Goal: Task Accomplishment & Management: Manage account settings

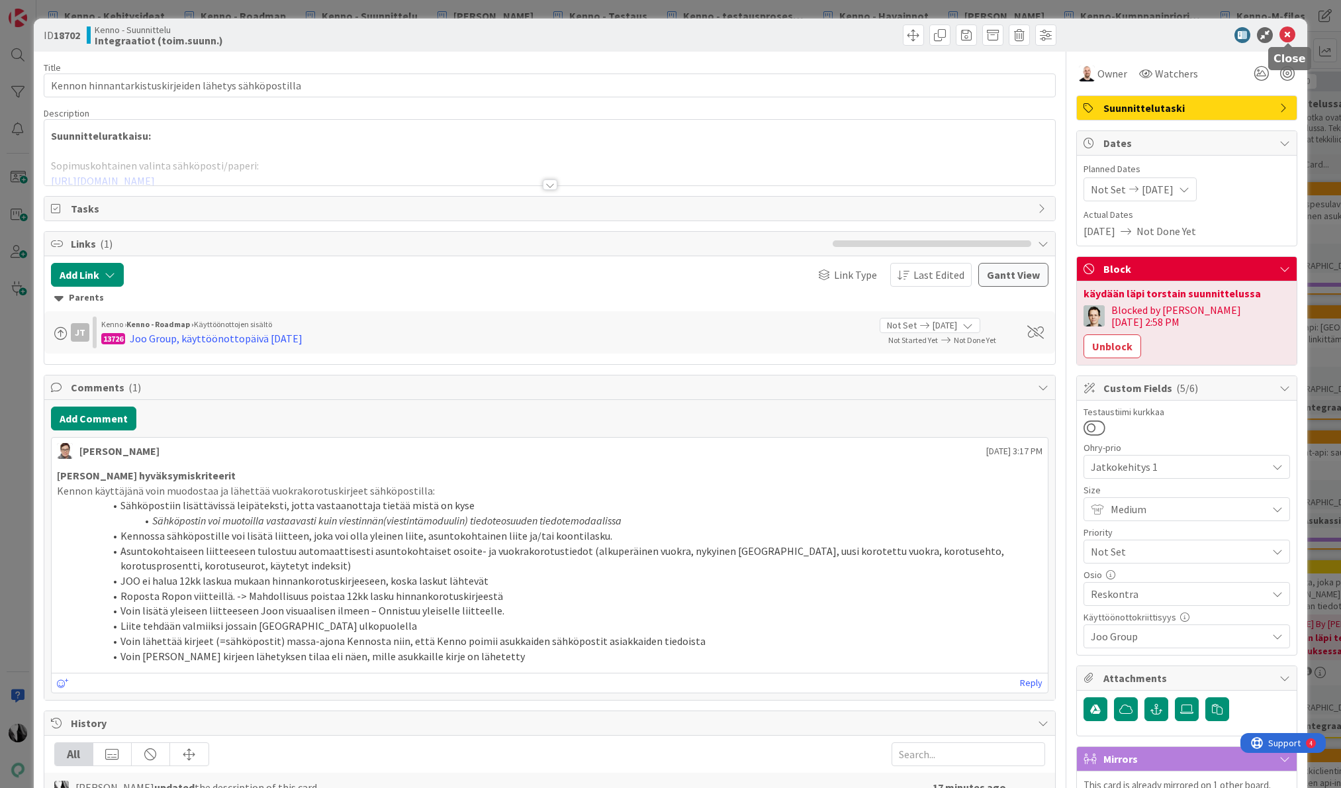
click at [1289, 32] on icon at bounding box center [1287, 35] width 16 height 16
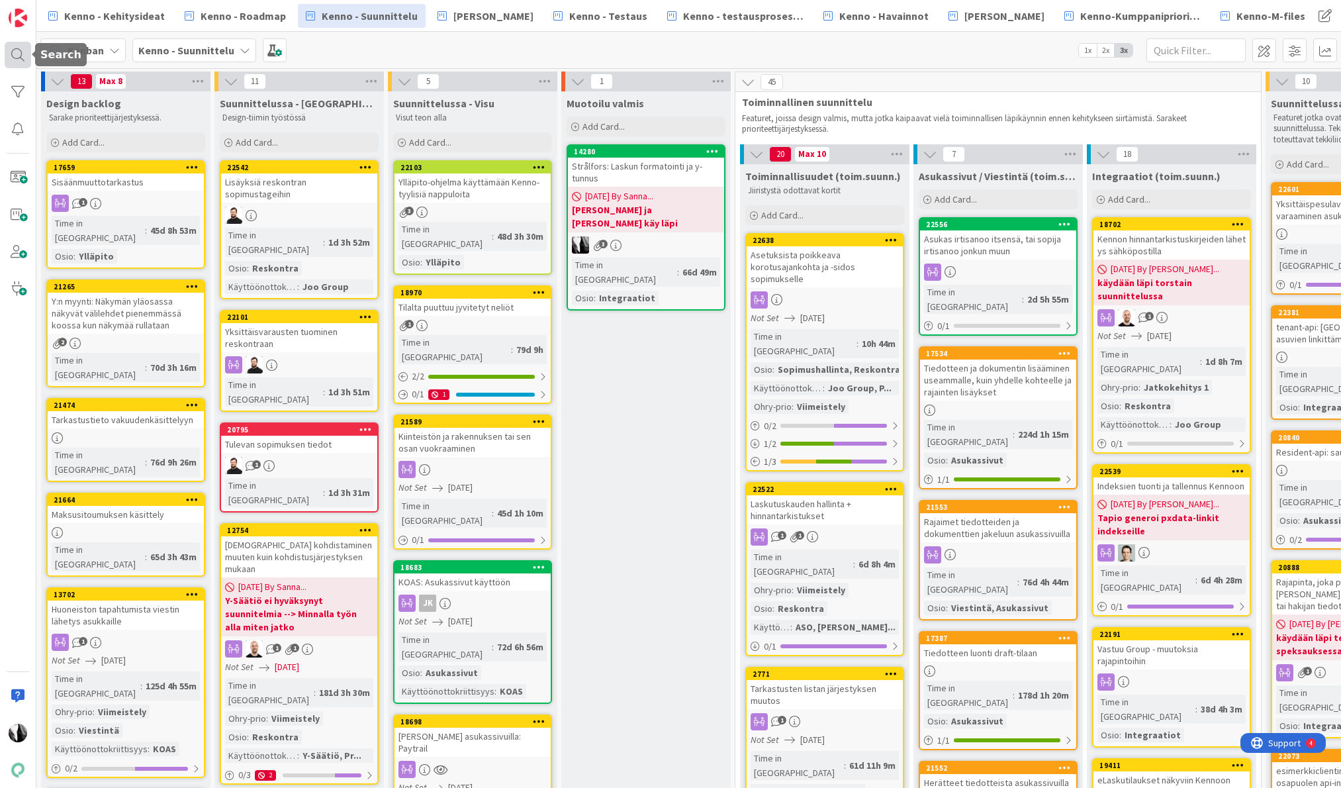
click at [14, 54] on div at bounding box center [18, 55] width 26 height 26
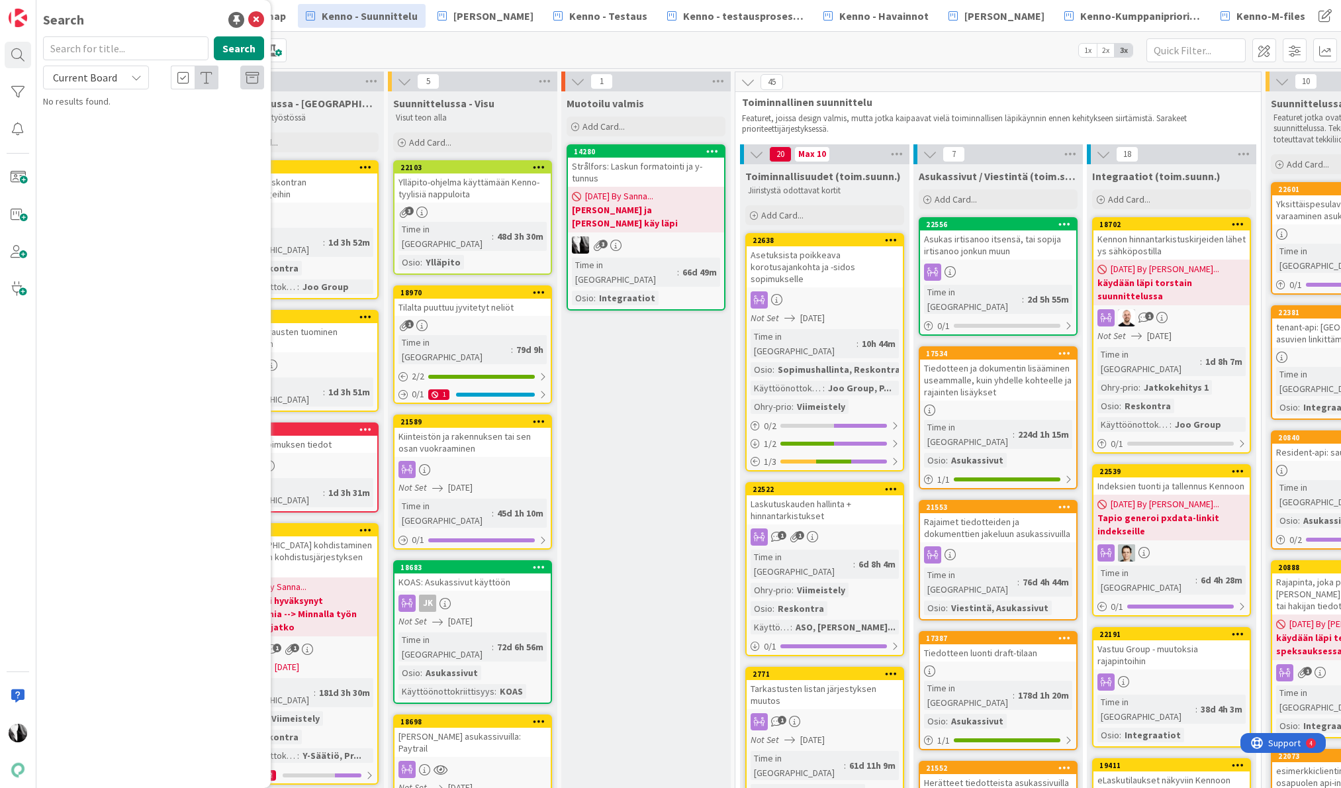
click at [126, 47] on input "text" at bounding box center [125, 48] width 165 height 24
type input "22688"
click at [117, 73] on span "Current Board" at bounding box center [84, 77] width 69 height 19
click at [109, 132] on span "All Boards" at bounding box center [119, 132] width 138 height 20
click at [168, 126] on span "Asukassivujen viestintäosio ei vastaa suunnitelmia" at bounding box center [151, 135] width 179 height 26
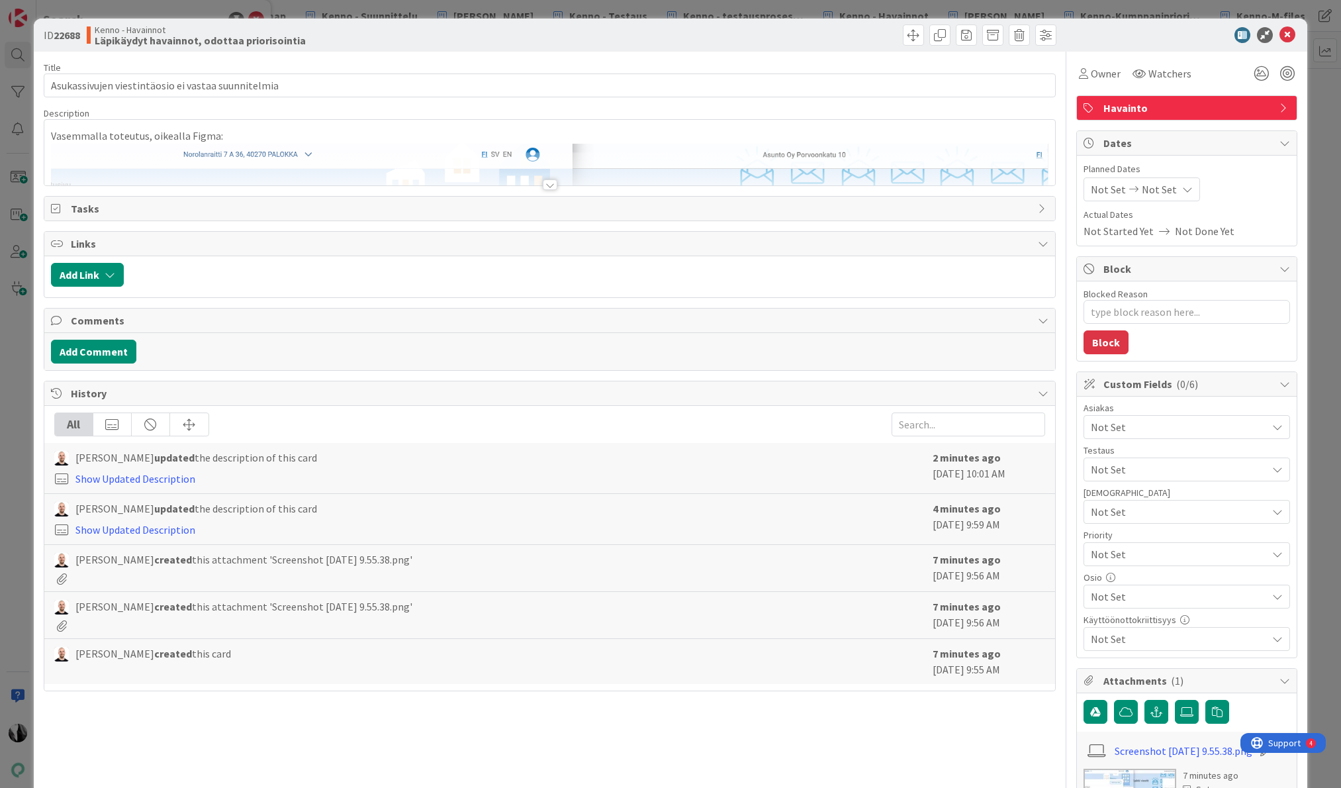
click at [551, 185] on div at bounding box center [550, 184] width 15 height 11
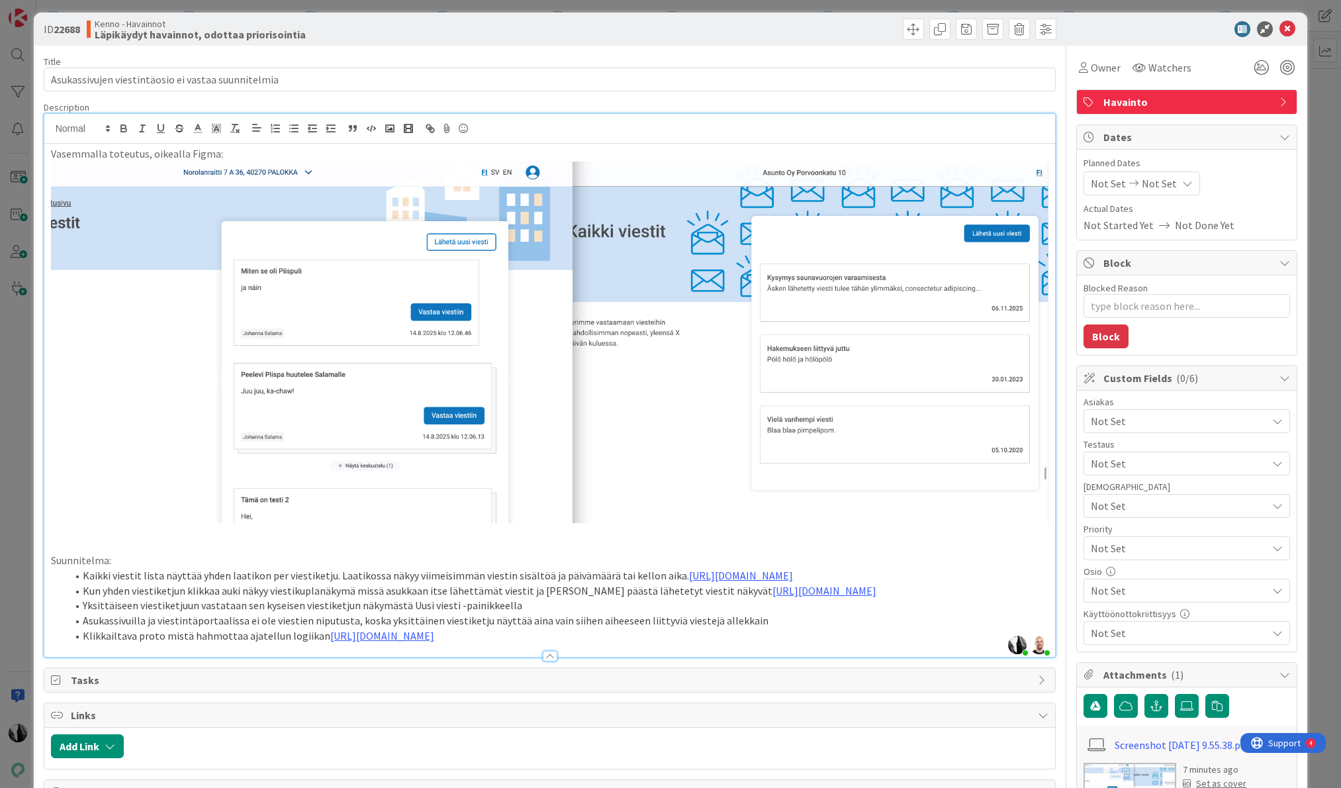
scroll to position [8, 0]
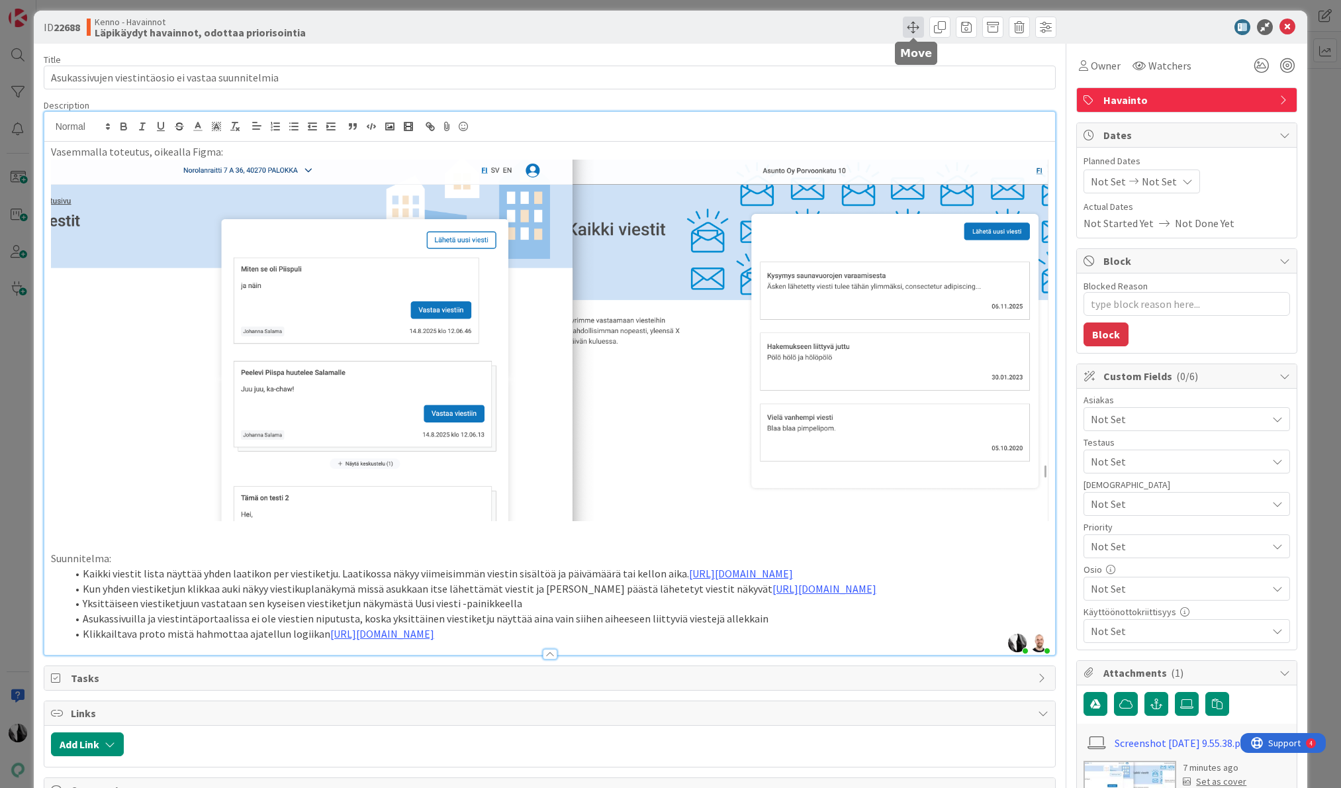
click at [917, 26] on span at bounding box center [913, 27] width 21 height 21
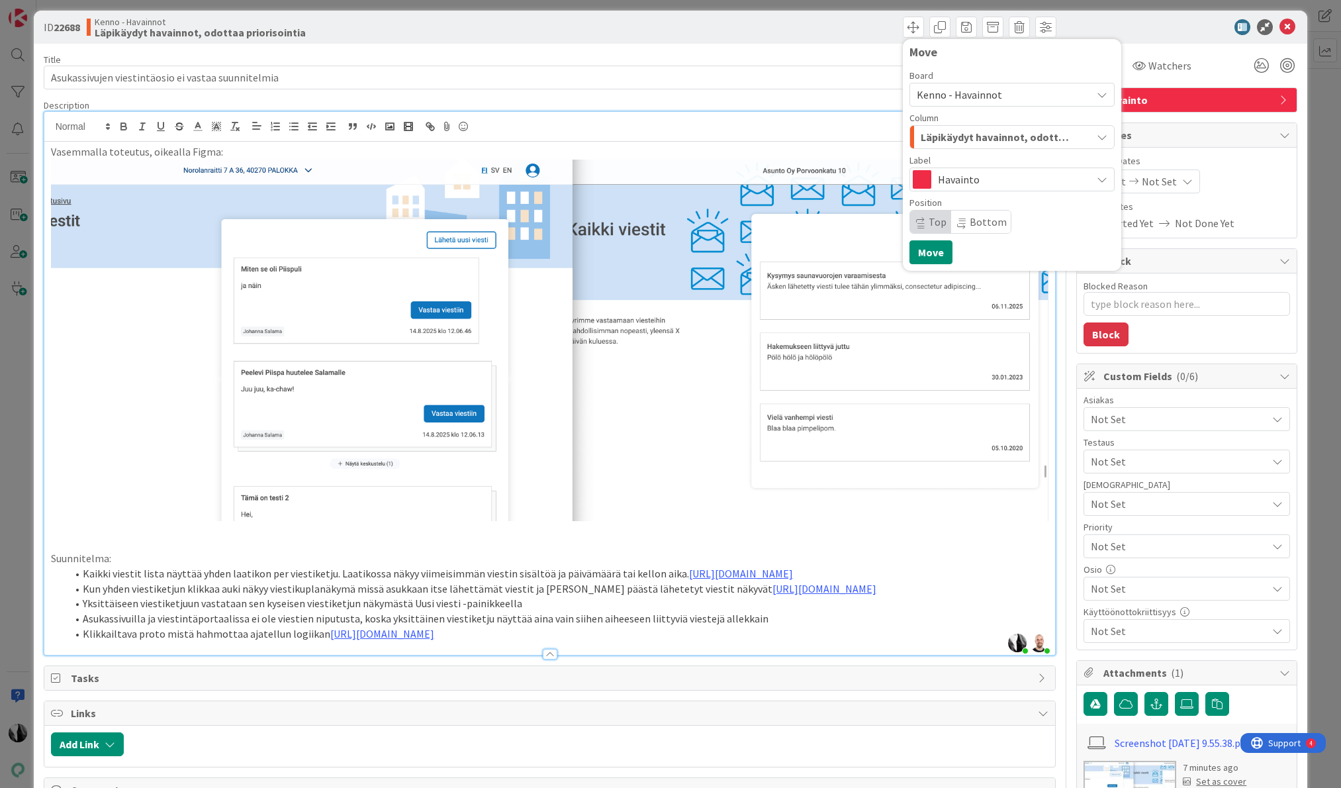
click at [993, 94] on span "Kenno - Havainnot" at bounding box center [959, 94] width 85 height 13
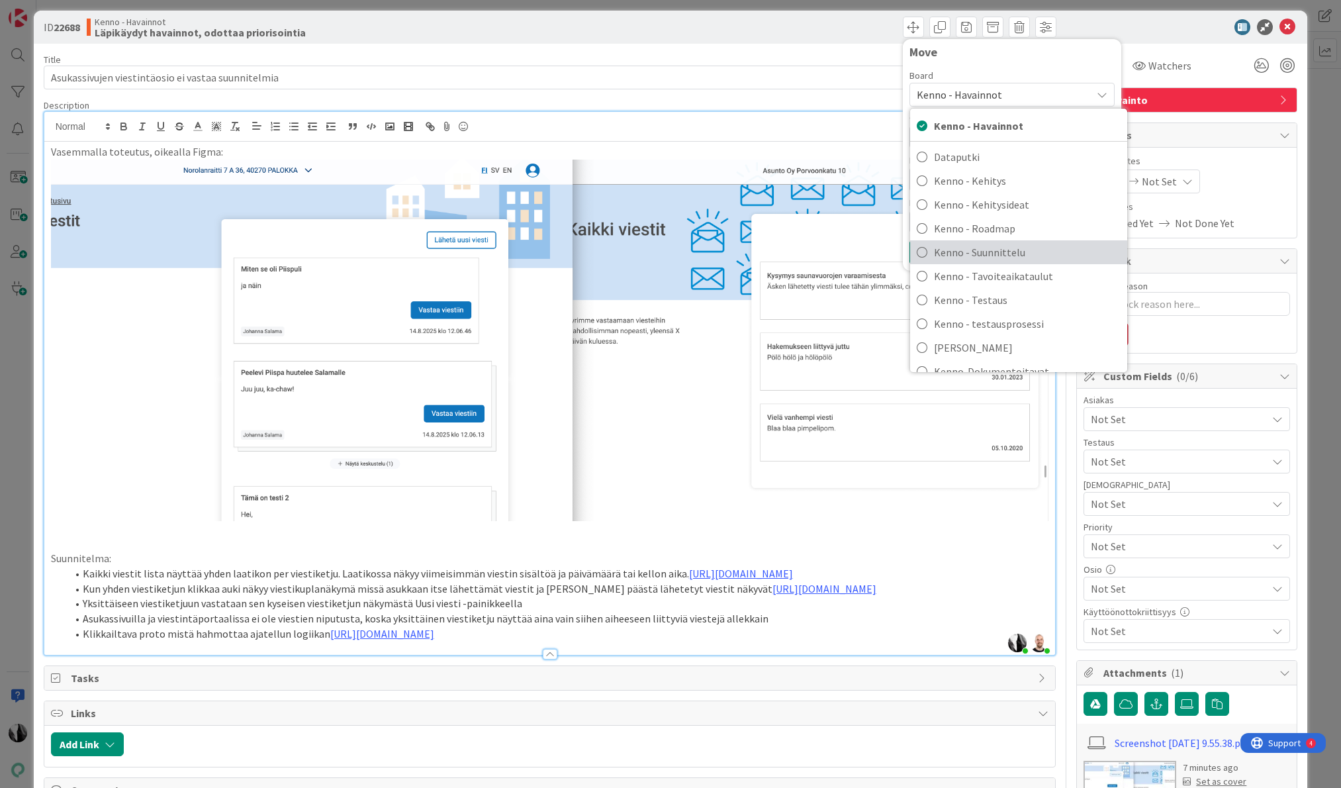
click at [1041, 253] on span "Kenno - Suunnittelu" at bounding box center [1027, 252] width 187 height 20
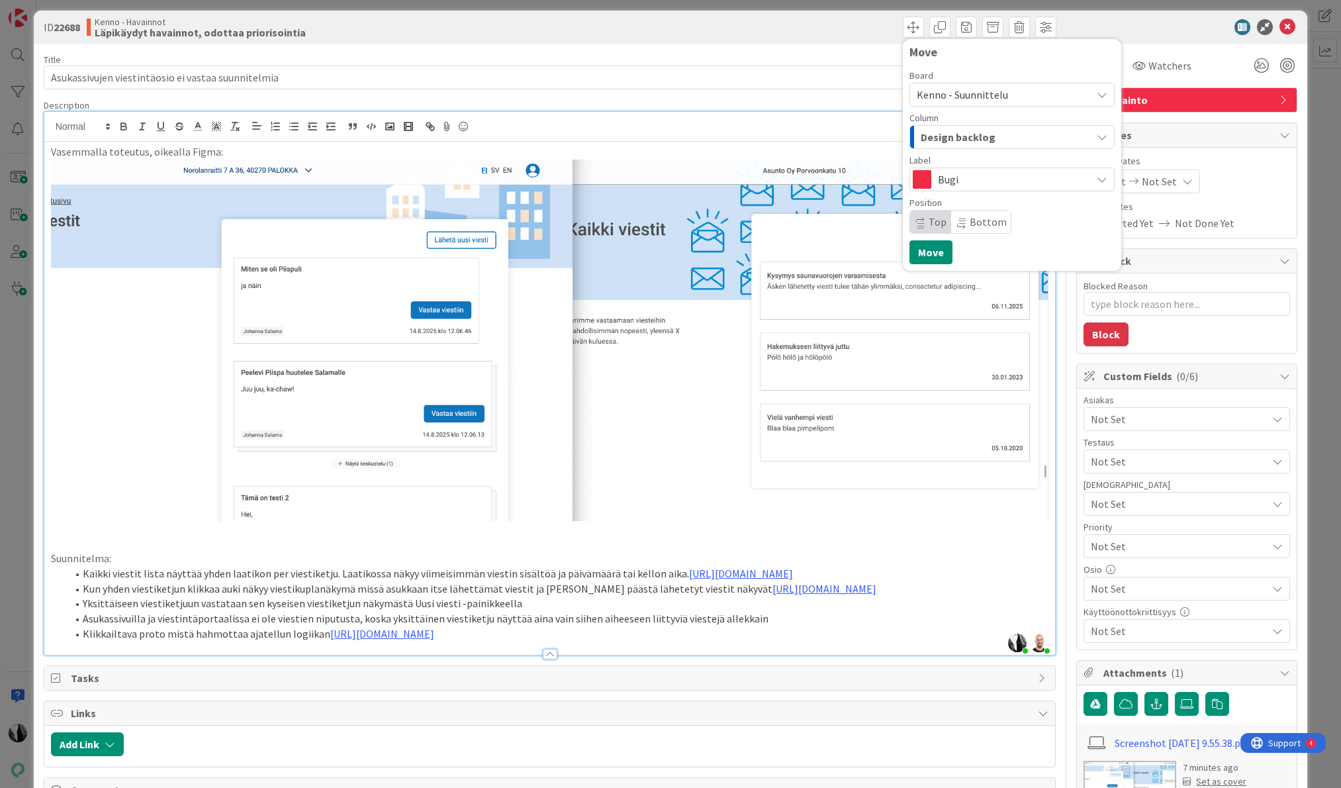
click at [1019, 136] on div "Design backlog" at bounding box center [1004, 136] width 174 height 21
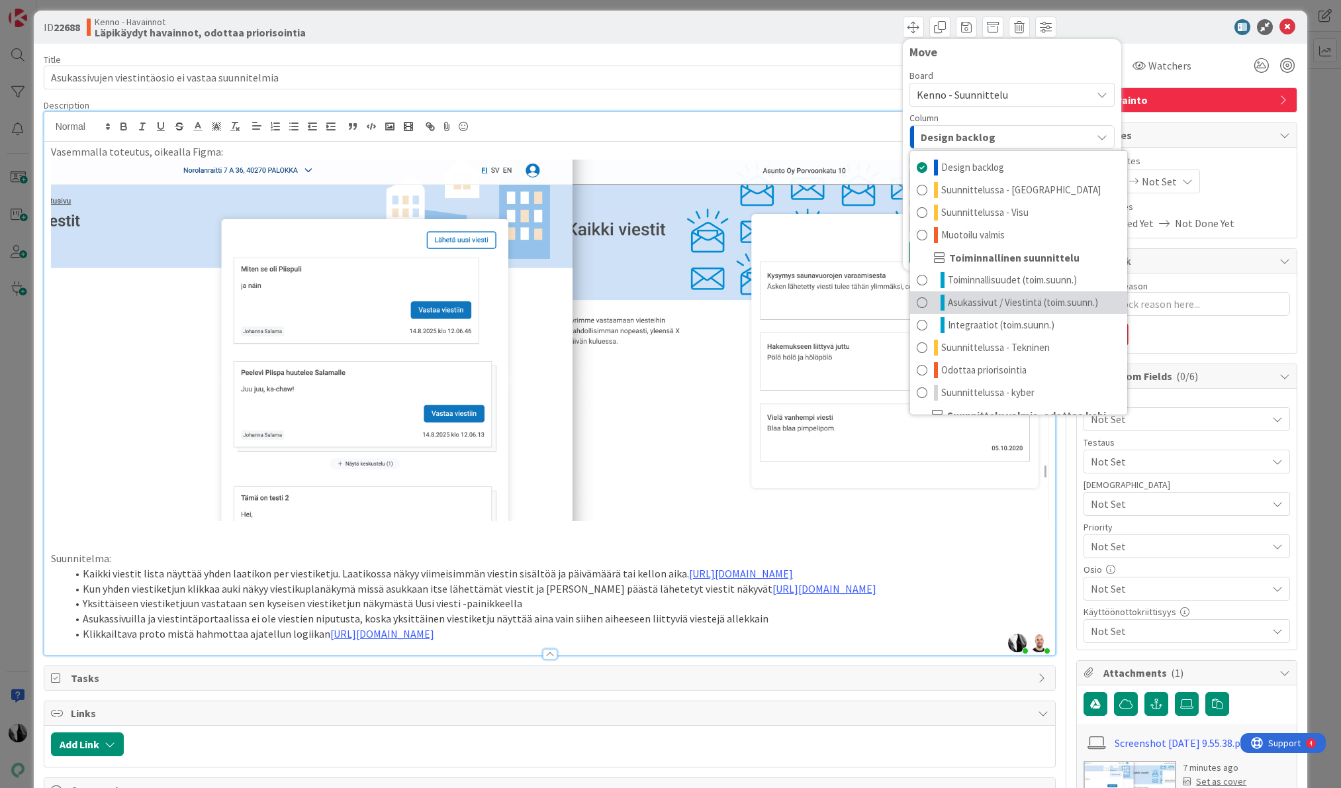
click at [1046, 302] on span "Asukassivut / Viestintä (toim.suunn.)" at bounding box center [1023, 303] width 150 height 16
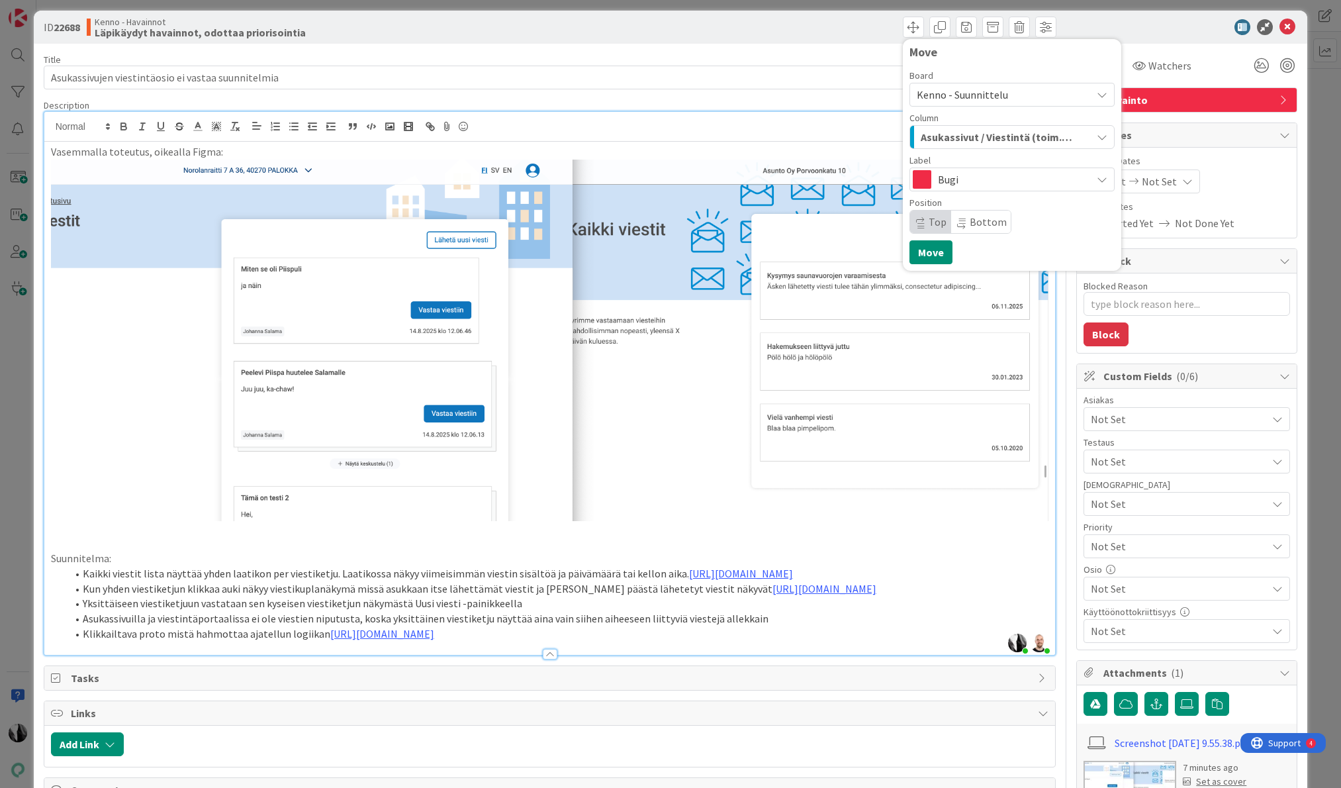
click at [927, 220] on span "Top" at bounding box center [930, 221] width 41 height 23
click at [927, 252] on button "Move" at bounding box center [930, 252] width 43 height 24
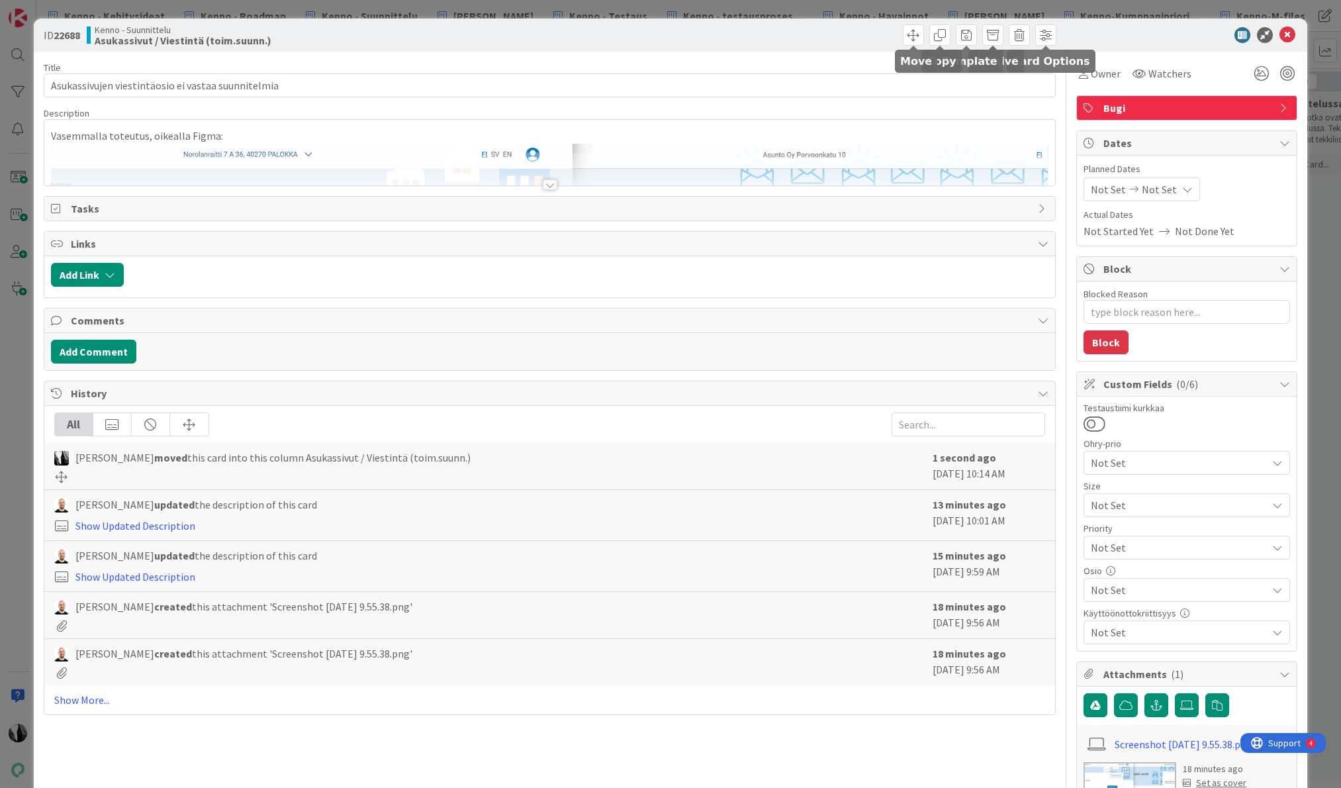
type textarea "x"
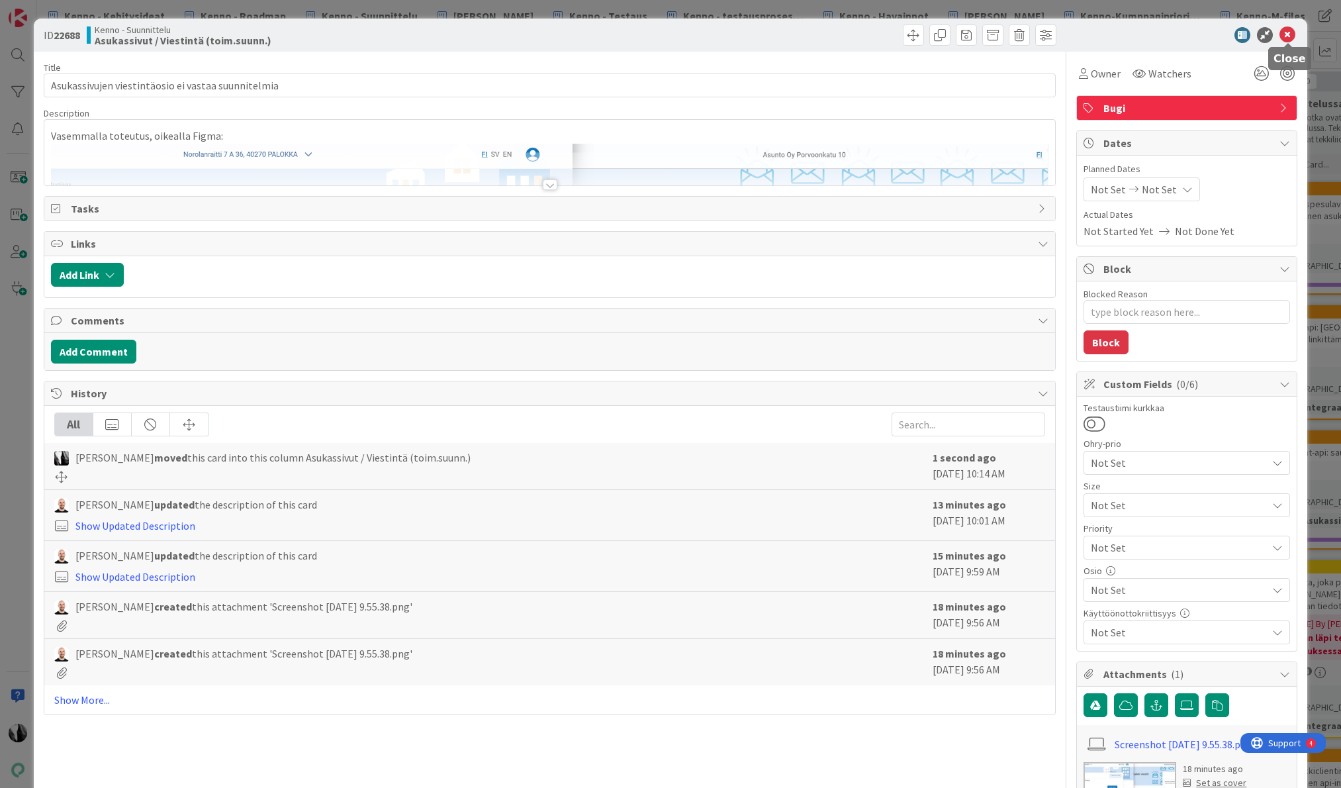
click at [1285, 32] on icon at bounding box center [1287, 35] width 16 height 16
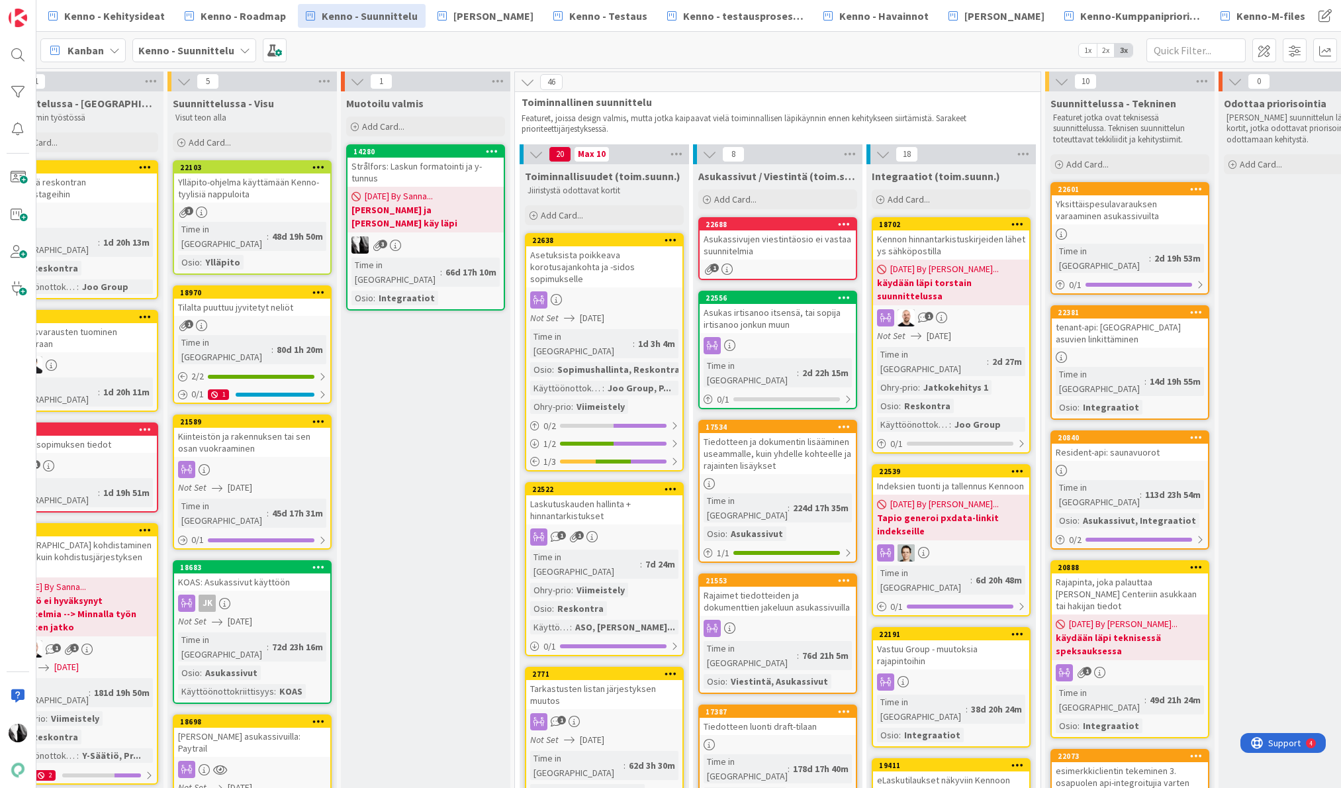
scroll to position [0, 227]
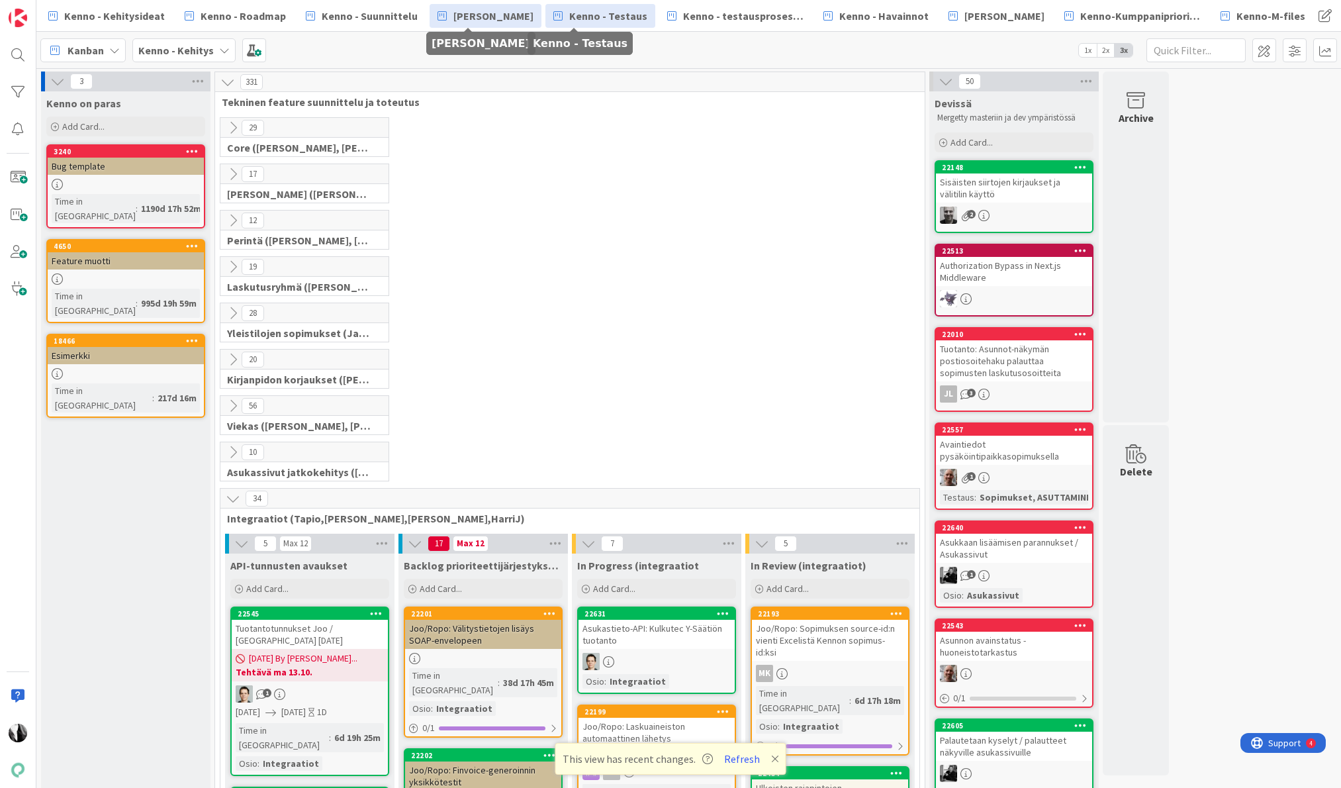
scroll to position [490, 0]
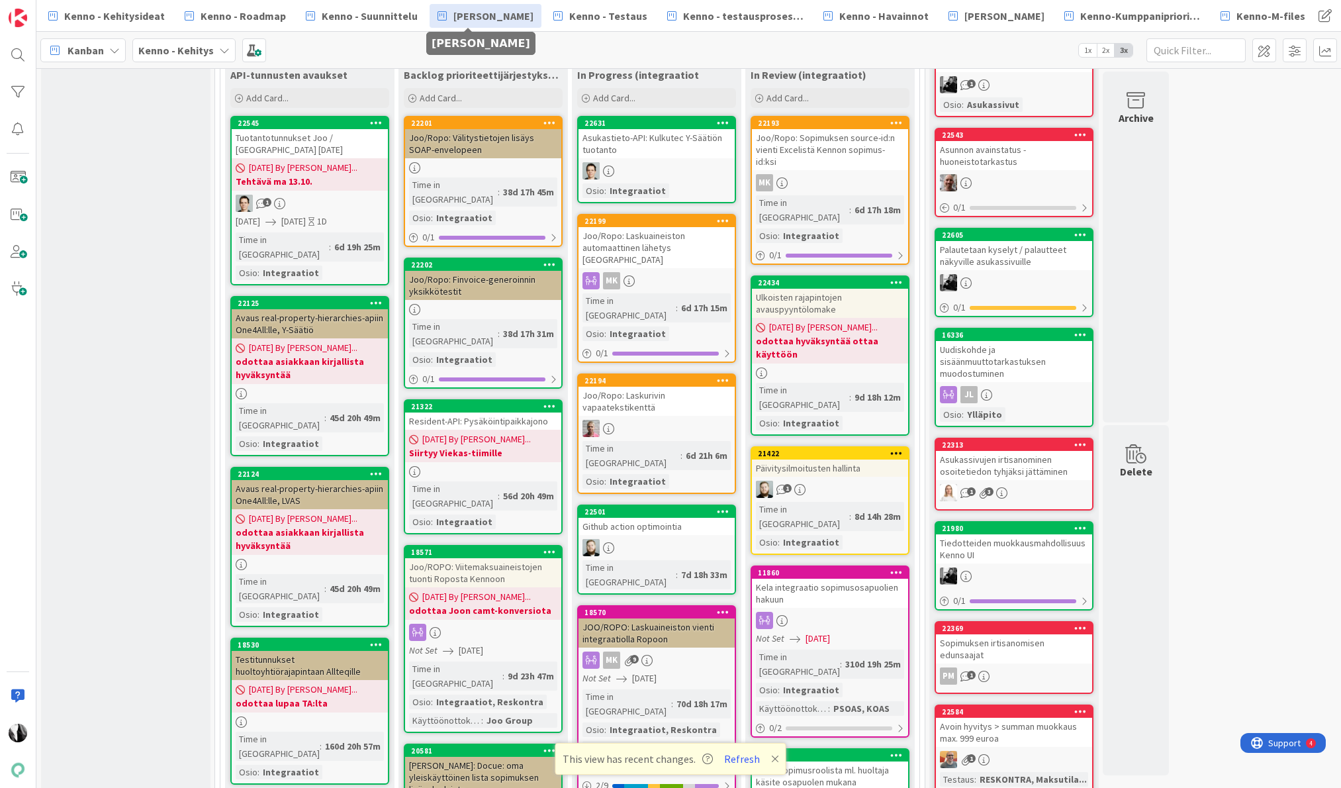
click at [492, 13] on span "[PERSON_NAME]" at bounding box center [493, 16] width 80 height 16
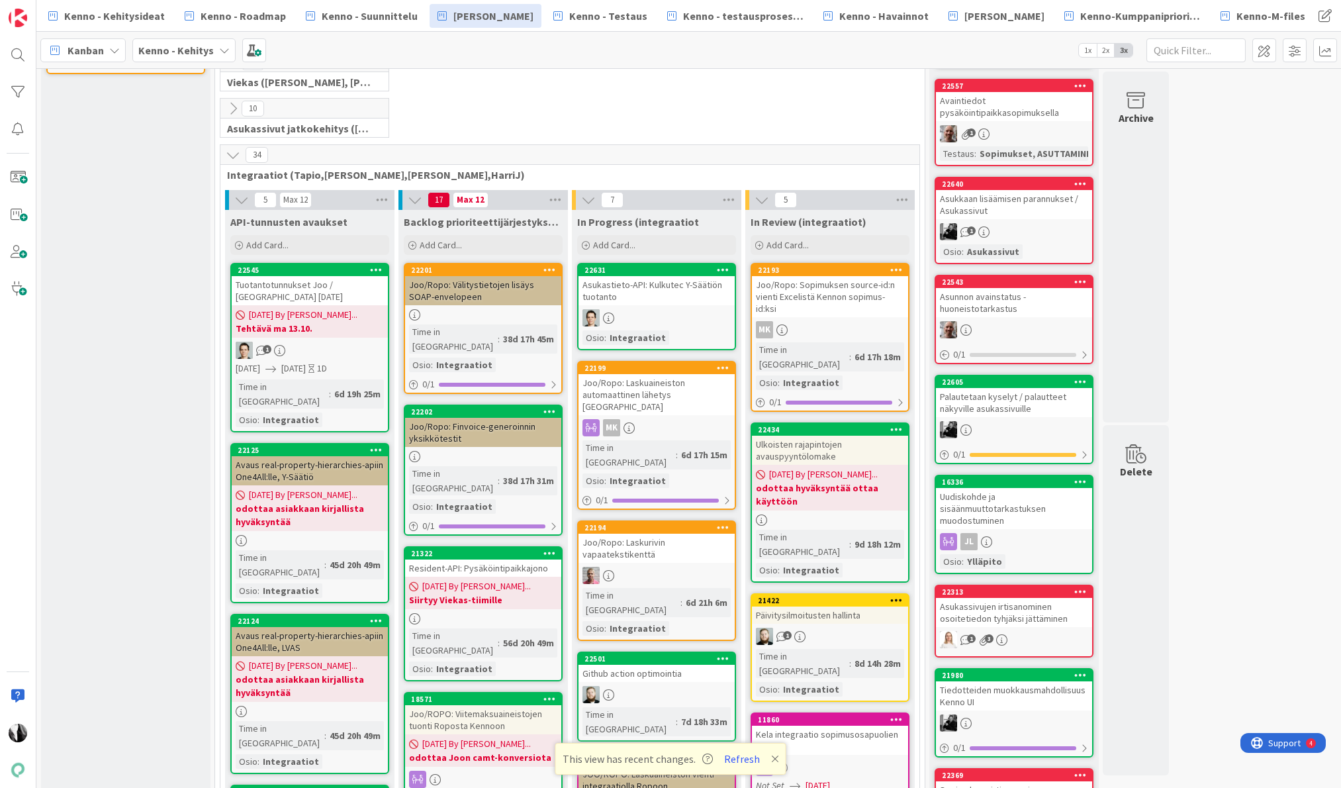
scroll to position [0, 0]
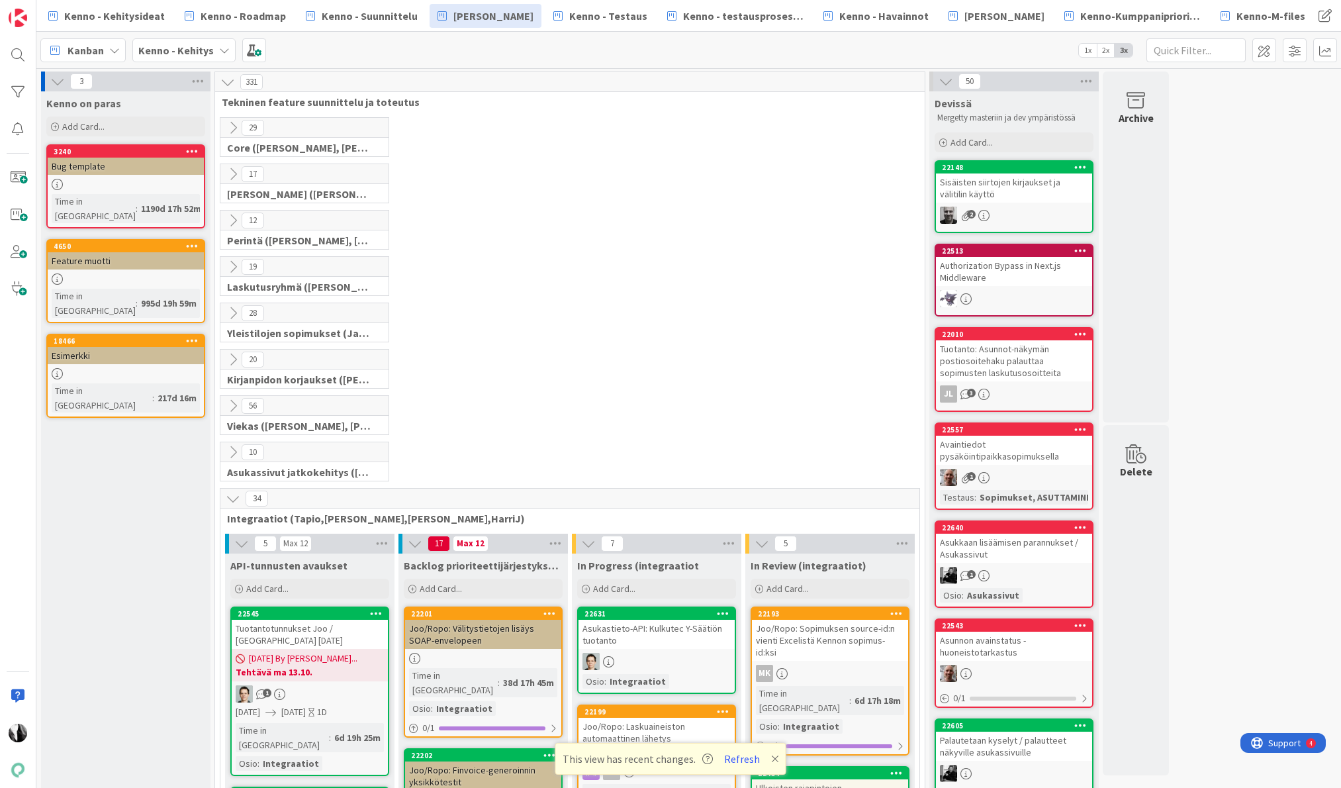
click at [232, 405] on icon at bounding box center [233, 405] width 15 height 15
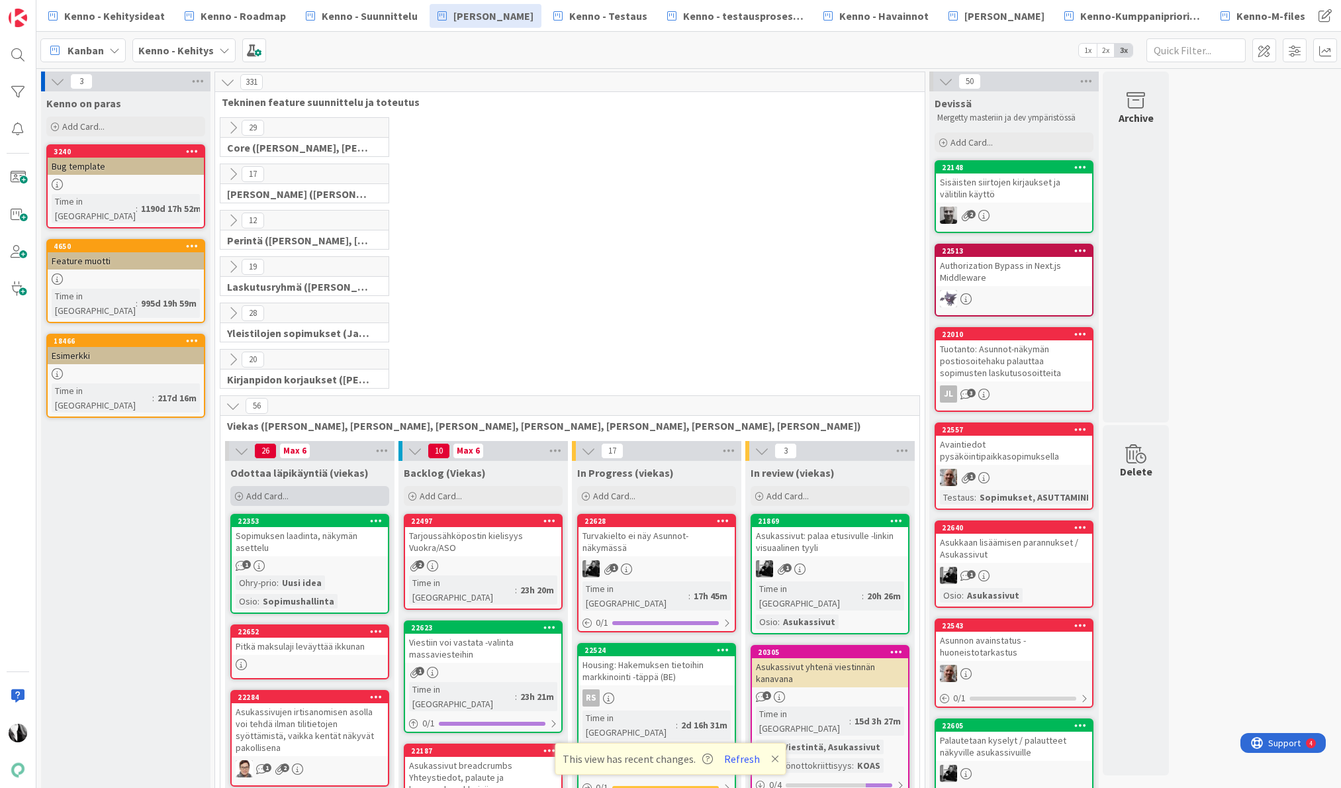
click at [278, 495] on span "Add Card..." at bounding box center [267, 496] width 42 height 12
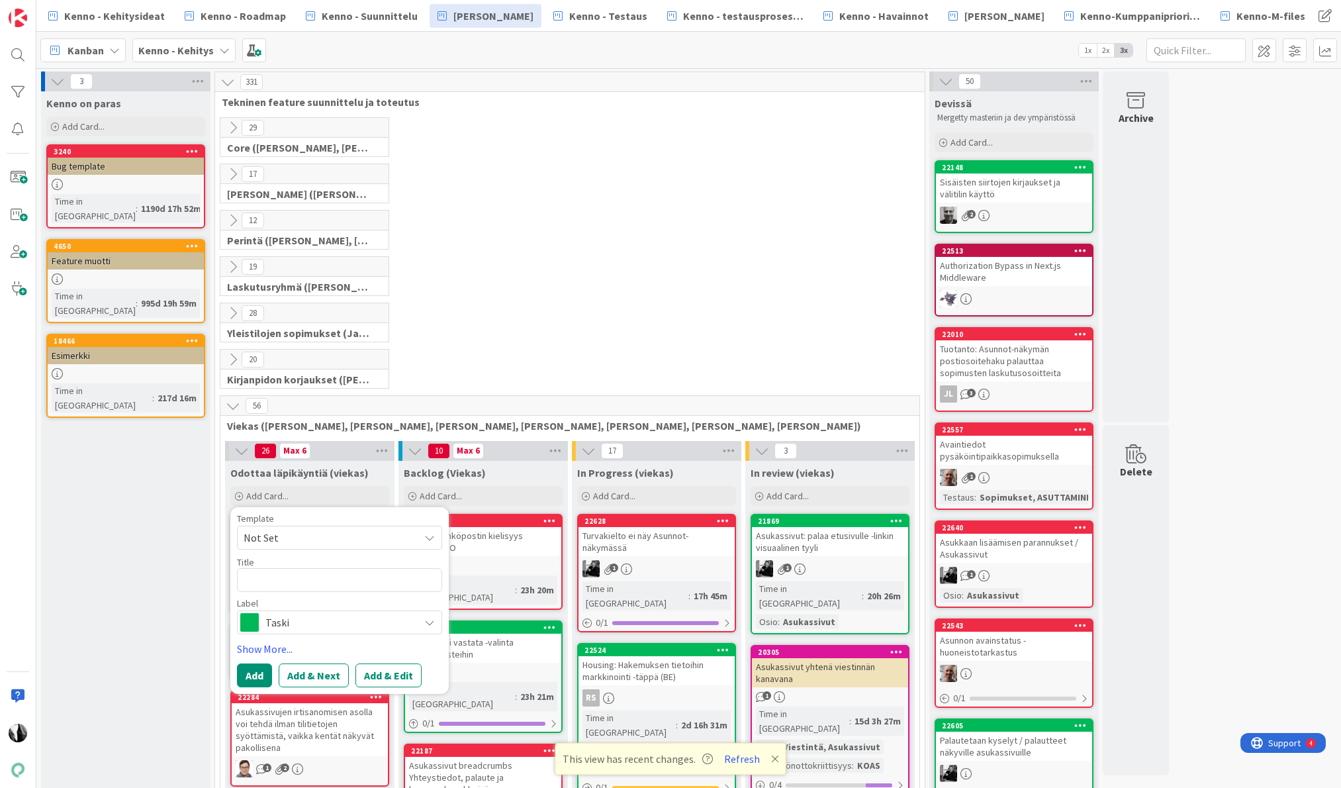
type textarea "x"
type textarea "A"
type textarea "x"
type textarea "Ai"
type textarea "x"
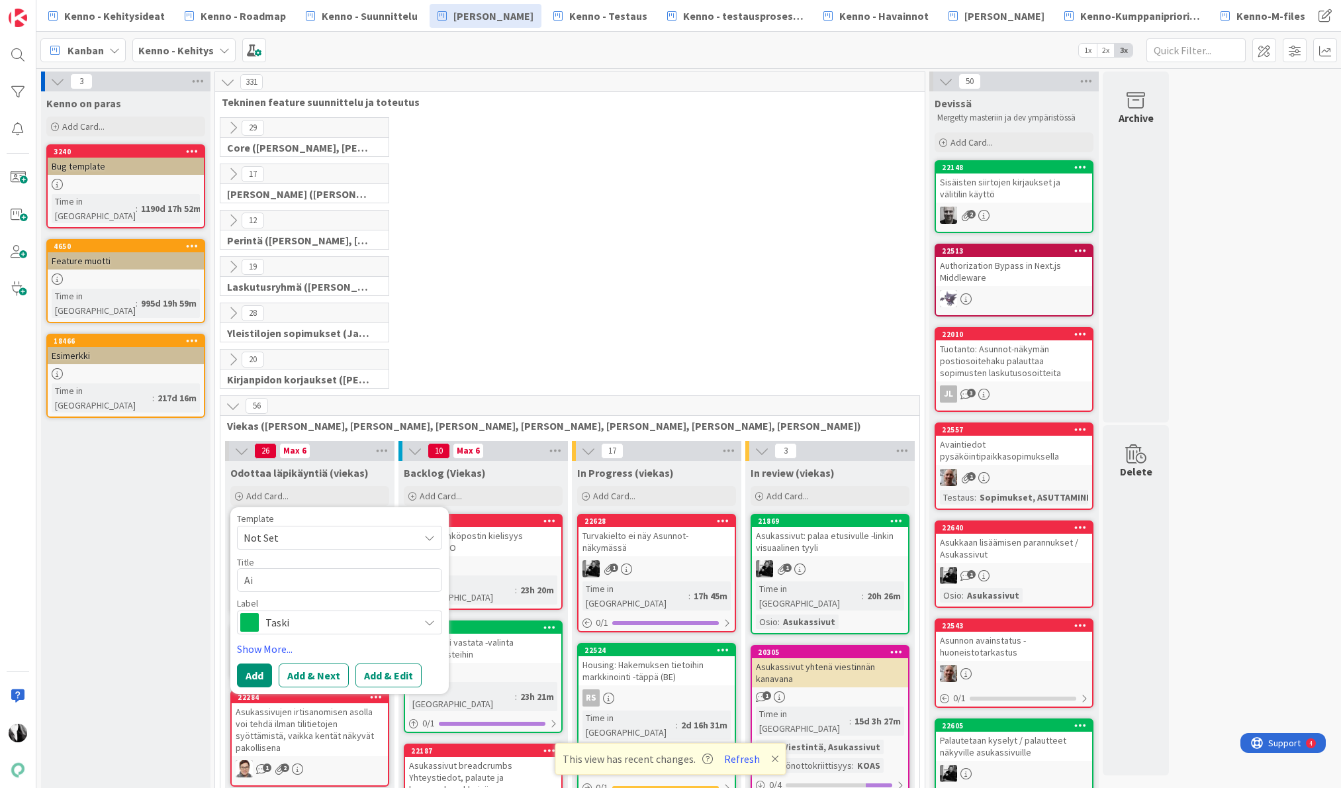
type textarea "Ain"
type textarea "x"
type textarea "Ainoa"
type textarea "x"
type textarea "Ainoa"
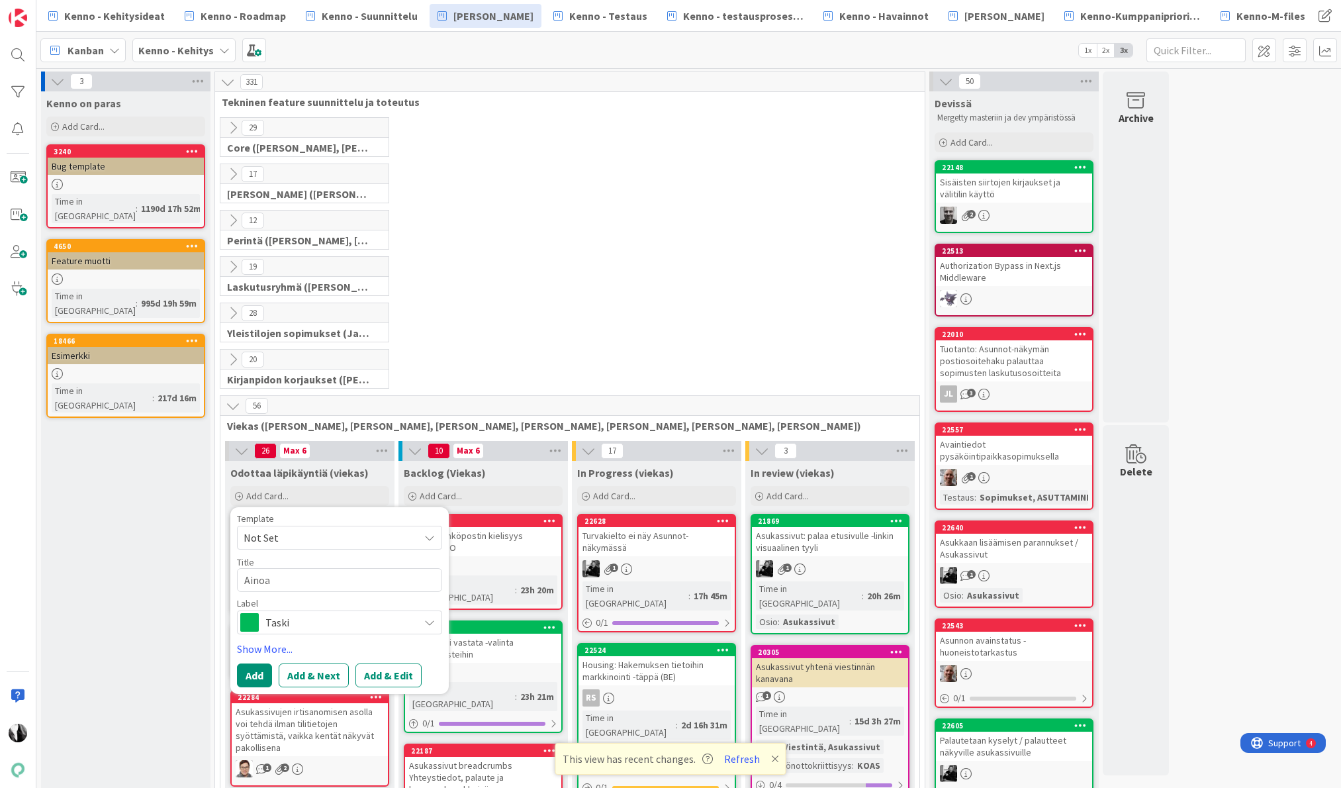
type textarea "x"
type textarea "Ainoa s"
type textarea "x"
type textarea "Ainoa so"
type textarea "x"
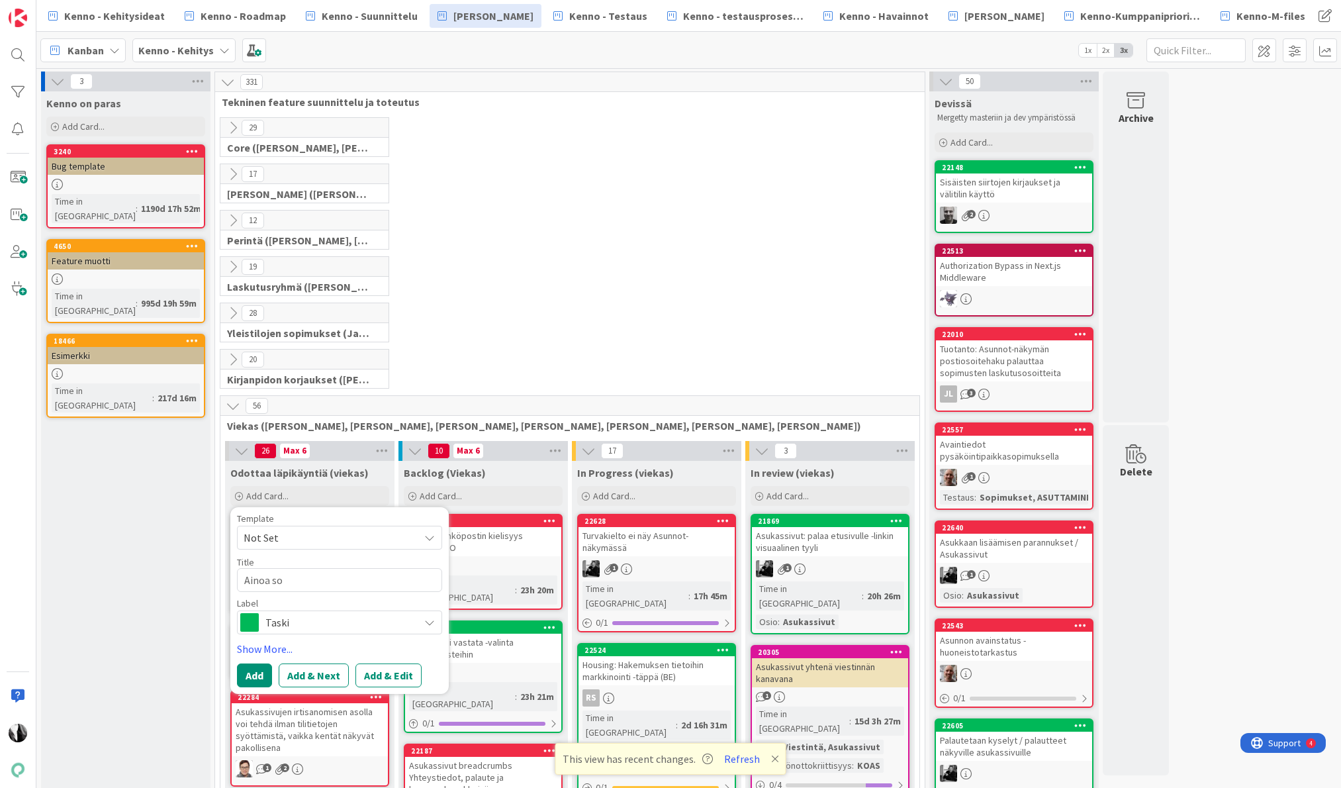
type textarea "Ainoa sop"
type textarea "x"
type textarea "Ainoa sopi"
type textarea "x"
type textarea "Ainoa sopij"
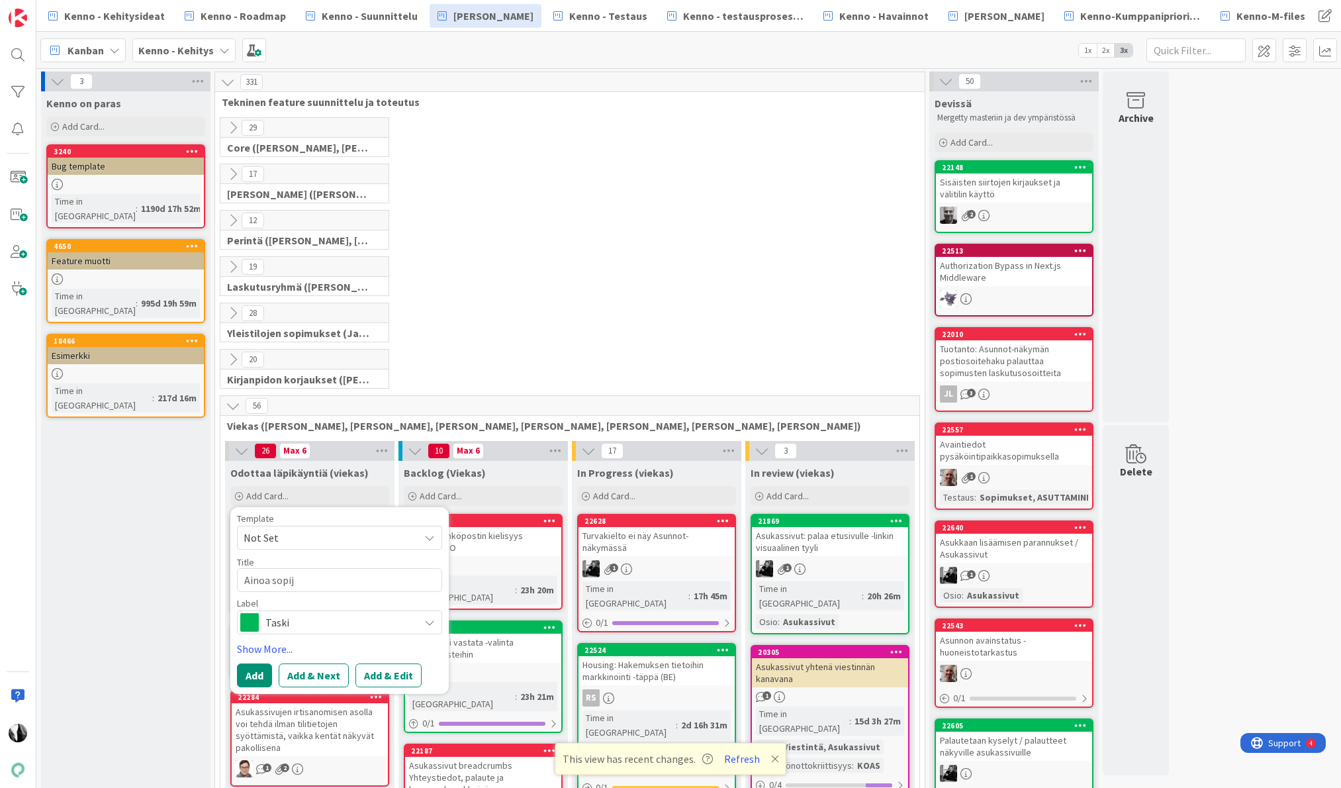
type textarea "x"
type textarea "Ainoa sopija"
type textarea "x"
type textarea "Ainoa sopija"
type textarea "x"
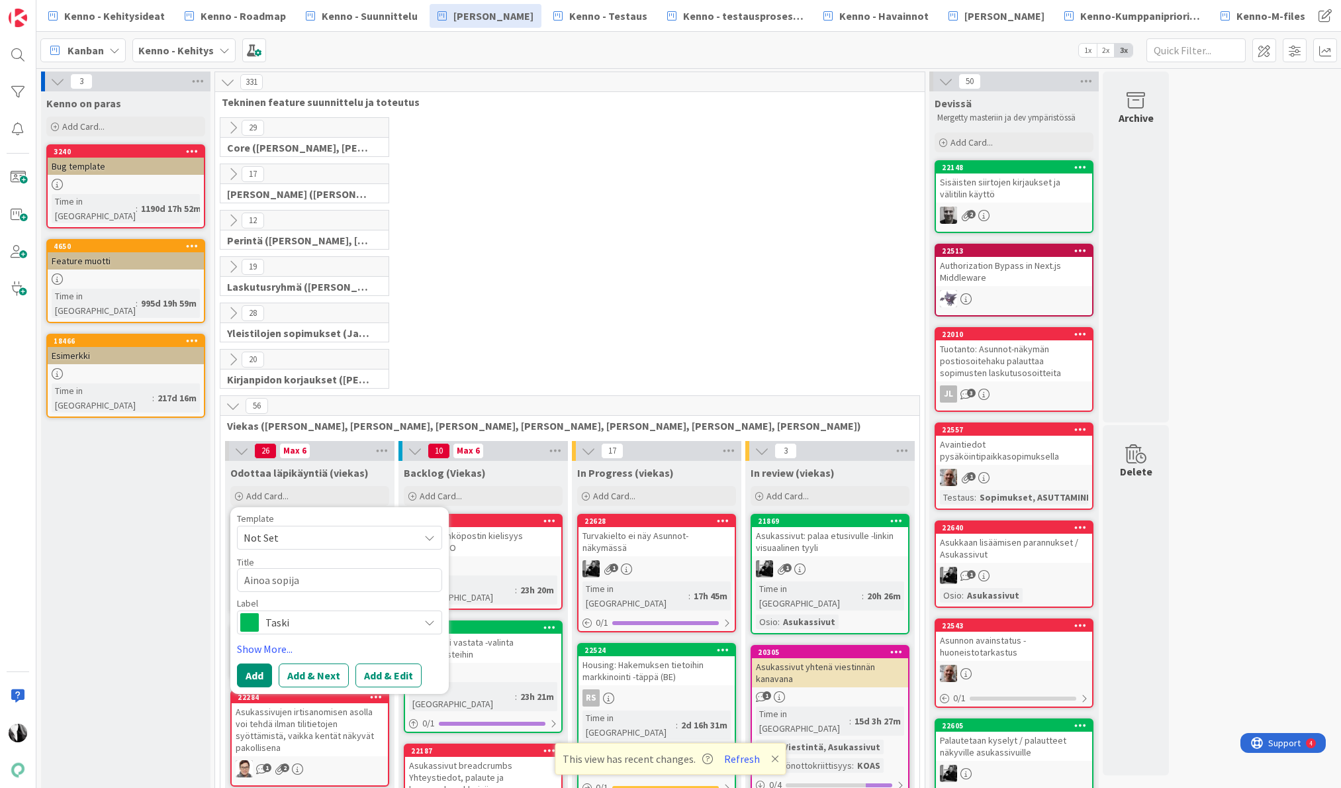
type textarea "Ainoa sopija m"
type textarea "x"
type textarea "Ainoa sopija mu"
type textarea "x"
type textarea "Ainoa sopija muu"
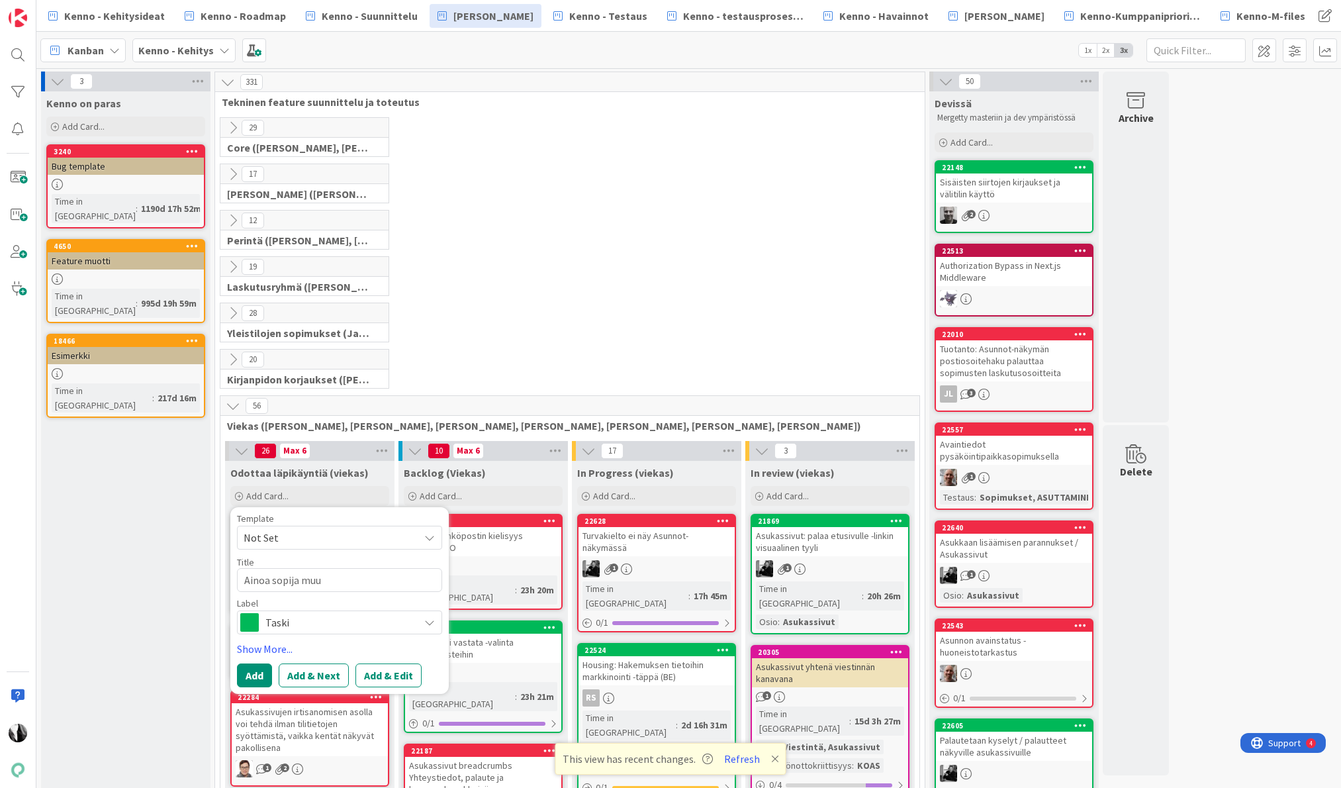
type textarea "x"
type textarea "Ainoa sopija muut"
type textarea "x"
type textarea "Ainoa sopija muutt"
type textarea "x"
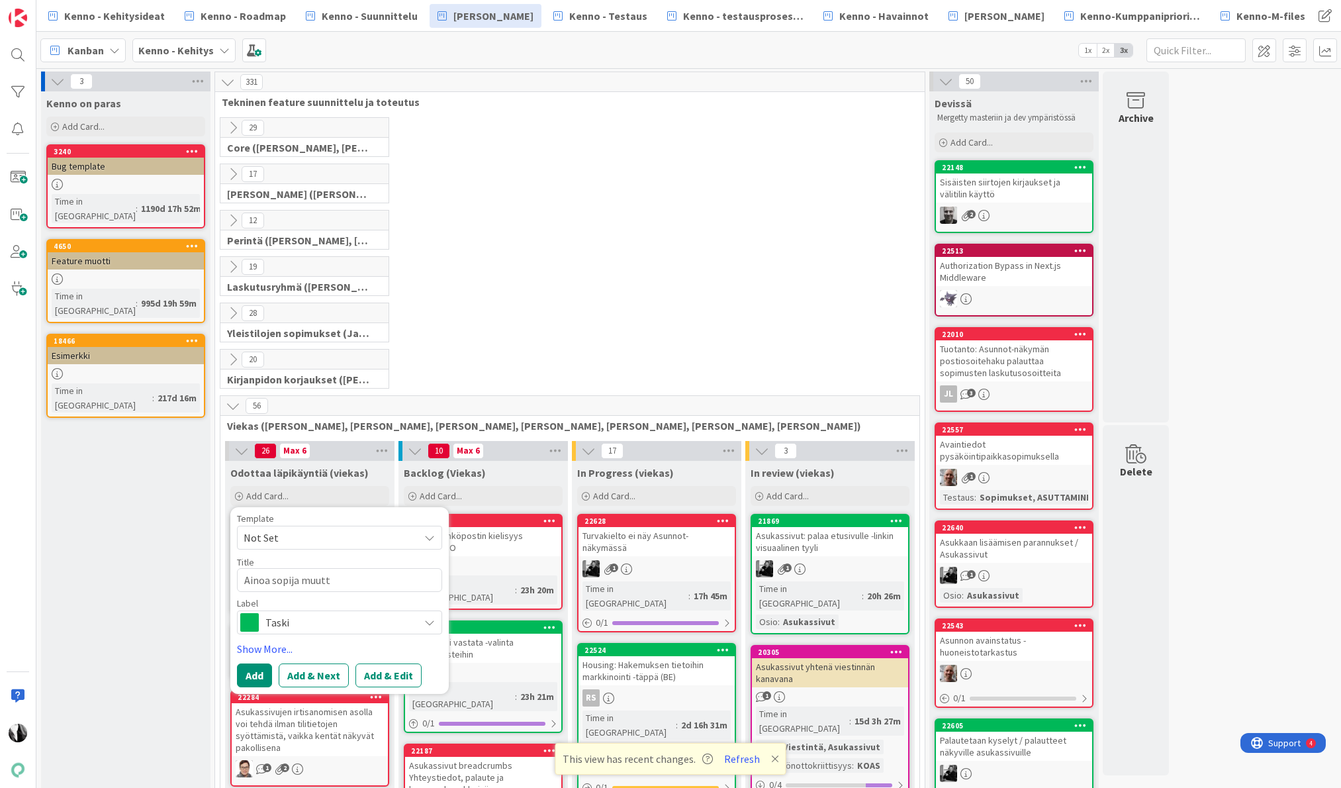
type textarea "Ainoa sopija muutta"
type textarea "x"
type textarea "Ainoa sopija muuttaa"
type textarea "x"
type textarea "Ainoa sopija muuttaa p"
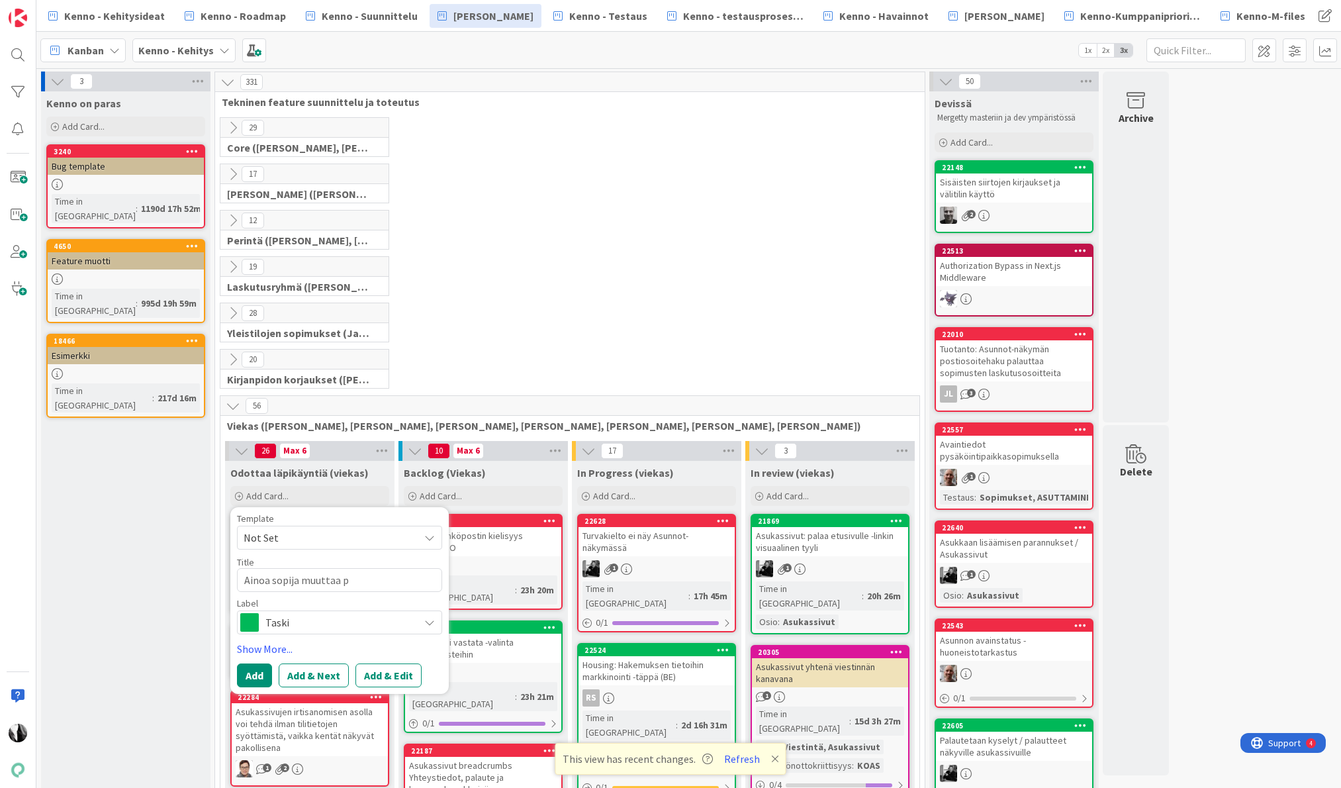
type textarea "x"
type textarea "Ainoa sopija muuttaa po"
type textarea "x"
type textarea "Ainoa sopija muuttaa poi"
type textarea "x"
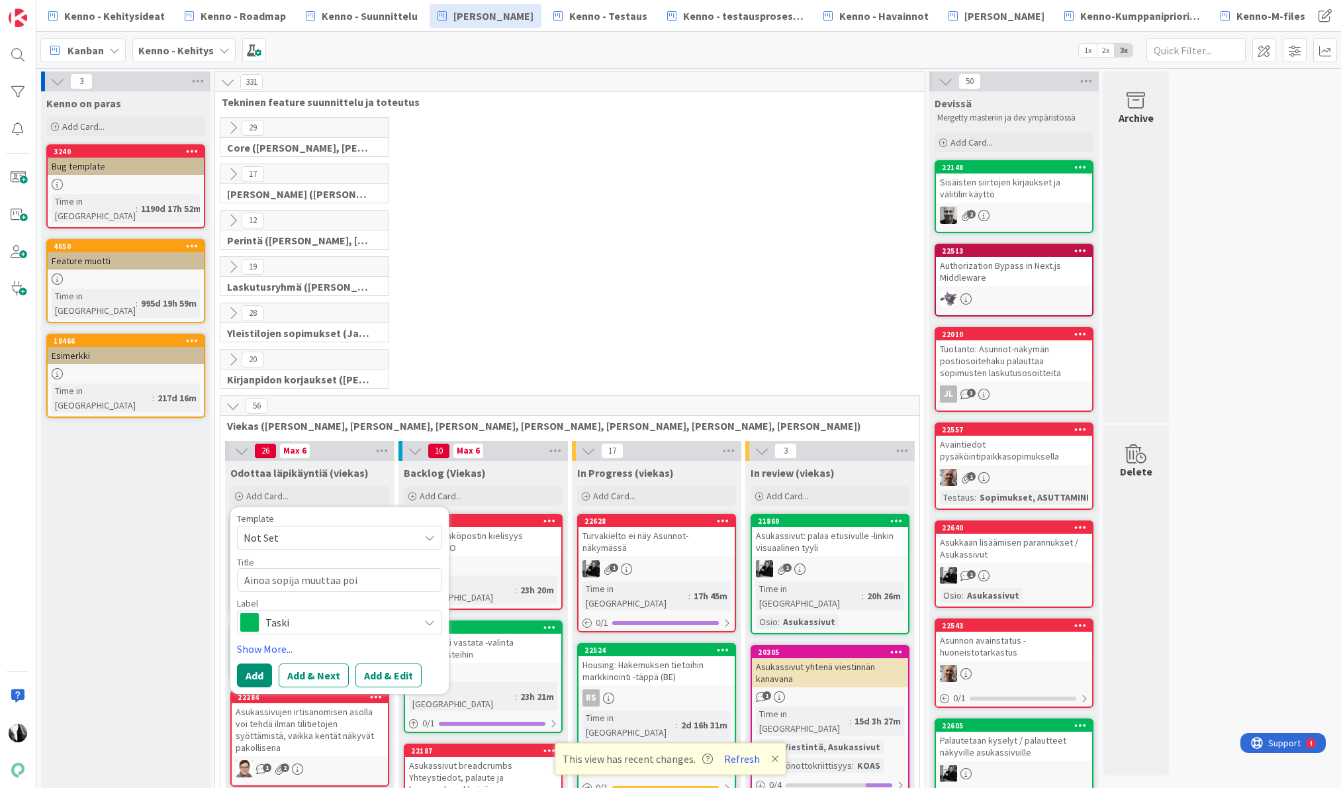
type textarea "Ainoa sopija muuttaa poi,"
type textarea "x"
type textarea "Ainoa sopija muuttaa poi"
type textarea "x"
type textarea "Ainoa sopija muuttaa pois"
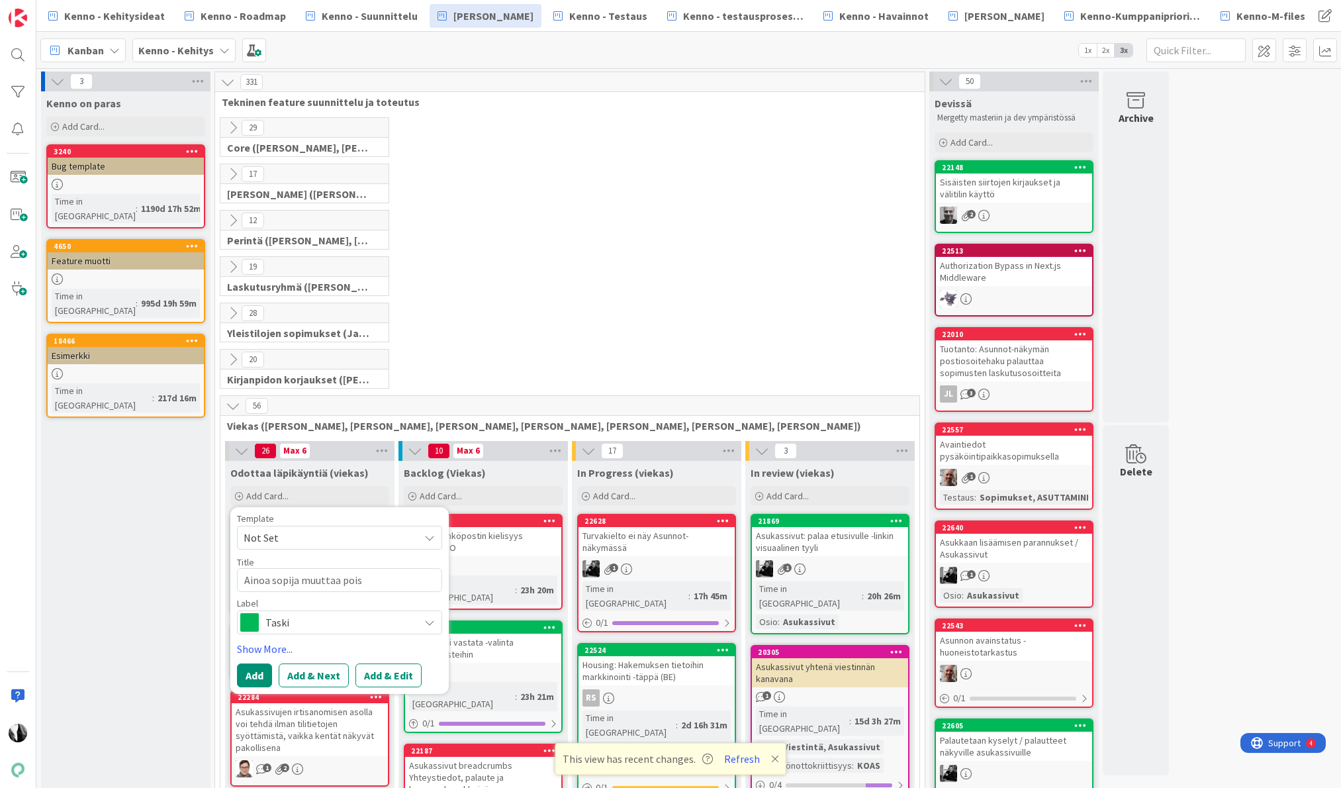
type textarea "x"
type textarea "Ainoa sopija muuttaa pois,"
type textarea "x"
type textarea "Ainoa sopija muuttaa pois,"
type textarea "x"
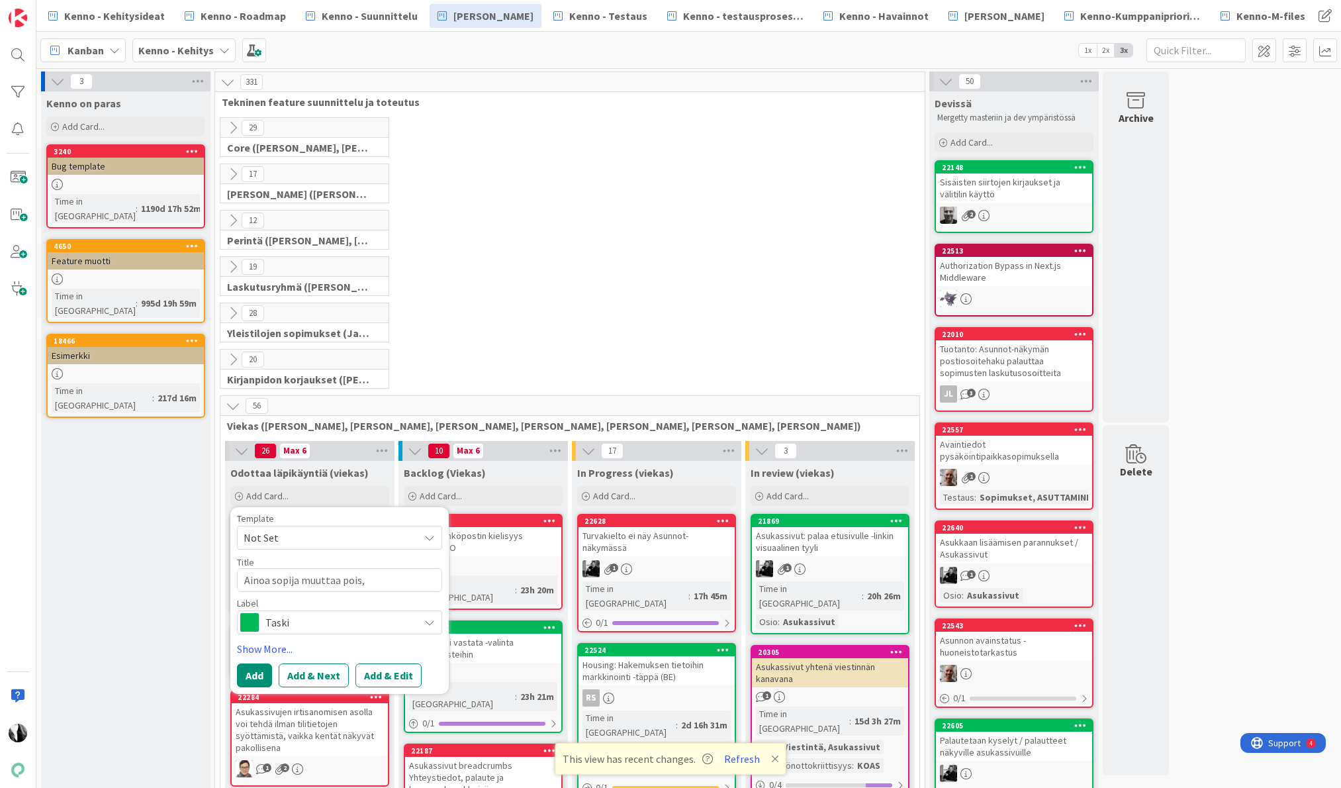
type textarea "Ainoa sopija muuttaa pois, r"
type textarea "x"
type textarea "Ainoa sopija muuttaa pois, ra"
type textarea "x"
type textarea "Ainoa sopija muuttaa pois, raj"
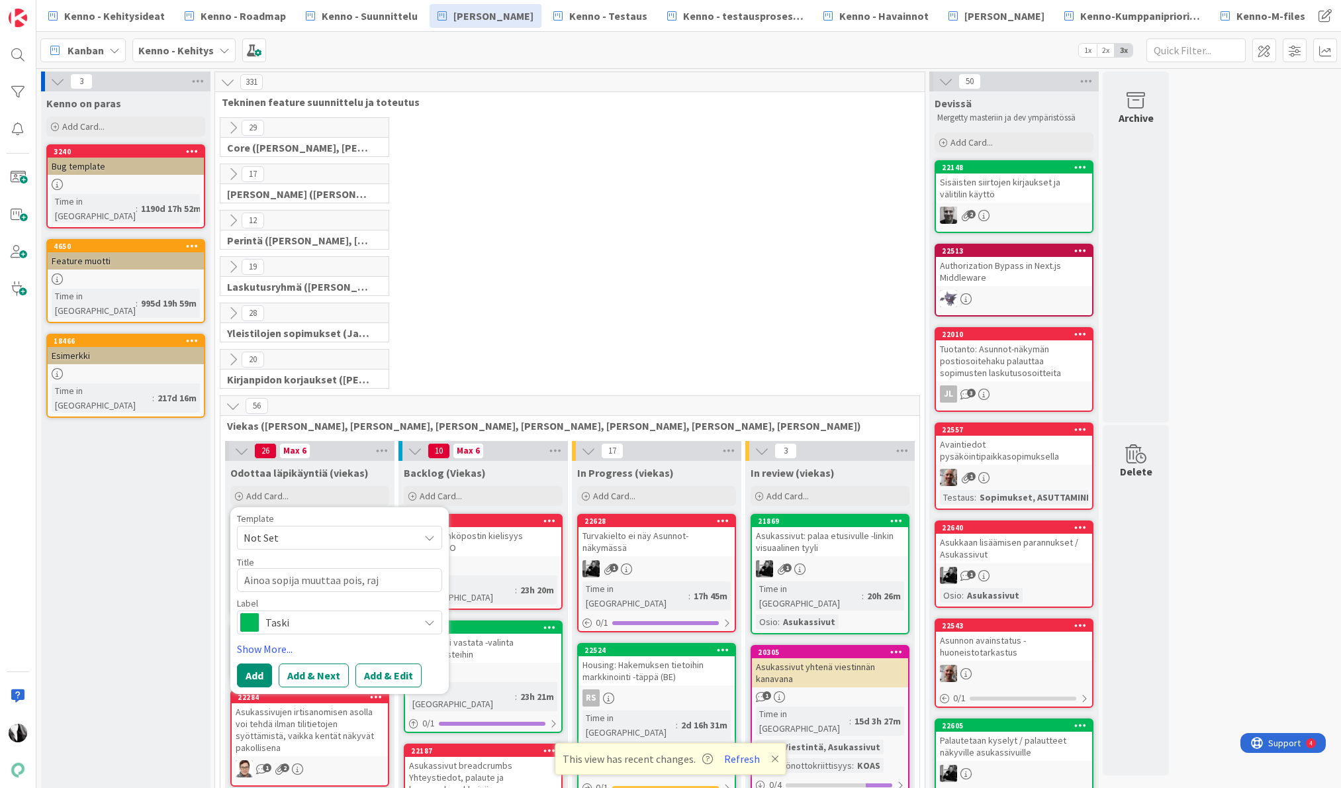
type textarea "x"
type textarea "Ainoa sopija muuttaa pois, raja"
type textarea "x"
type textarea "Ainoa sopija muuttaa pois, rajai"
type textarea "x"
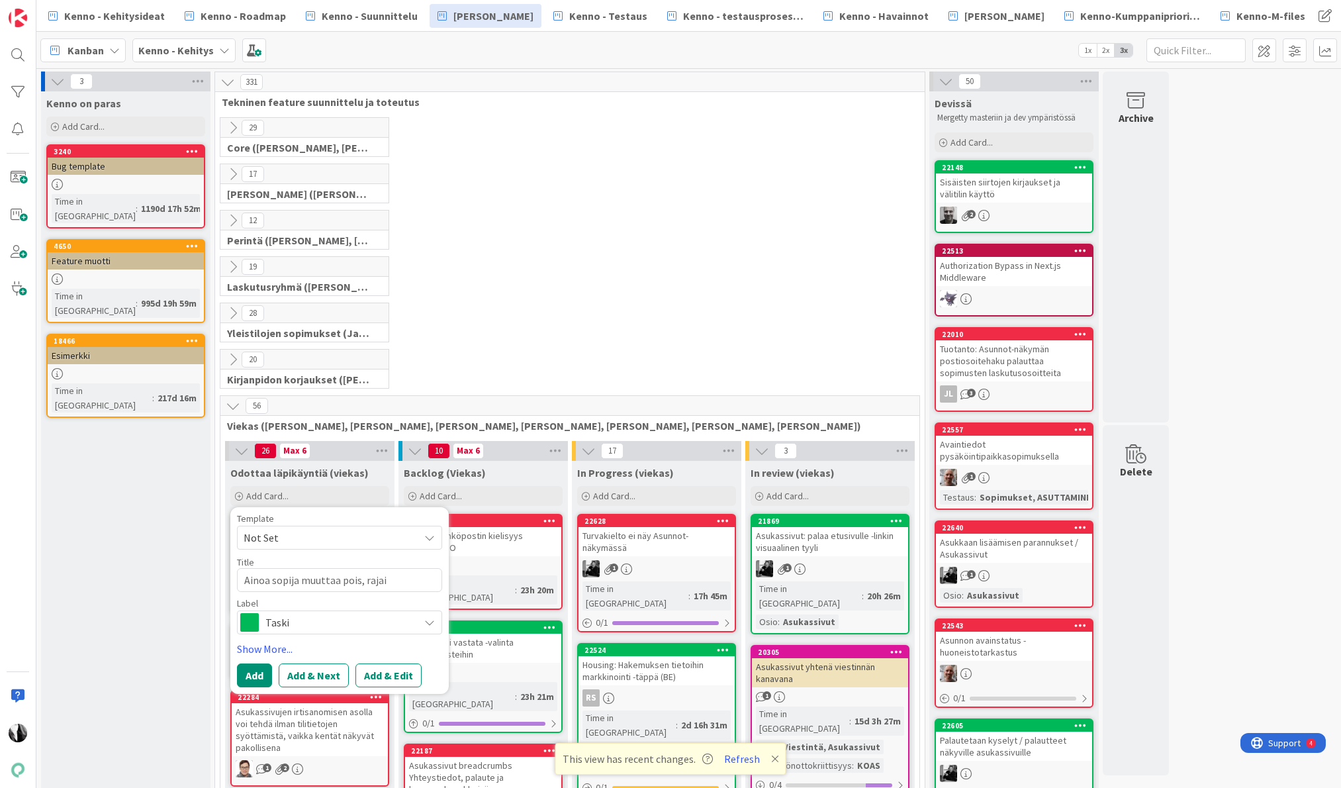
type textarea "Ainoa sopija muuttaa pois, rajaim"
type textarea "x"
type textarea "Ainoa sopija muuttaa pois, rajaime"
type textarea "x"
type textarea "Ainoa sopija muuttaa pois, rajaimet"
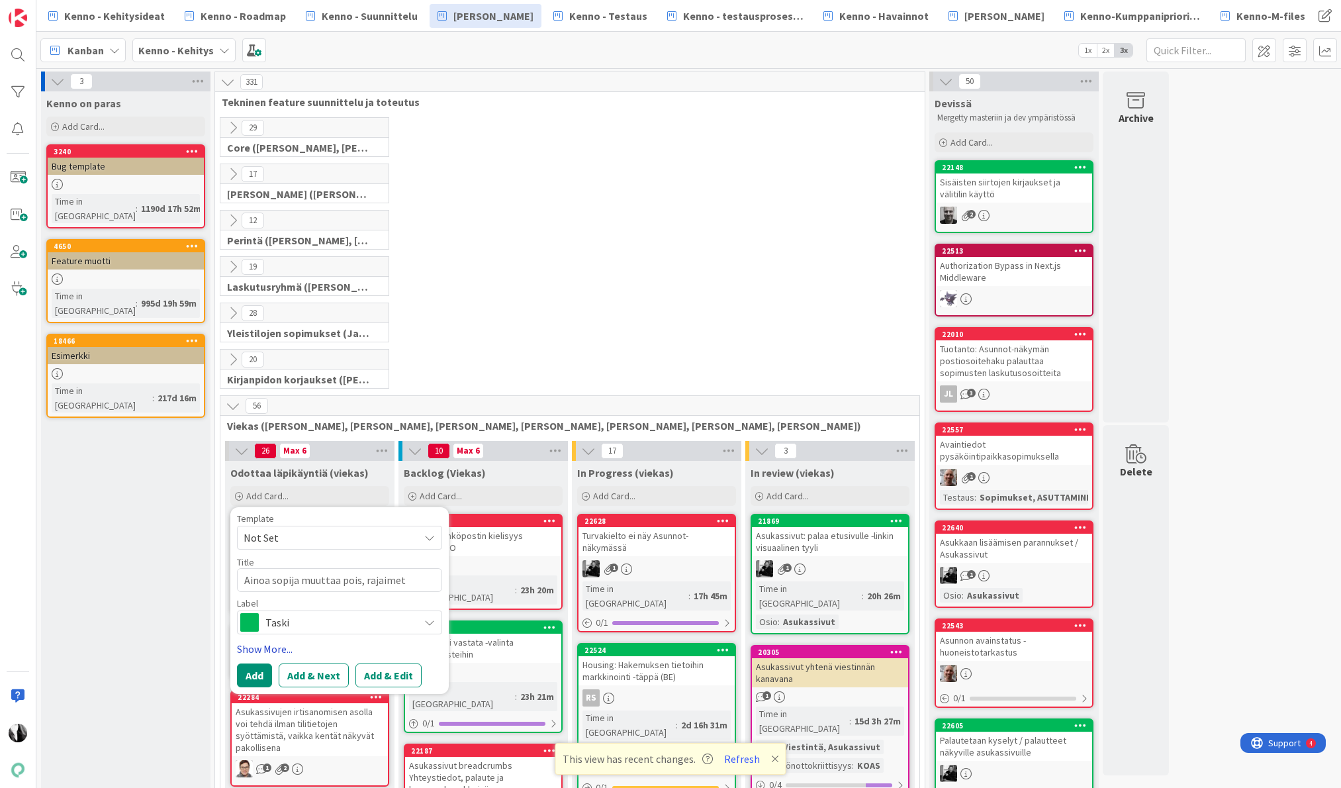
click at [271, 653] on link "Show More..." at bounding box center [339, 649] width 205 height 16
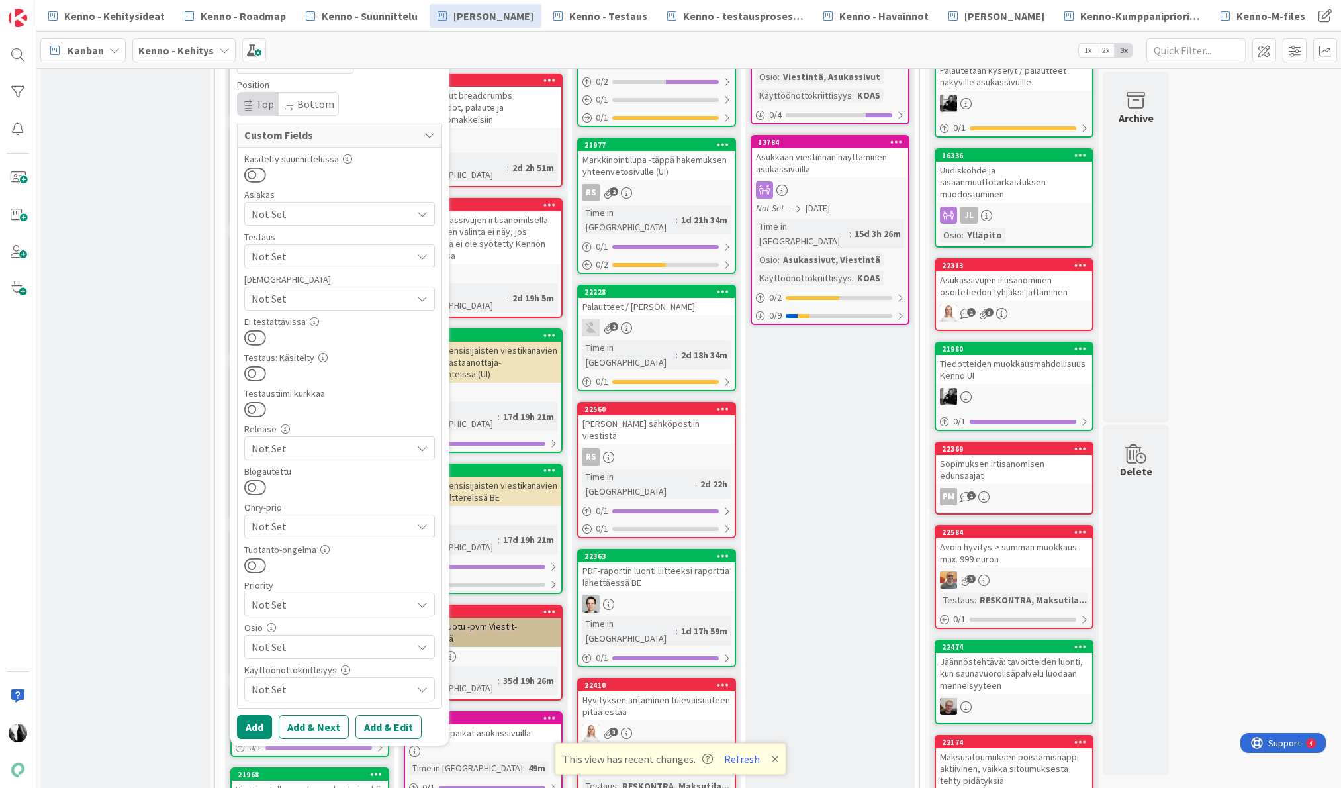
scroll to position [680, 0]
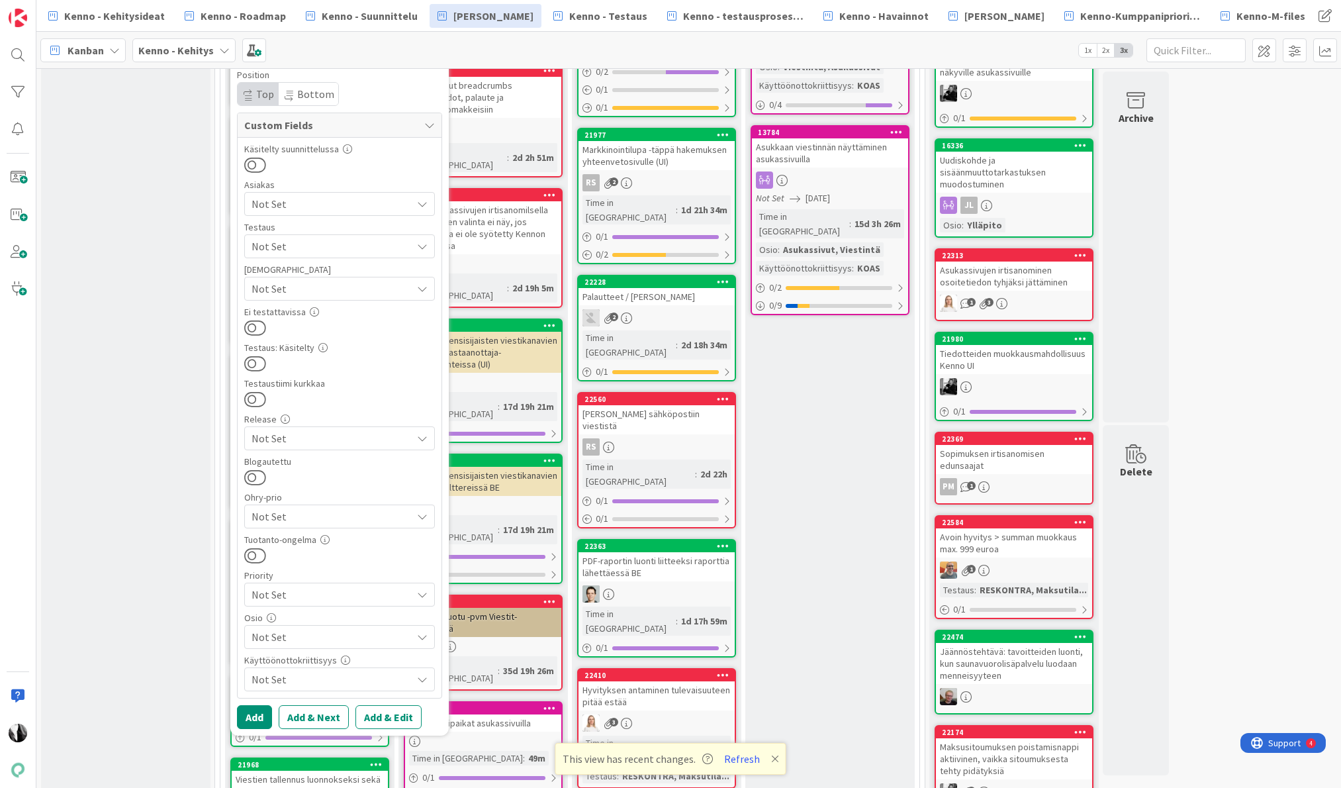
click at [373, 635] on span "Not Set" at bounding box center [331, 637] width 160 height 16
click at [293, 463] on link "Asukassivut" at bounding box center [325, 463] width 217 height 24
click at [386, 713] on button "Add & Edit" at bounding box center [388, 717] width 66 height 24
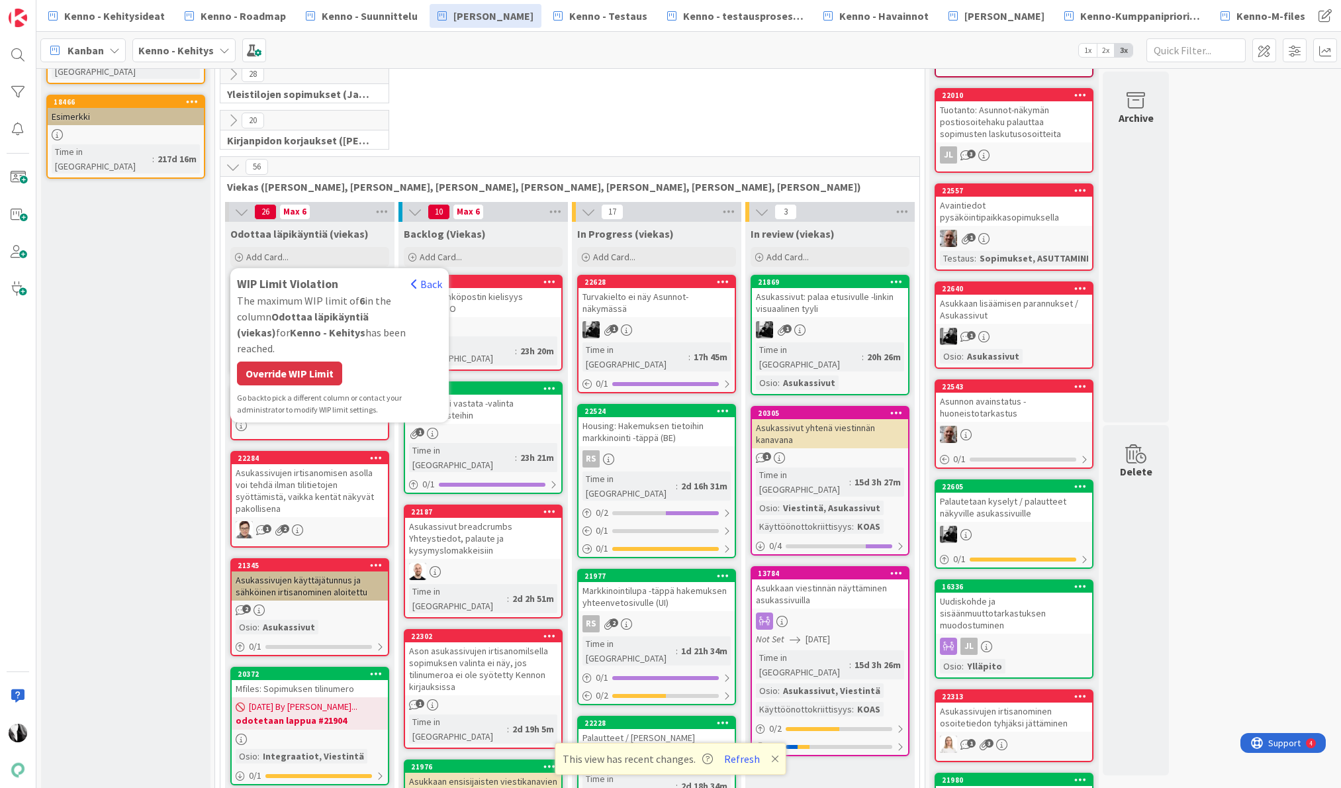
scroll to position [238, 0]
click at [300, 362] on div "Override WIP Limit" at bounding box center [289, 374] width 105 height 24
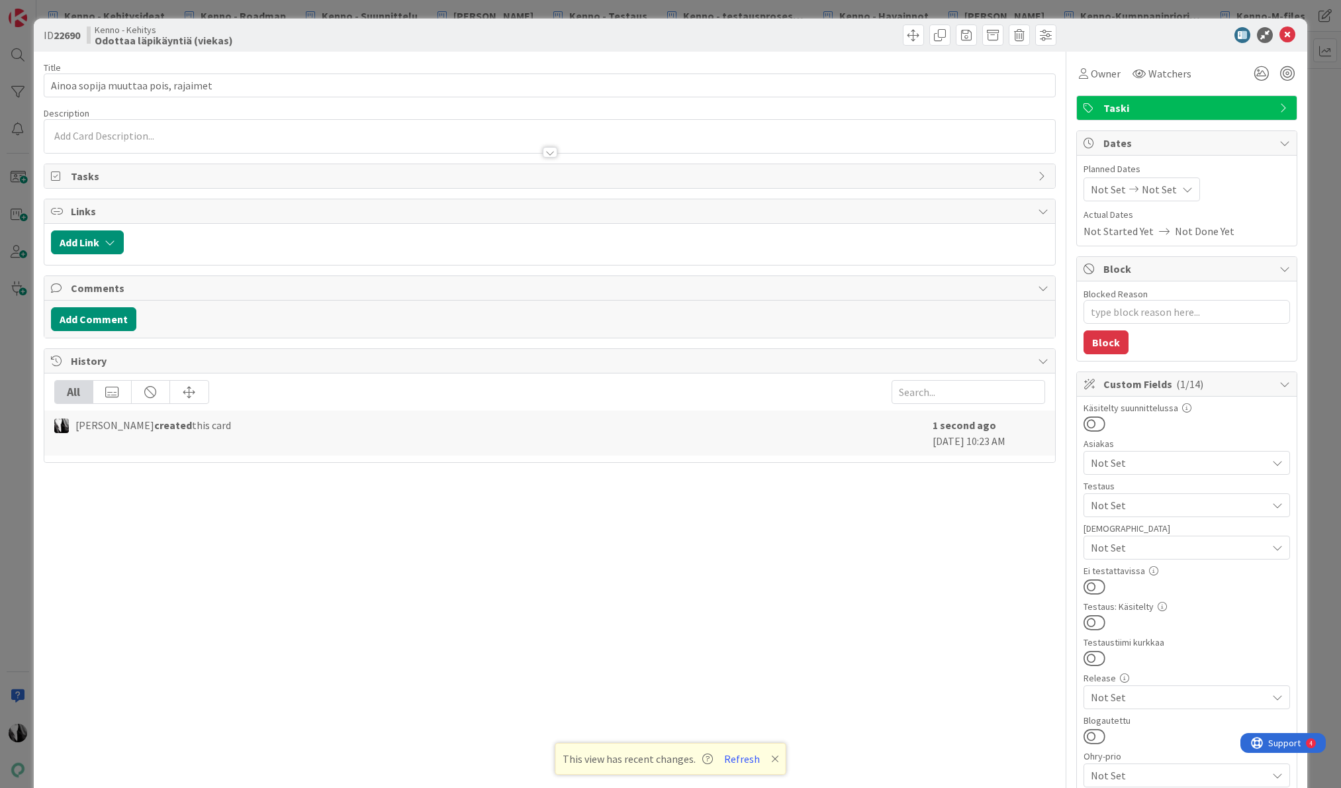
type textarea "x"
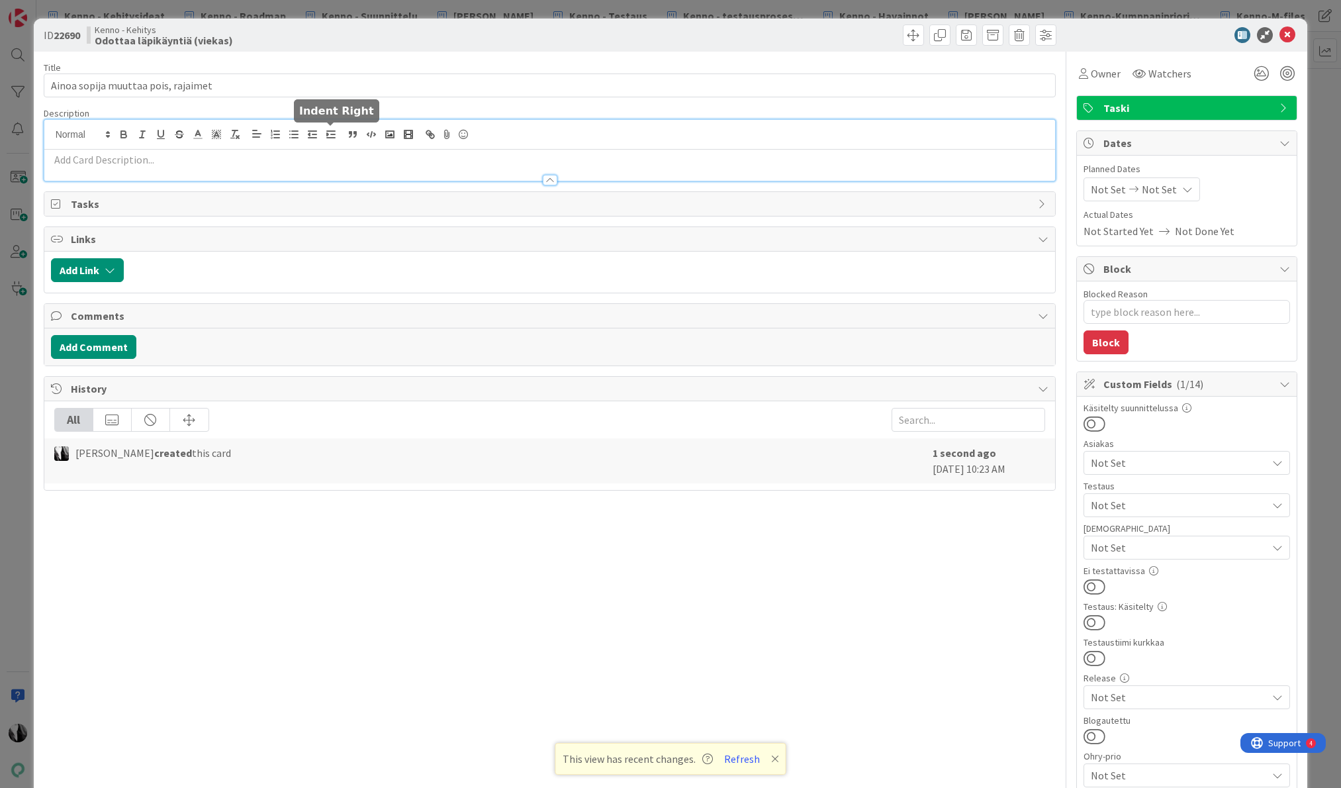
click at [333, 126] on body "Kenno - Kehitysideat Kenno - Roadmap Kenno - Suunnittelu Kenno Kehitys Kenno - …" at bounding box center [670, 394] width 1341 height 788
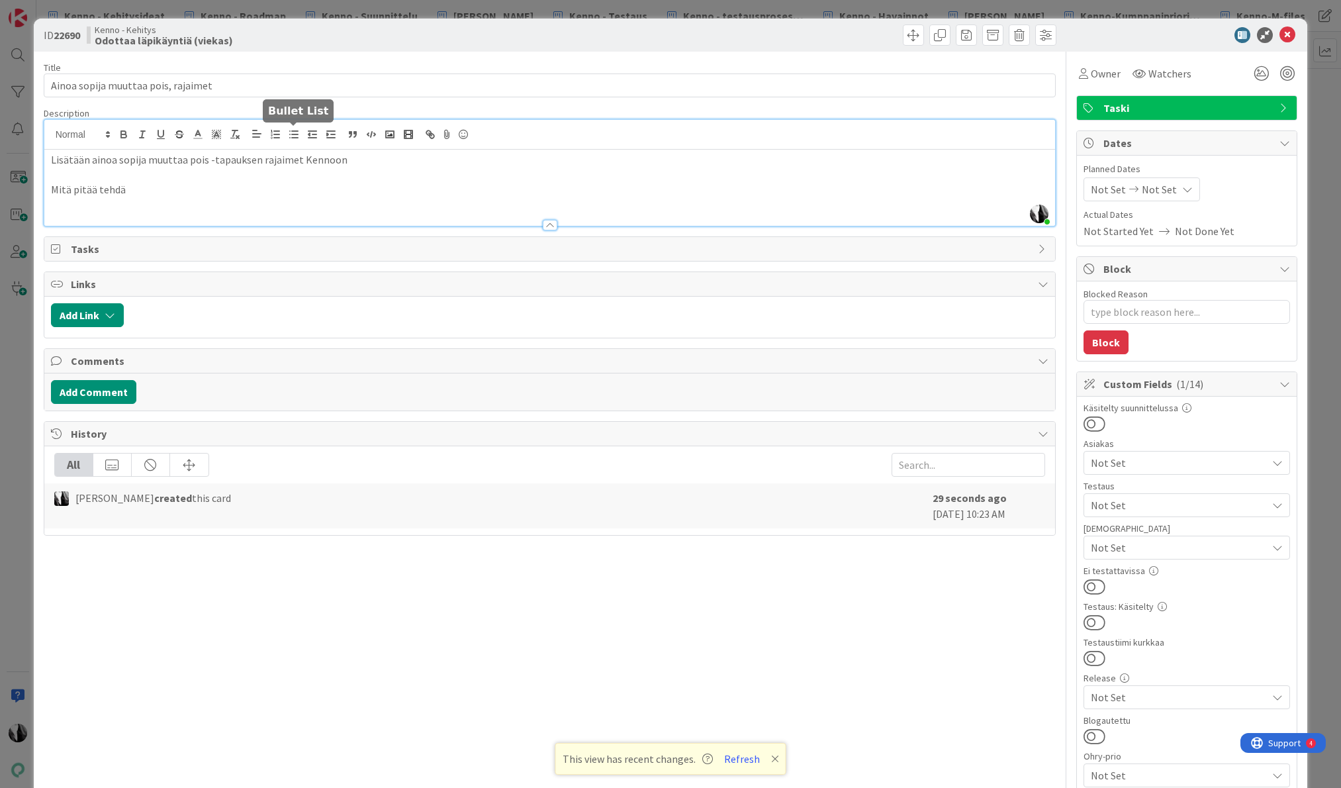
click at [295, 130] on icon "button" at bounding box center [294, 134] width 12 height 12
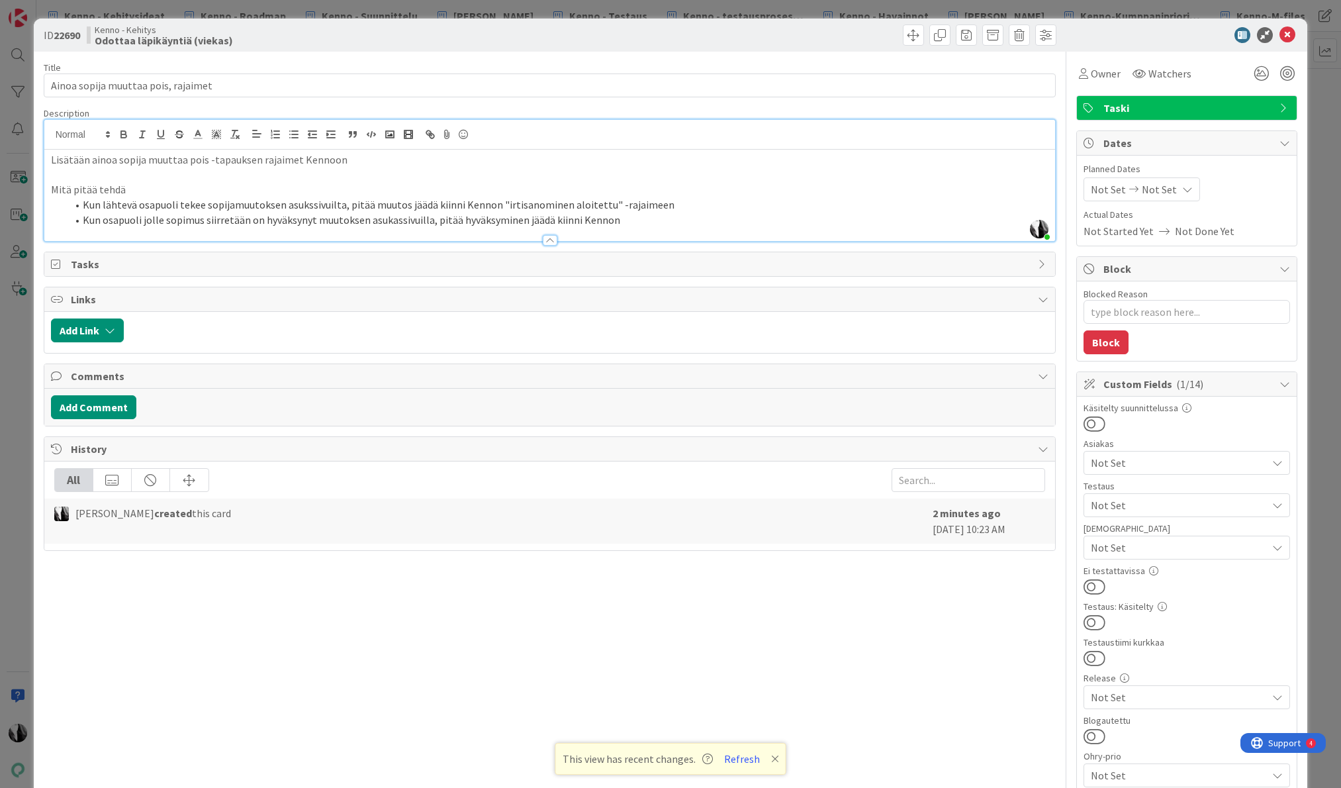
click at [492, 202] on li "Kun lähtevä osapuoli tekee sopijamuutoksen asukssivuilta, pitää muutos jäädä ki…" at bounding box center [558, 204] width 982 height 15
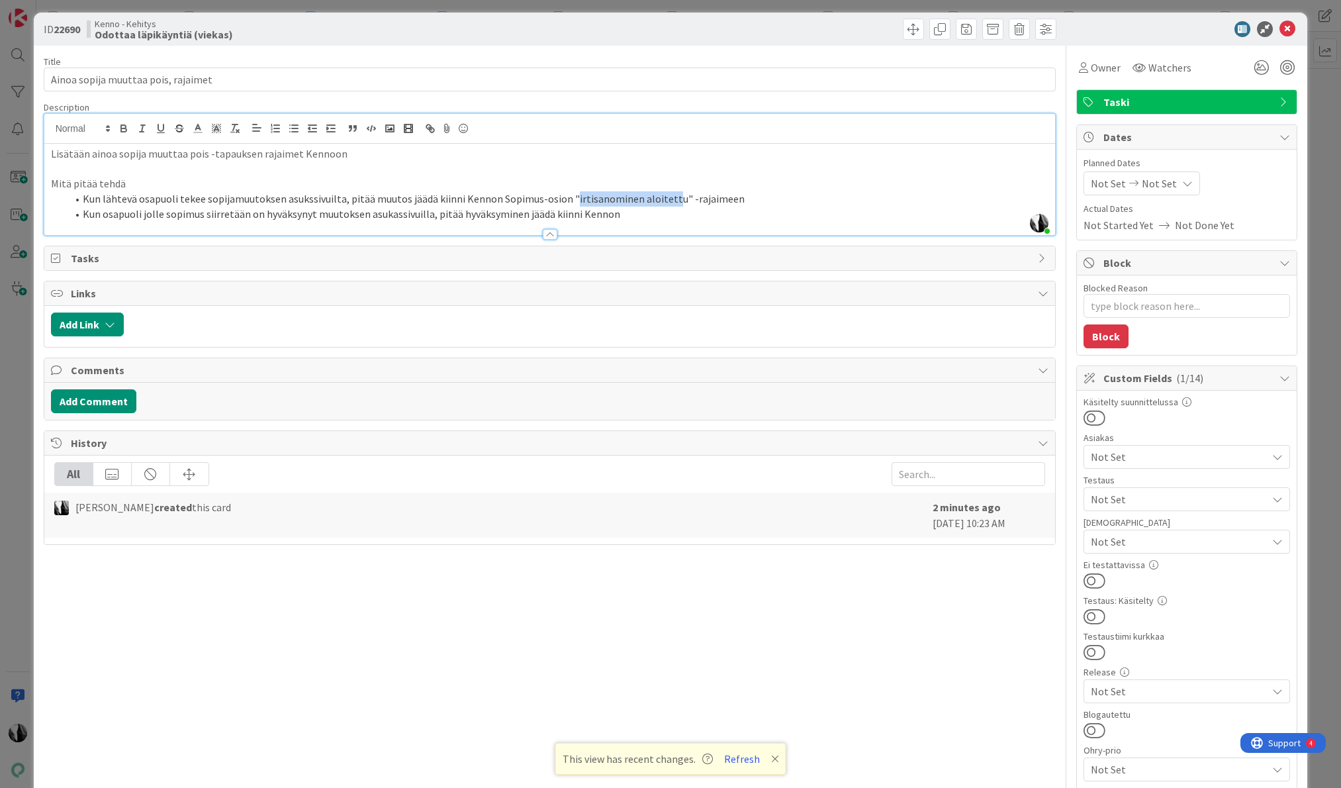
scroll to position [5, 0]
drag, startPoint x: 568, startPoint y: 204, endPoint x: 668, endPoint y: 199, distance: 99.4
click at [667, 200] on li "Kun lähtevä osapuoli tekee sopijamuutoksen asukssivuilta, pitää muutos jäädä ki…" at bounding box center [558, 200] width 982 height 15
click at [641, 222] on div at bounding box center [549, 229] width 1011 height 14
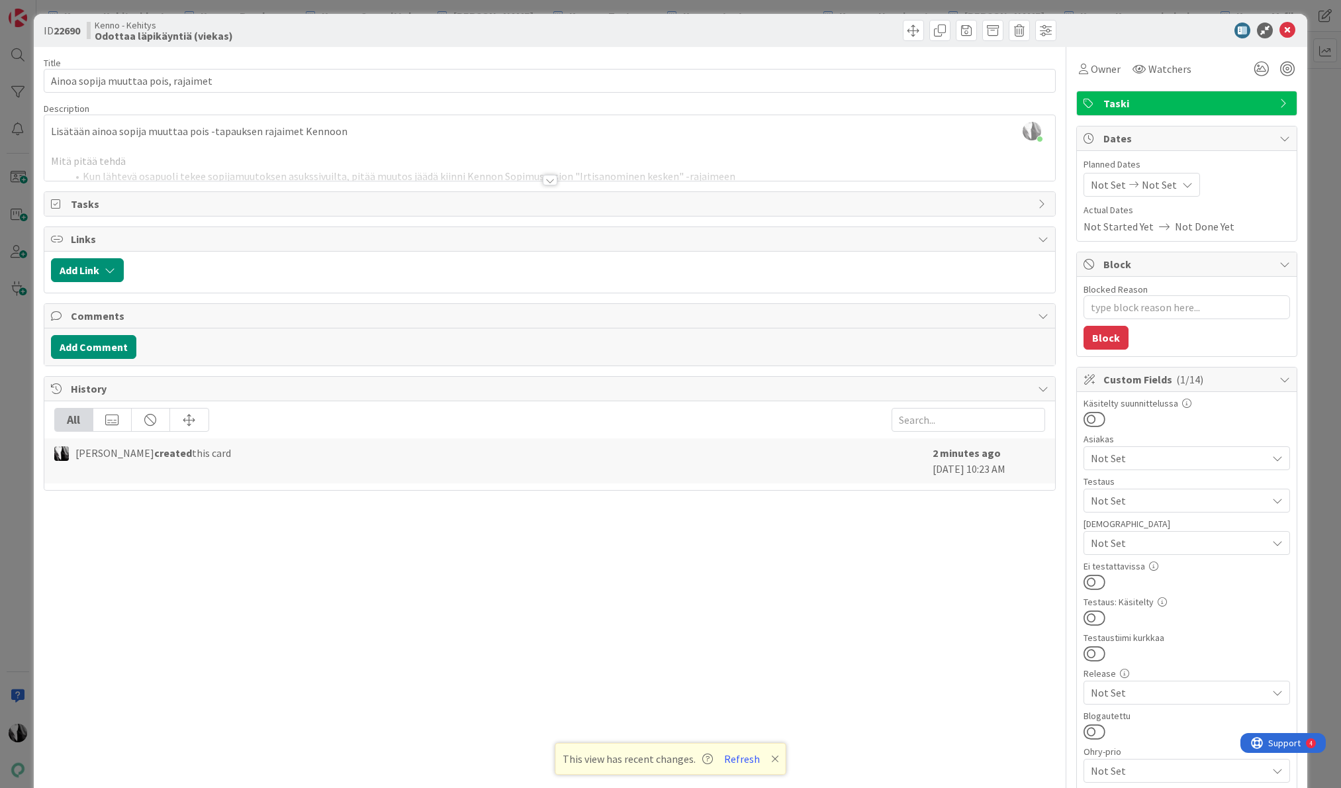
click at [686, 179] on div at bounding box center [549, 164] width 1011 height 34
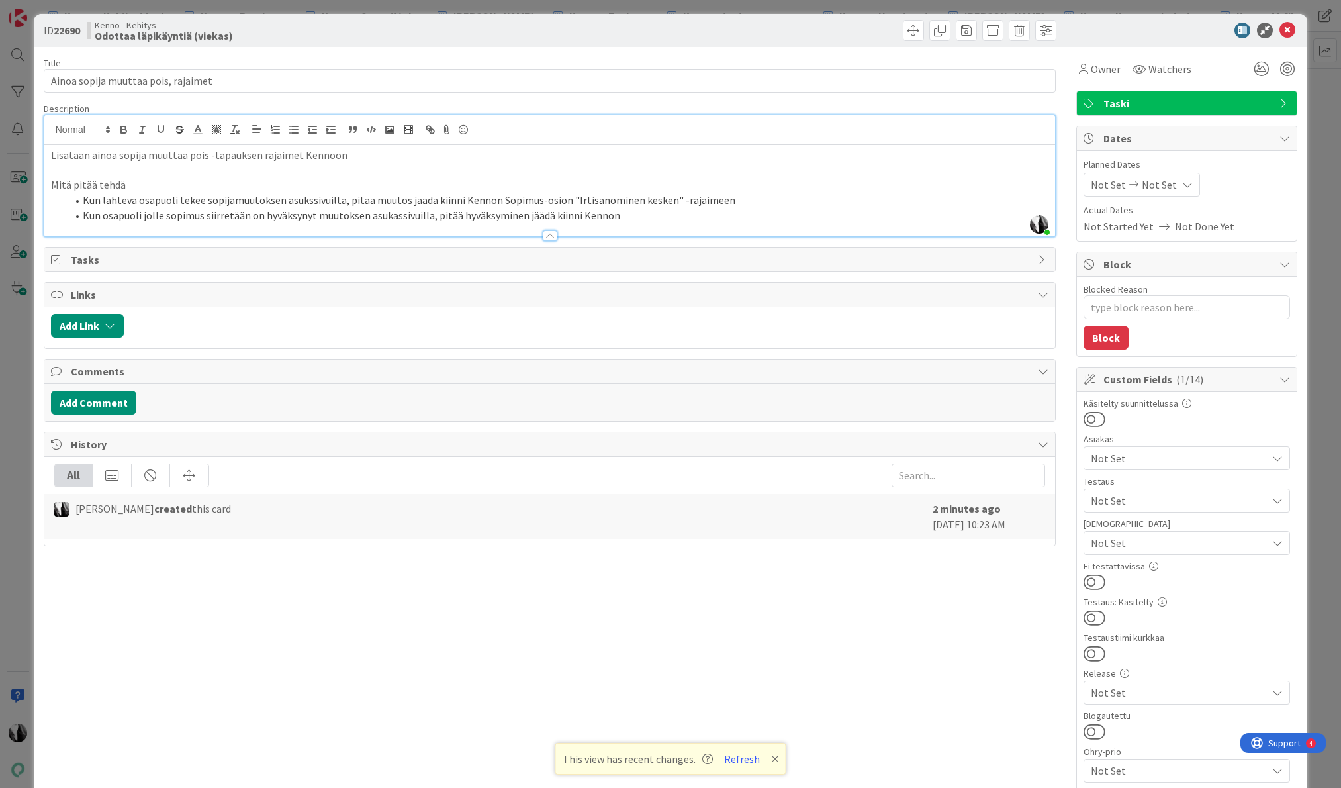
click at [641, 214] on li "Kun osapuoli jolle sopimus siirretään on hyväksynyt muutoksen asukassivuilla, p…" at bounding box center [558, 215] width 982 height 15
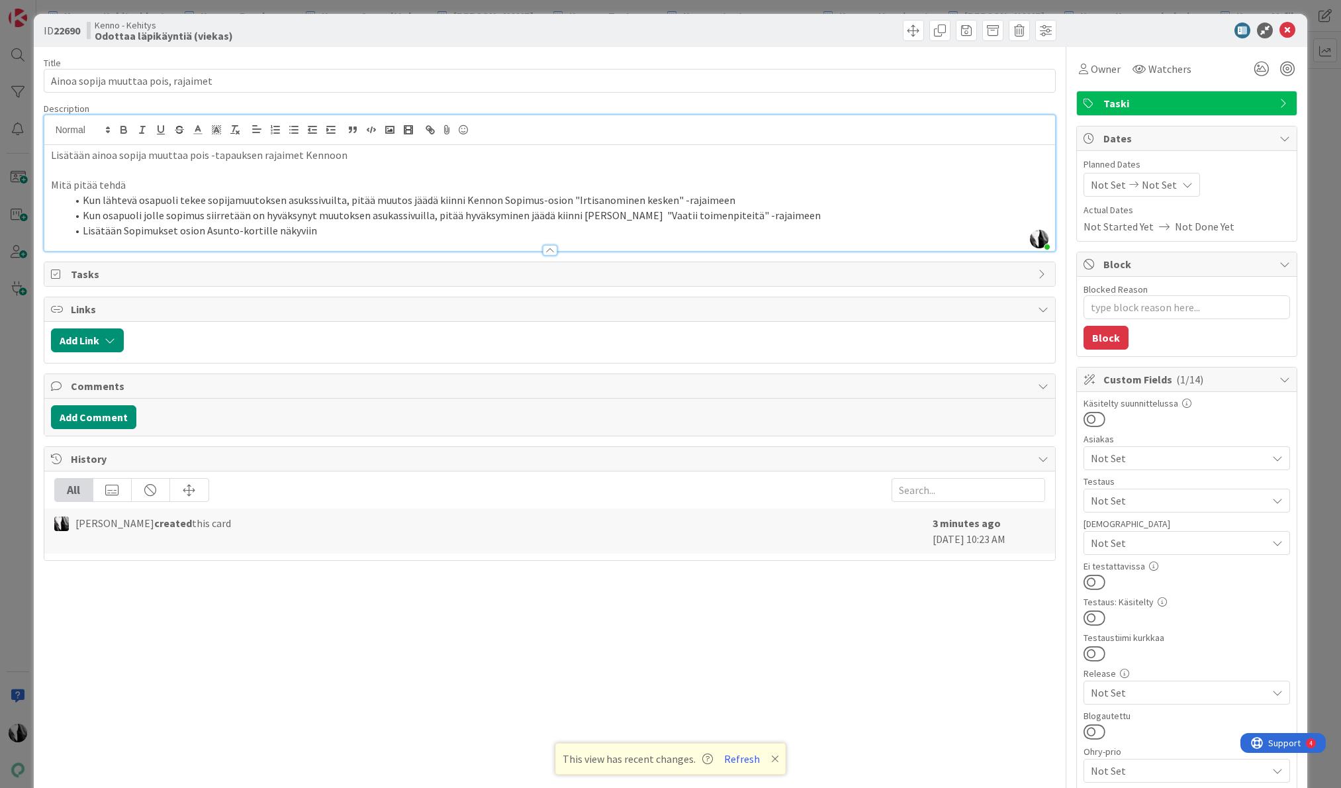
click at [708, 214] on li "Kun osapuoli jolle sopimus siirretään on hyväksynyt muutoksen asukassivuilla, p…" at bounding box center [558, 215] width 982 height 15
drag, startPoint x: 722, startPoint y: 214, endPoint x: 752, endPoint y: 216, distance: 29.8
click at [723, 214] on li "Kun osapuoli jolle sopimus siirretään on hyväksynyt muutoksen asukassivuilla, p…" at bounding box center [558, 215] width 982 height 15
click at [819, 214] on li "Kun osapuoli jolle sopimus siirretään on hyväksynyt muutoksen asukassivuilla, p…" at bounding box center [558, 215] width 982 height 15
click at [854, 216] on li "Kun osapuoli jolle sopimus siirretään on hyväksynyt muutoksen asukassivuilla, p…" at bounding box center [558, 215] width 982 height 15
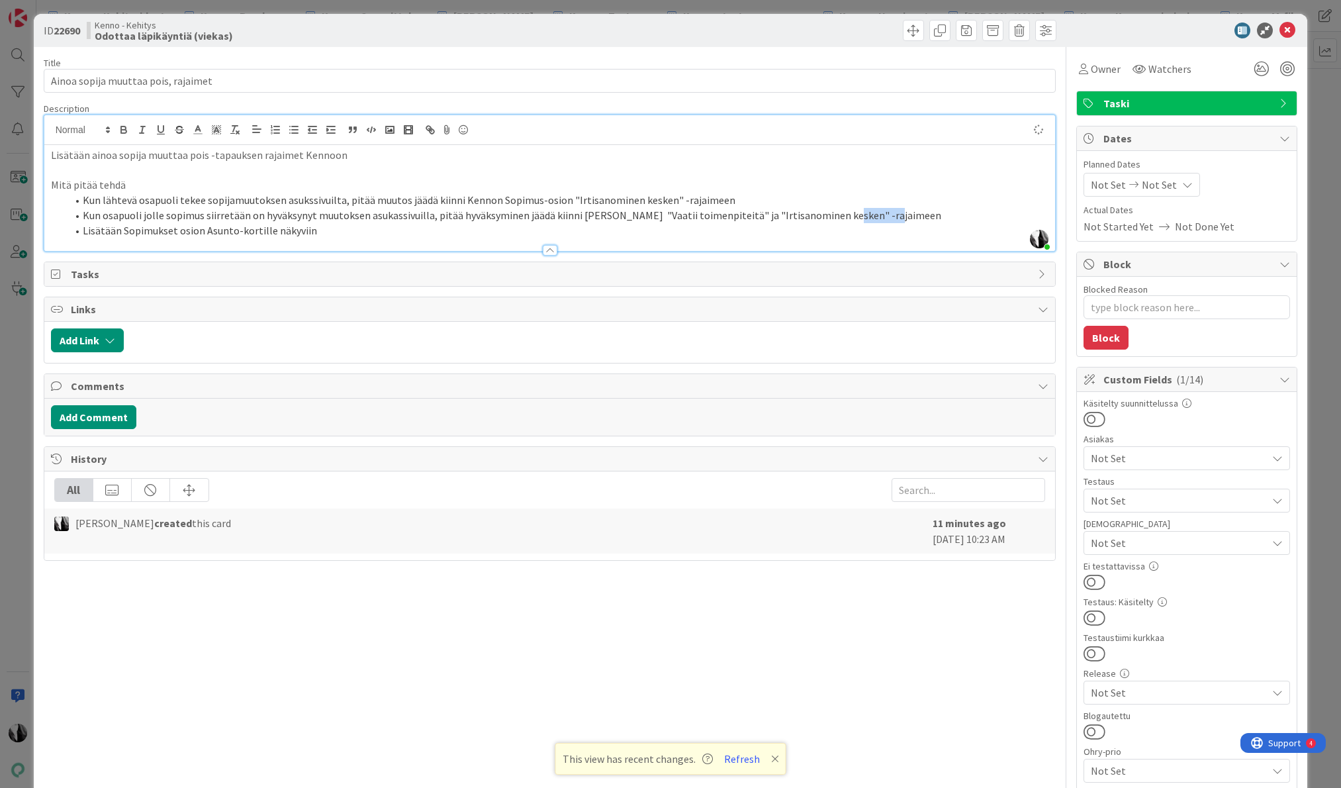
click at [854, 216] on li "Kun osapuoli jolle sopimus siirretään on hyväksynyt muutoksen asukassivuilla, p…" at bounding box center [558, 215] width 982 height 15
click at [717, 217] on li "Kun osapuoli jolle sopimus siirretään on hyväksynyt muutoksen asukassivuilla, p…" at bounding box center [558, 215] width 982 height 15
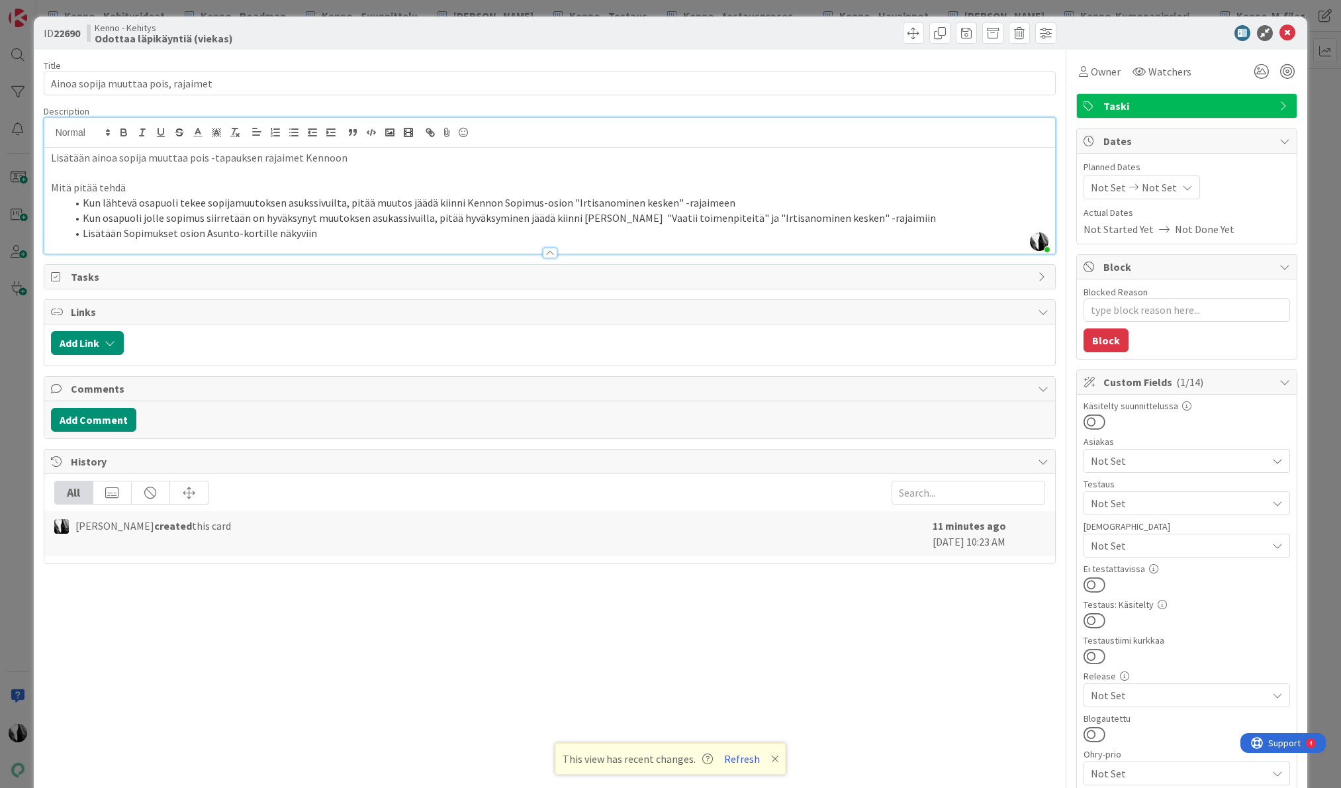
click at [713, 218] on li "Kun osapuoli jolle sopimus siirretään on hyväksynyt muutoksen asukassivuilla, p…" at bounding box center [558, 217] width 982 height 15
click at [718, 218] on li "Kun osapuoli jolle sopimus siirretään on hyväksynyt muutoksen asukassivuilla, p…" at bounding box center [558, 217] width 982 height 15
click at [905, 179] on p at bounding box center [550, 172] width 998 height 15
click at [341, 232] on li "Lisätään Sopimukset osion Asunto-kortille näkyviin" at bounding box center [558, 233] width 982 height 15
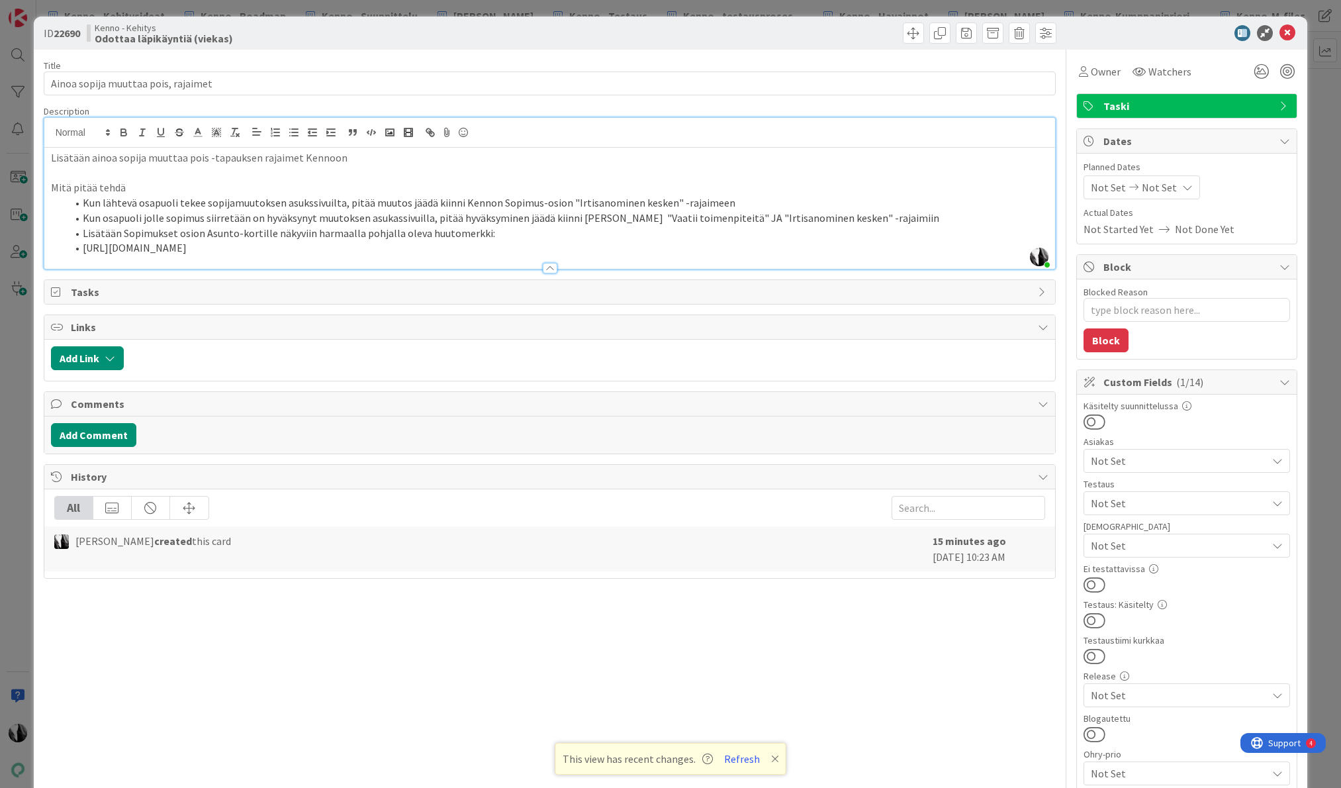
drag, startPoint x: 355, startPoint y: 248, endPoint x: 87, endPoint y: 247, distance: 268.0
click at [87, 247] on li "https://kanbanzone.io/b/aO05uNQk/c/22688-Asukassivujen-" at bounding box center [558, 247] width 982 height 15
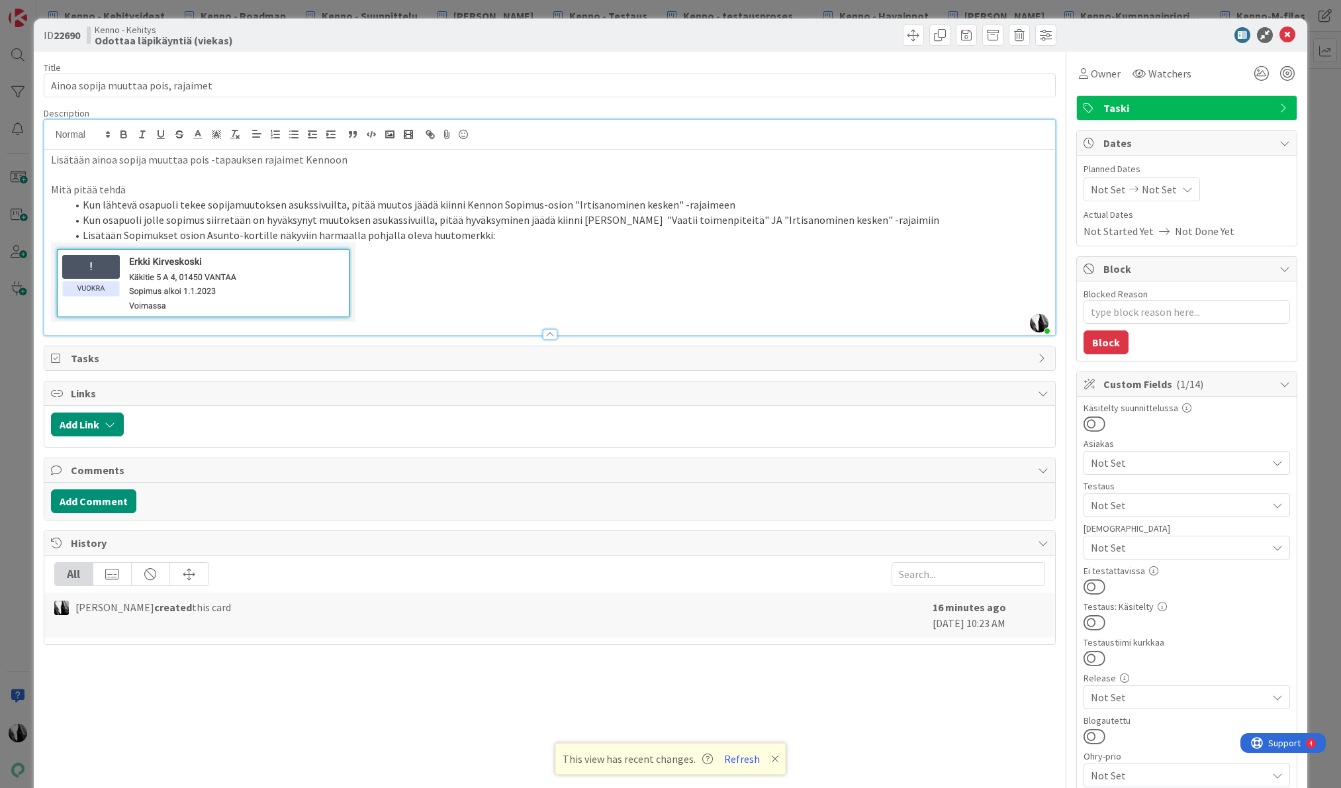
click at [486, 236] on li "Lisätään Sopimukset osion Asunto-kortille näkyviin harmaalla pohjalla oleva huu…" at bounding box center [558, 235] width 982 height 15
type textarea "x"
click at [1107, 73] on span "Owner" at bounding box center [1106, 74] width 30 height 16
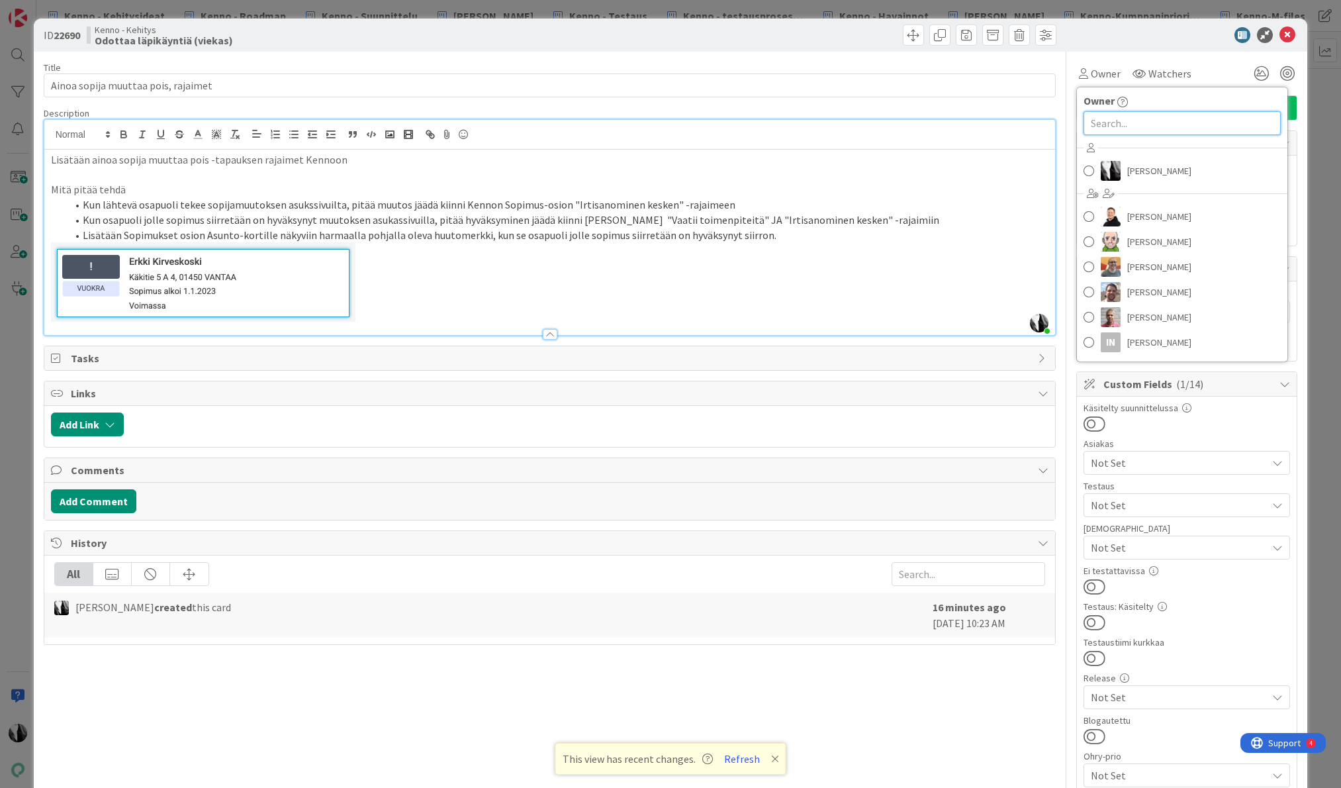
click at [1128, 126] on input "text" at bounding box center [1181, 123] width 197 height 24
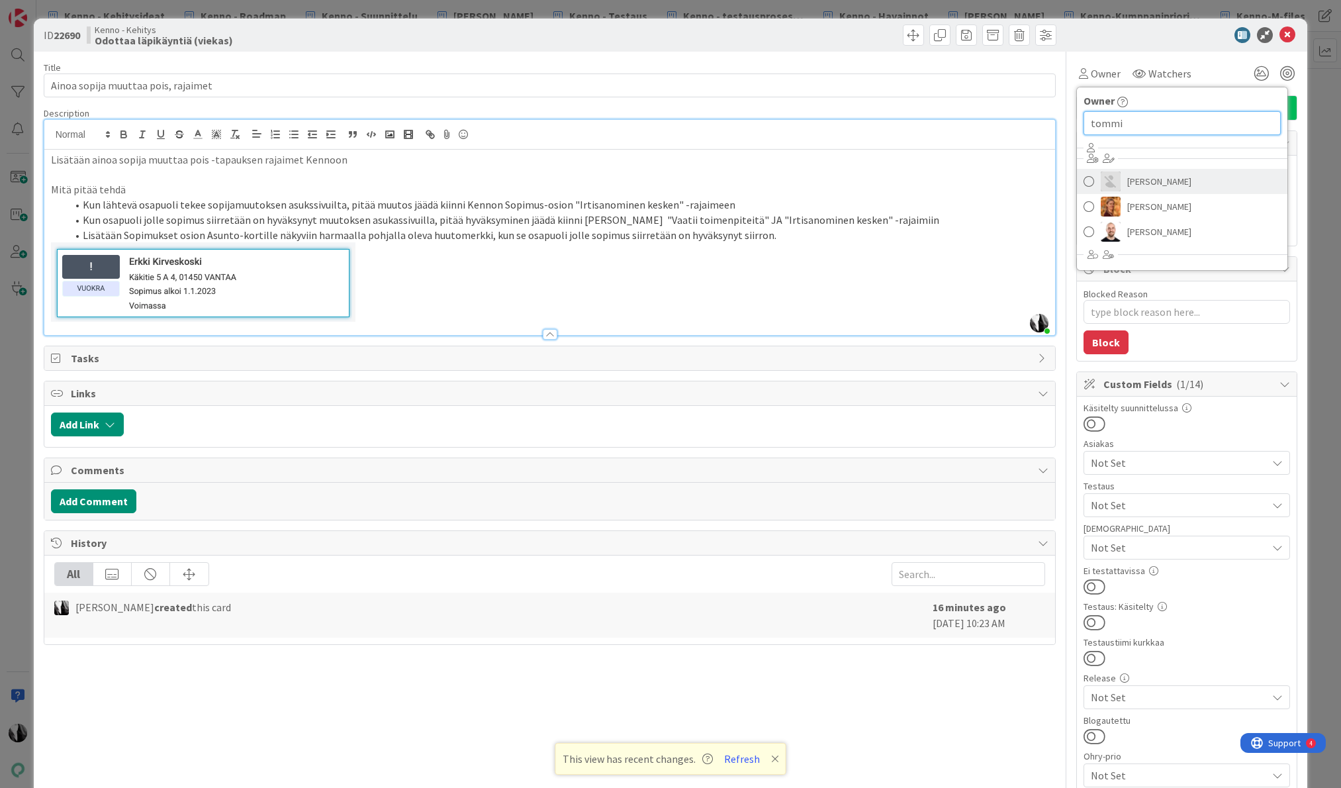
type input "tommi"
click at [1167, 180] on span "Tommi Hännikkälä" at bounding box center [1159, 181] width 64 height 20
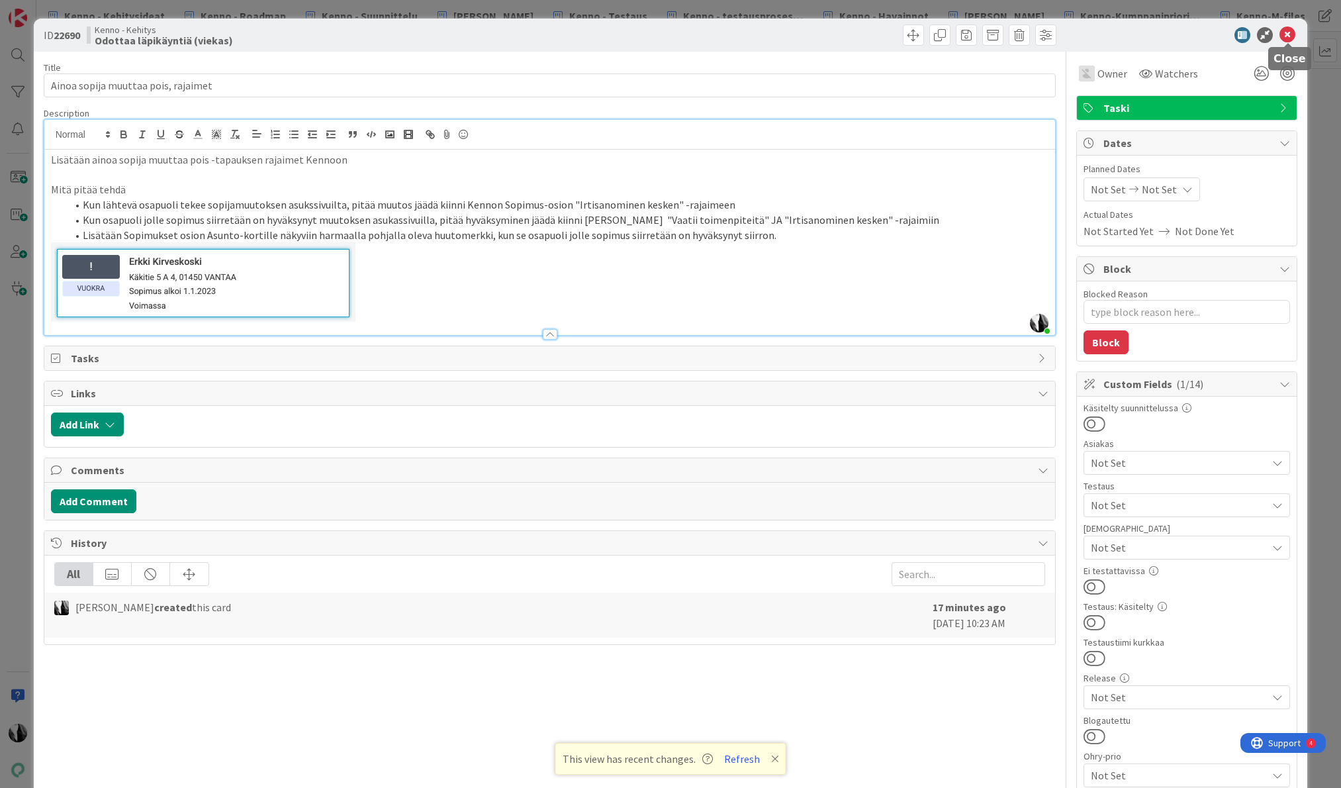
click at [1287, 32] on icon at bounding box center [1287, 35] width 16 height 16
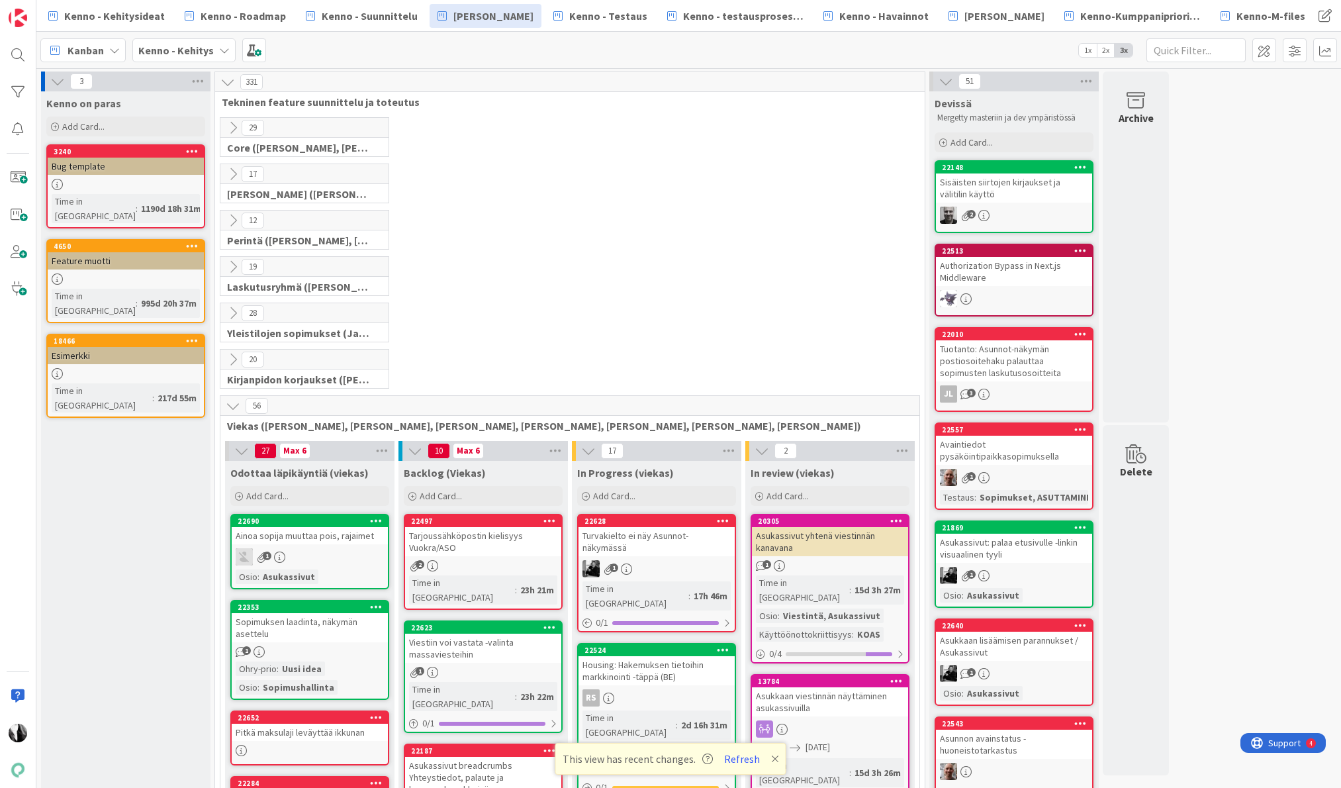
click at [233, 218] on icon at bounding box center [233, 220] width 15 height 15
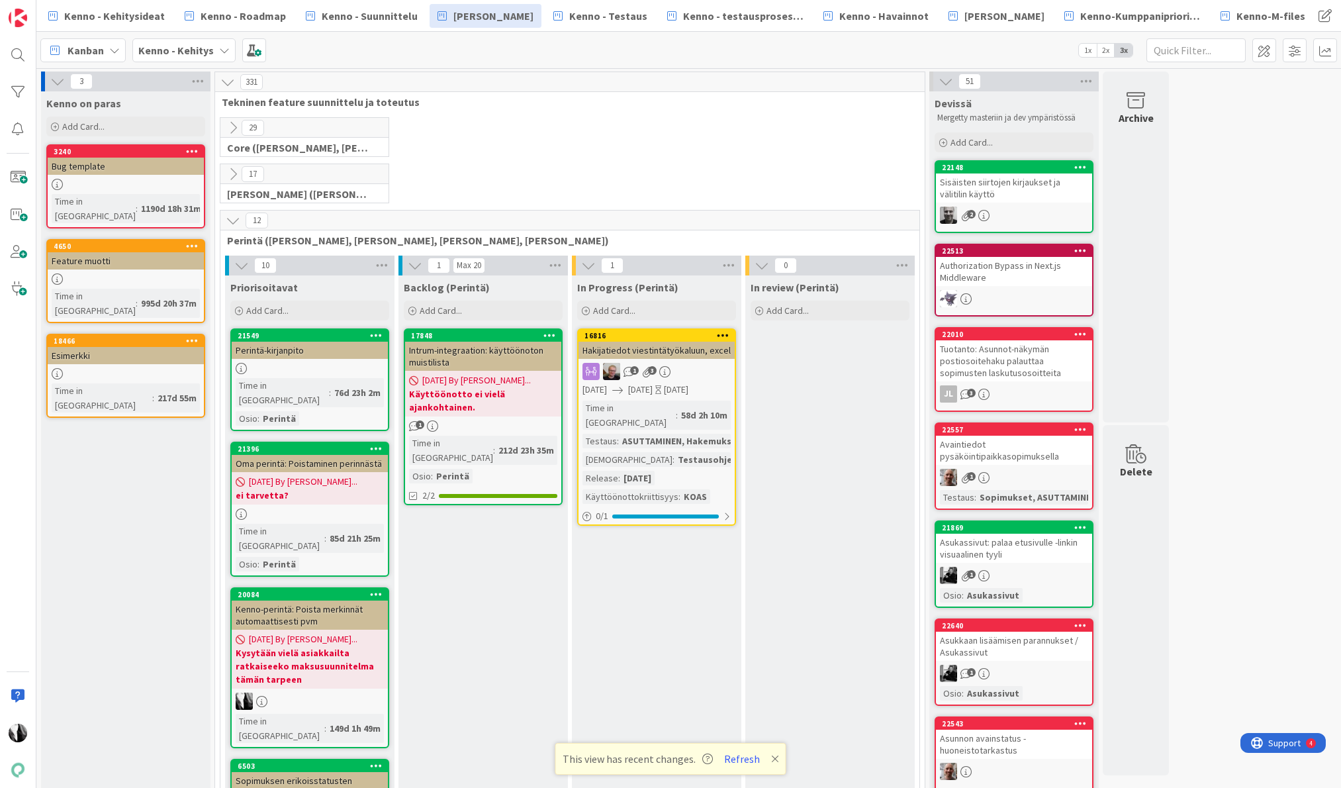
scroll to position [15, 0]
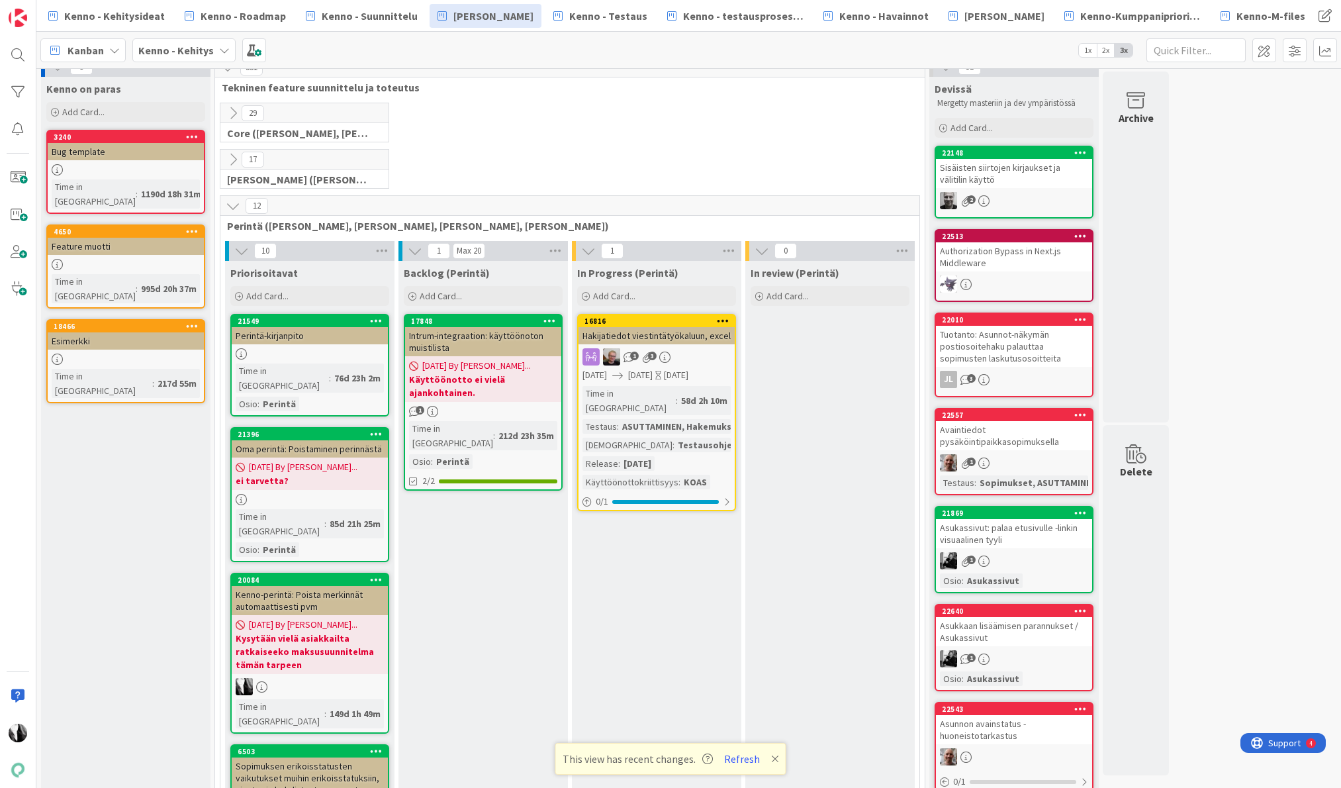
click at [305, 330] on div "Perintä-kirjanpito" at bounding box center [310, 335] width 156 height 17
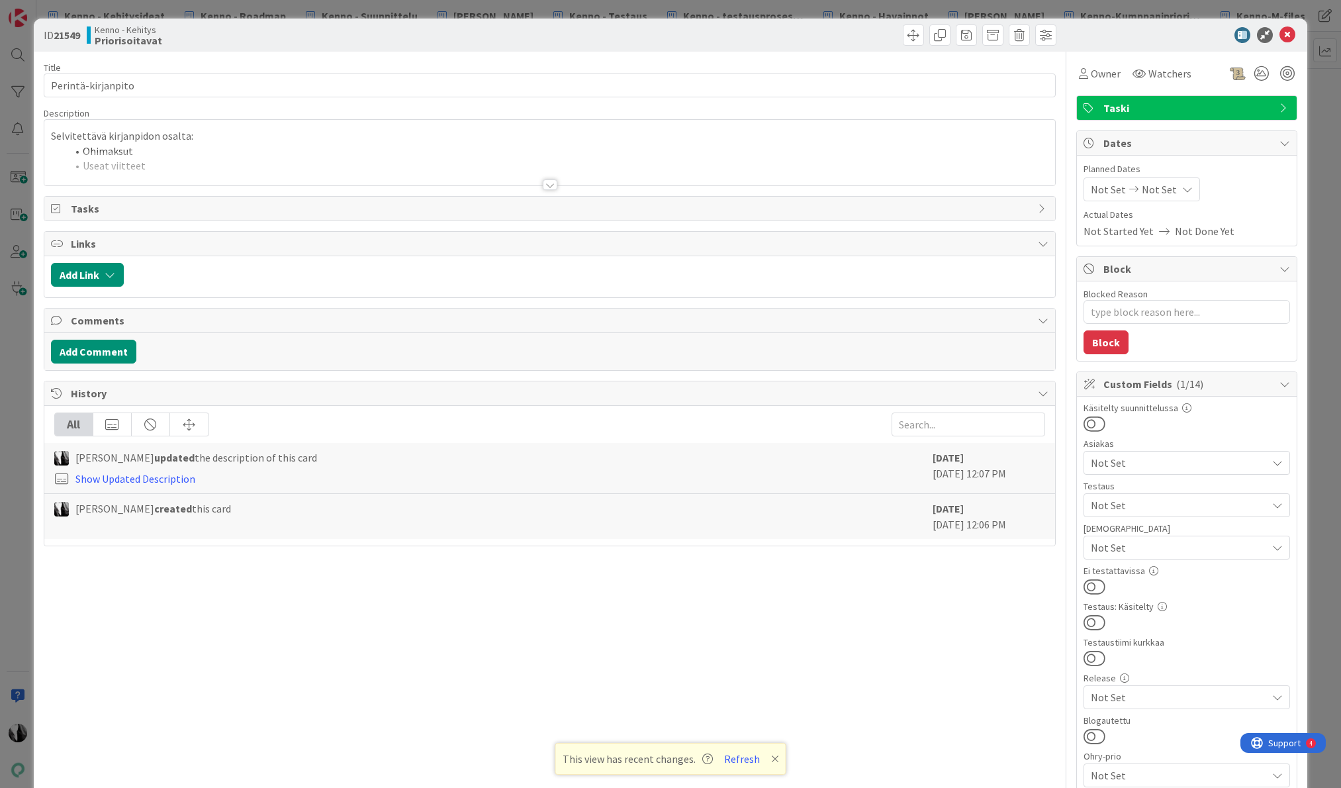
click at [548, 182] on div at bounding box center [550, 184] width 15 height 11
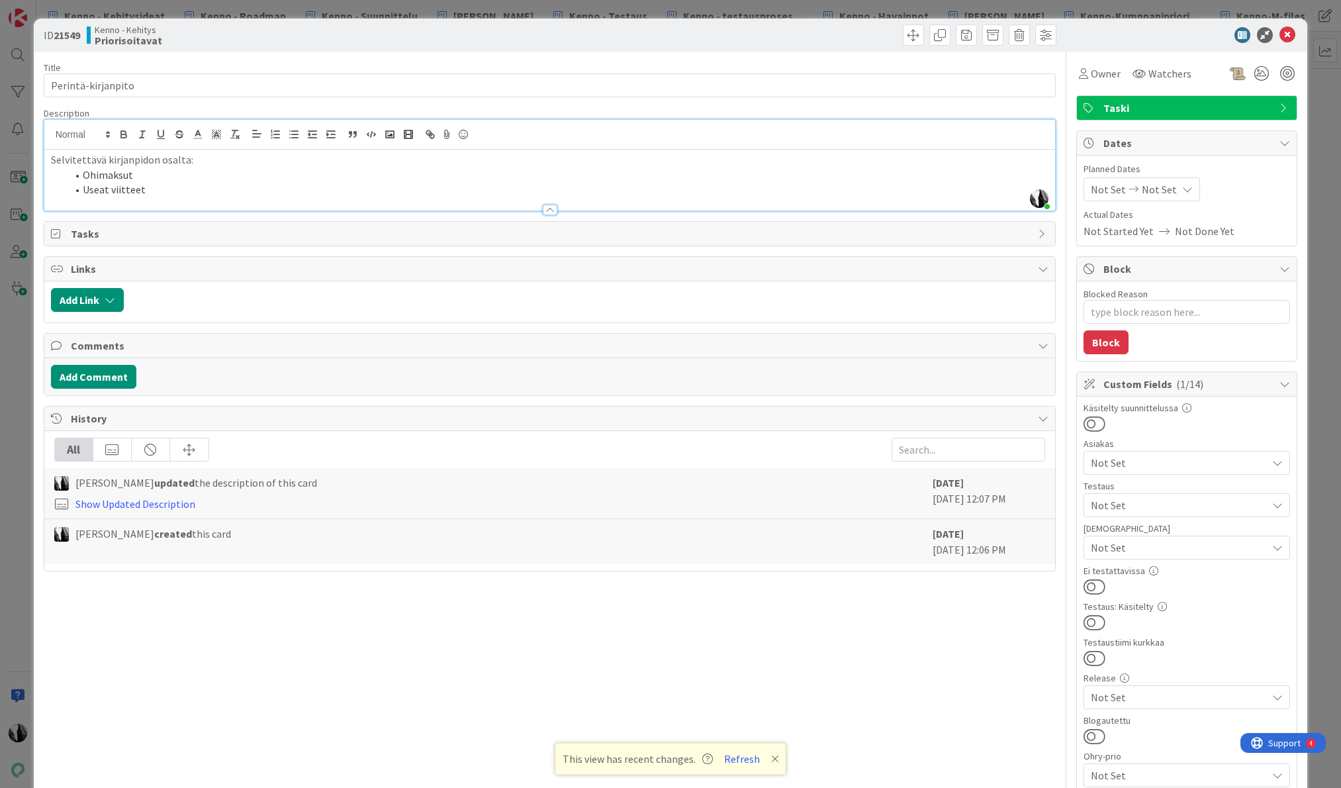
click at [134, 163] on p "Selvitettävä kirjanpidon osalta:" at bounding box center [550, 159] width 998 height 15
drag, startPoint x: 1285, startPoint y: 34, endPoint x: 1198, endPoint y: 45, distance: 87.4
click at [1285, 34] on icon at bounding box center [1287, 35] width 16 height 16
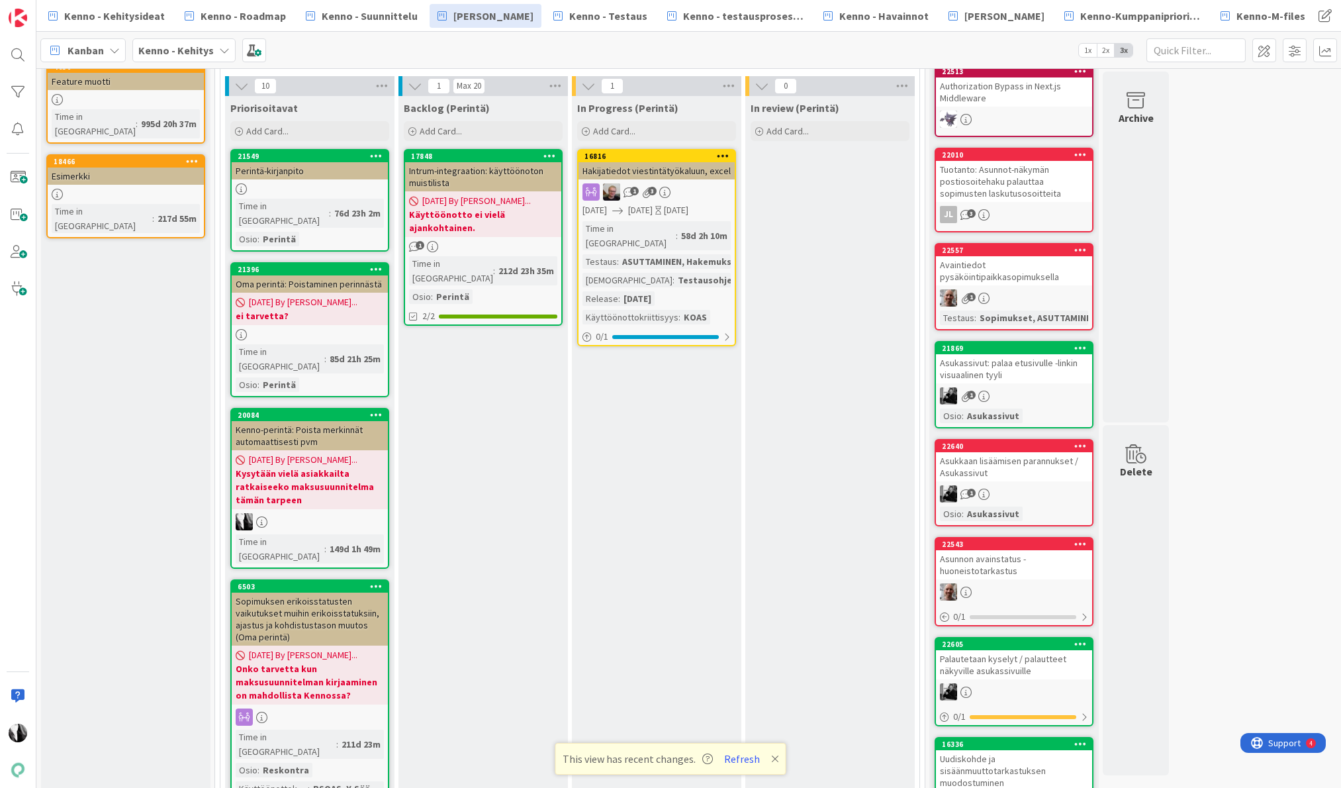
click at [312, 295] on span "06/13/2025 By Katja..." at bounding box center [303, 302] width 109 height 14
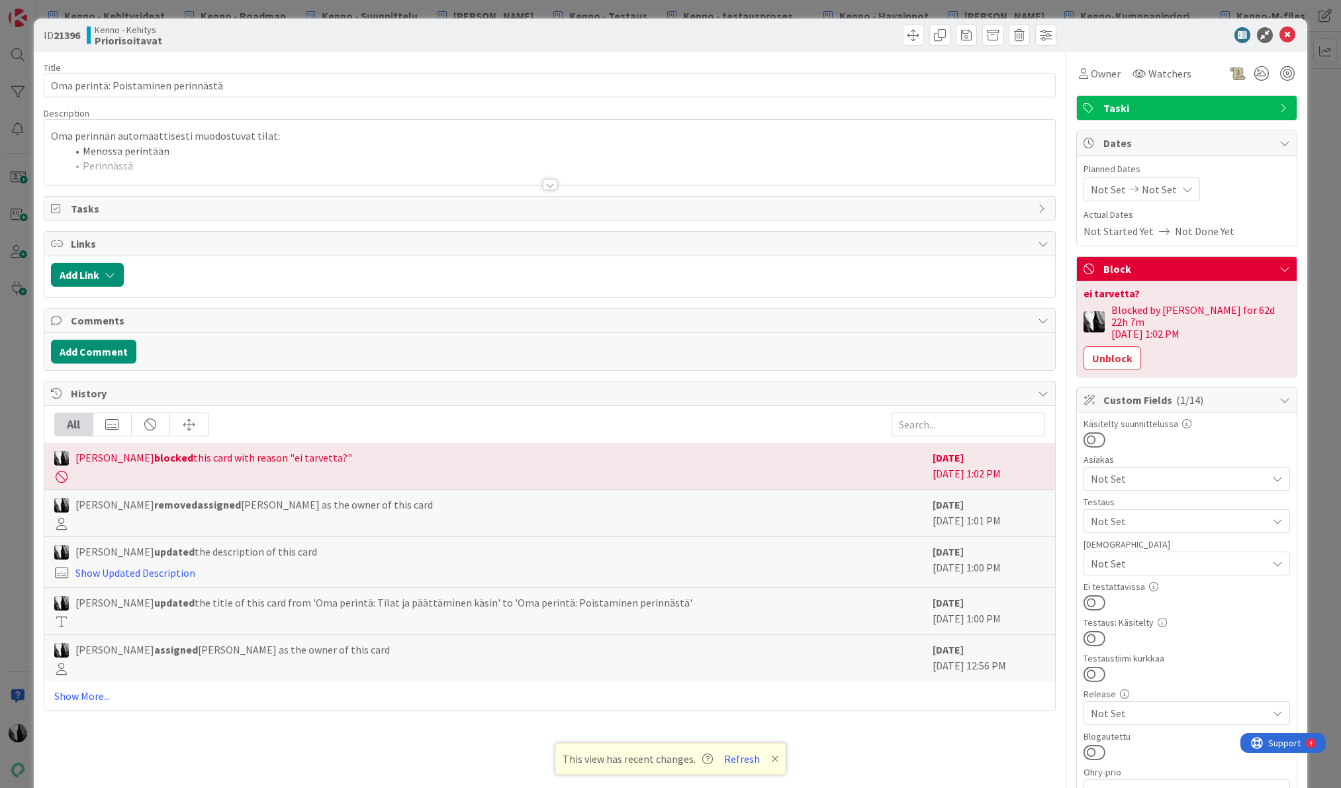
click at [545, 181] on div at bounding box center [550, 184] width 15 height 11
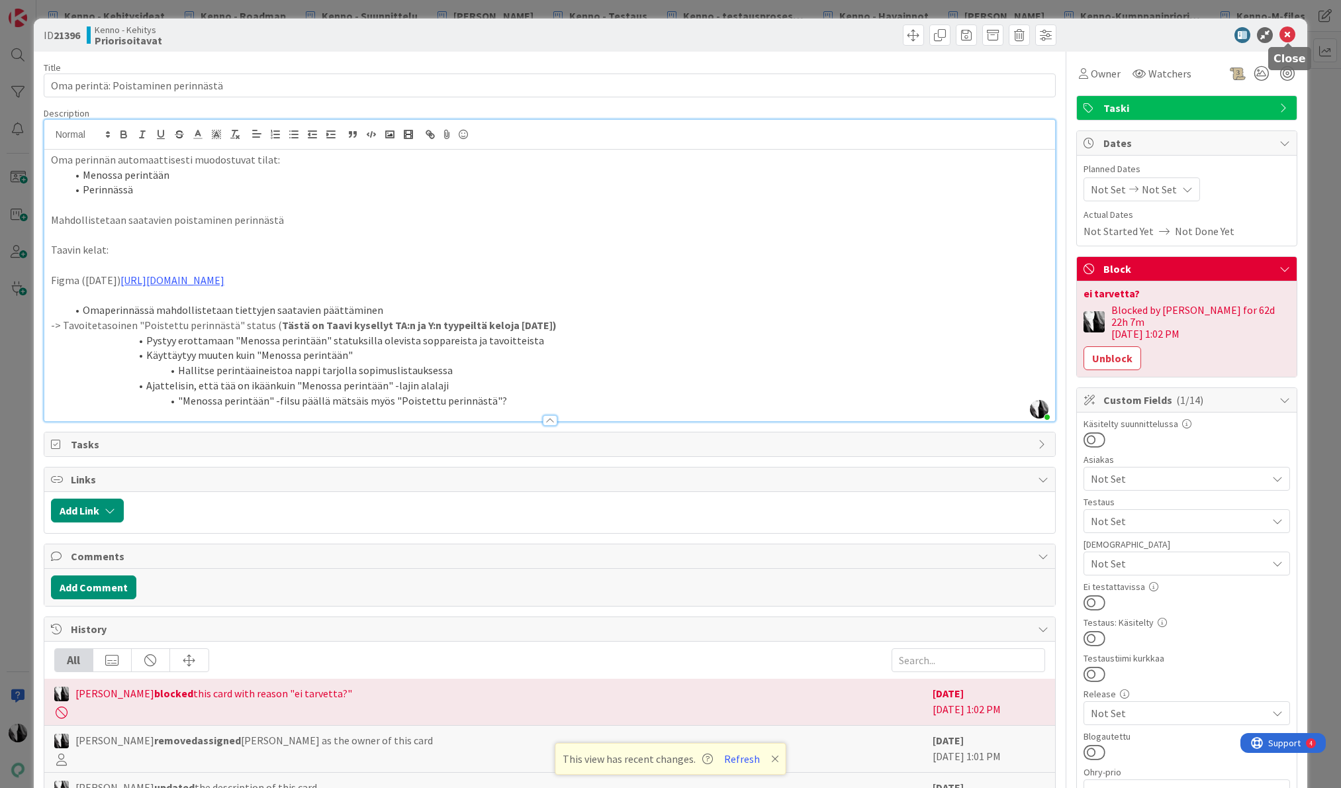
click at [1289, 36] on icon at bounding box center [1287, 35] width 16 height 16
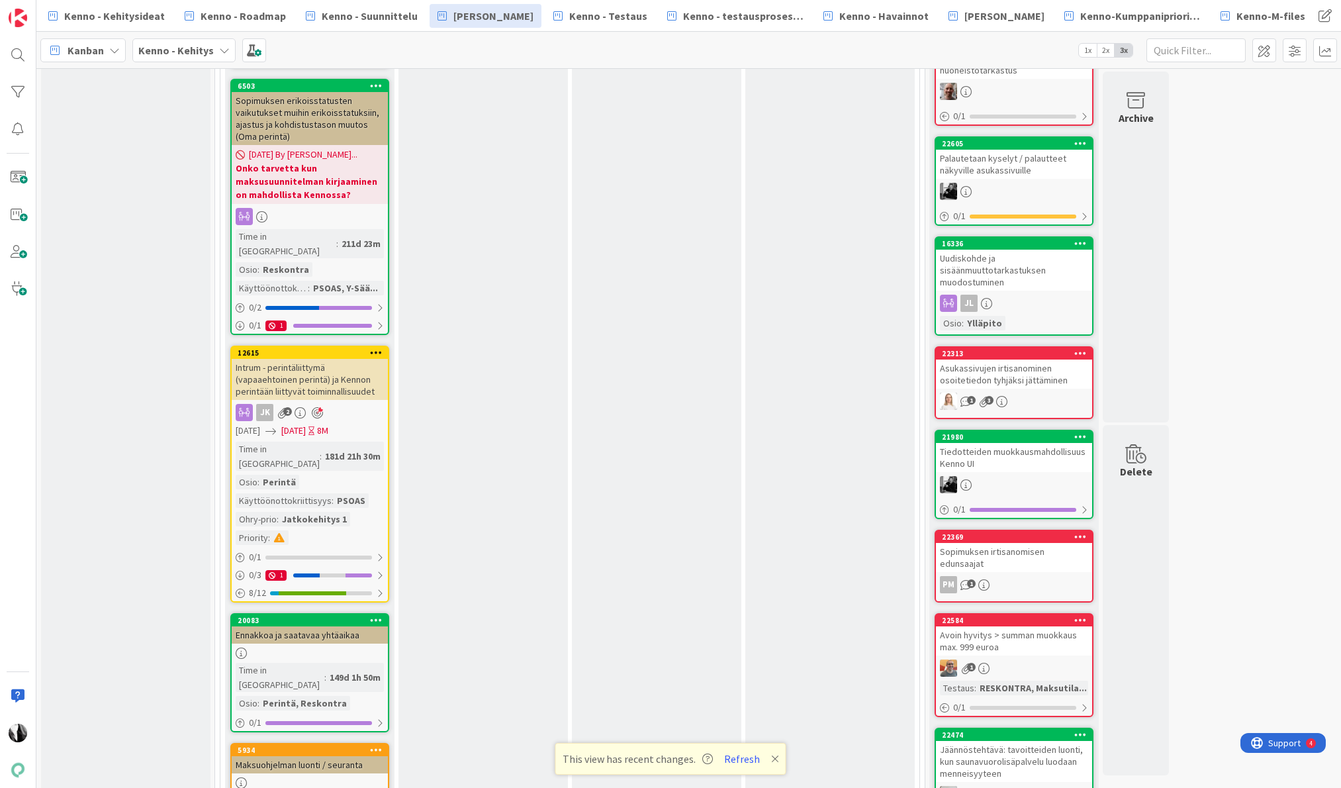
scroll to position [688, 0]
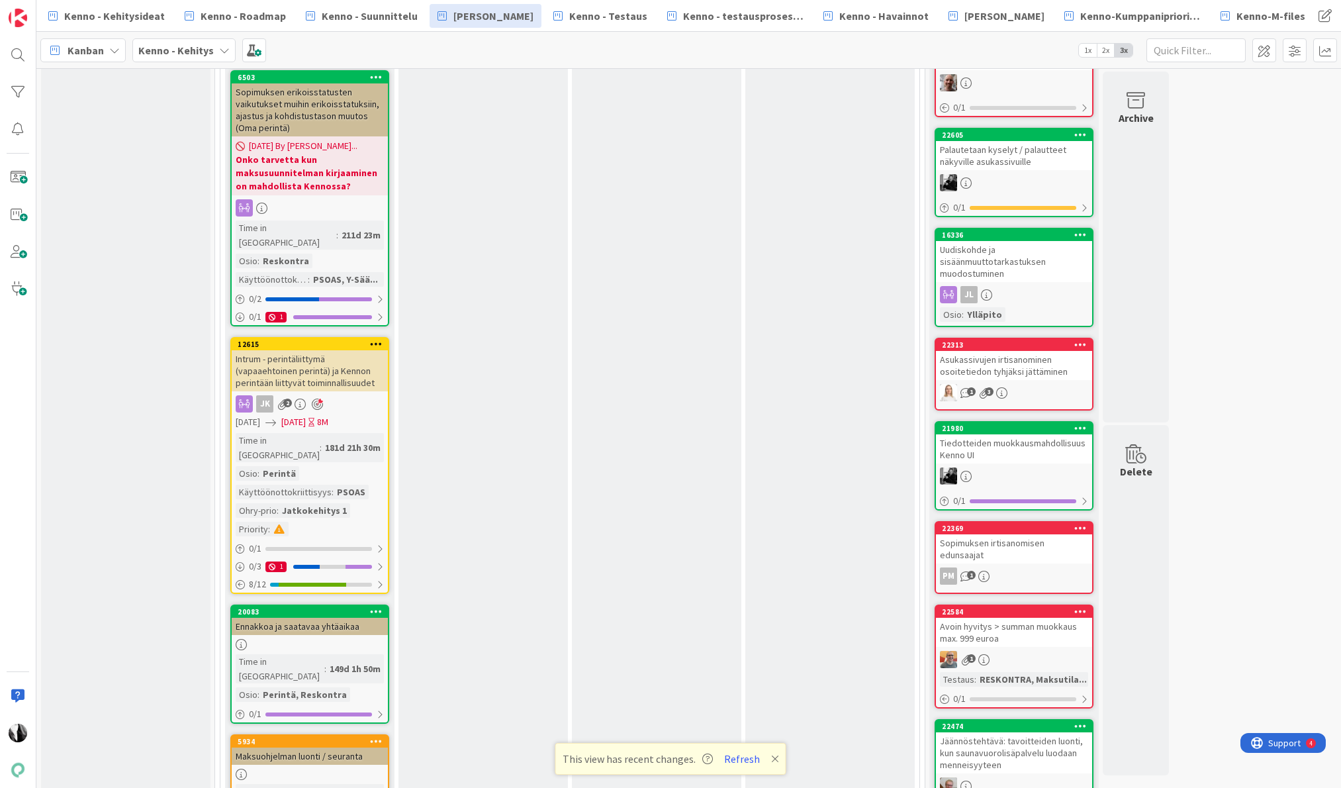
click at [359, 350] on div "Intrum - perintäliittymä (vapaaehtoinen perintä) ja Kennon perintään liittyvät …" at bounding box center [310, 370] width 156 height 41
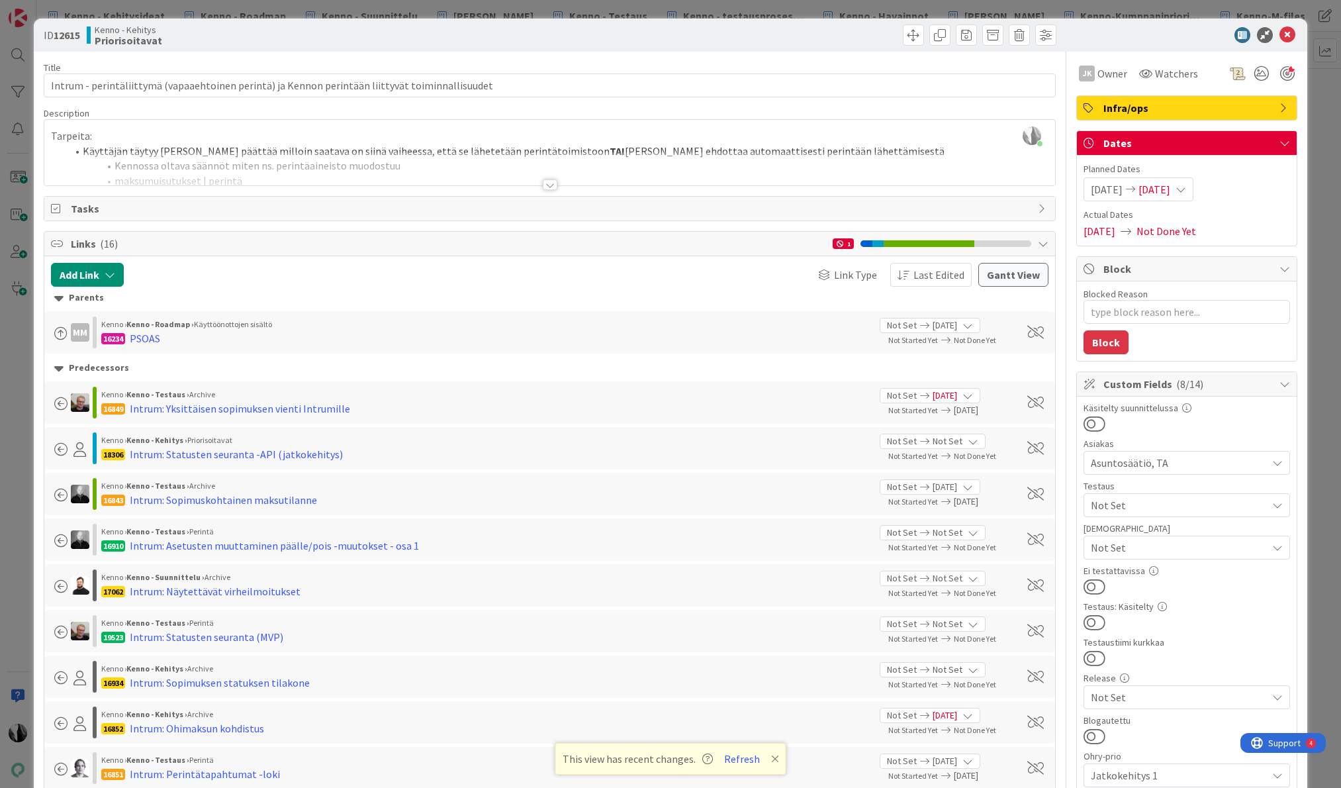
click at [1169, 107] on span "Infra/ops" at bounding box center [1187, 108] width 169 height 16
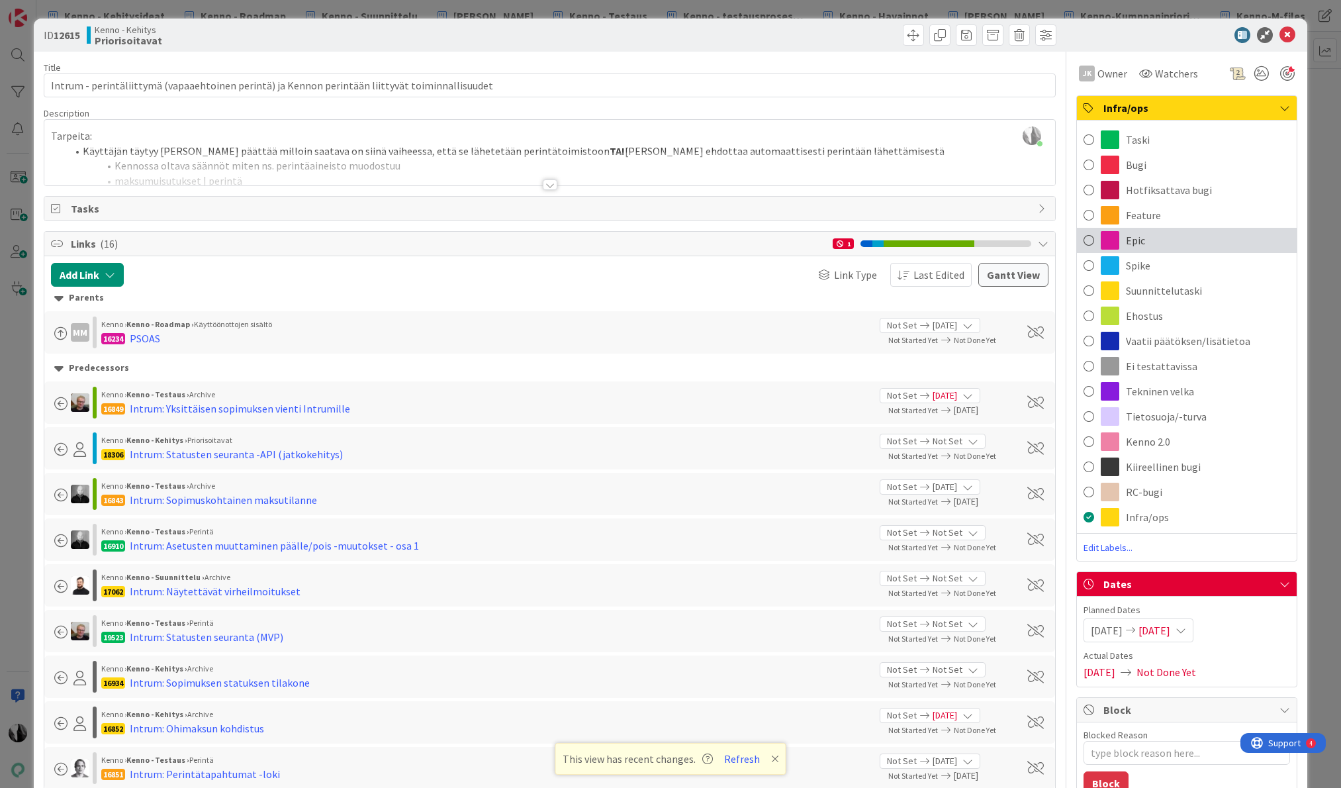
click at [1153, 238] on div "Epic" at bounding box center [1187, 240] width 220 height 25
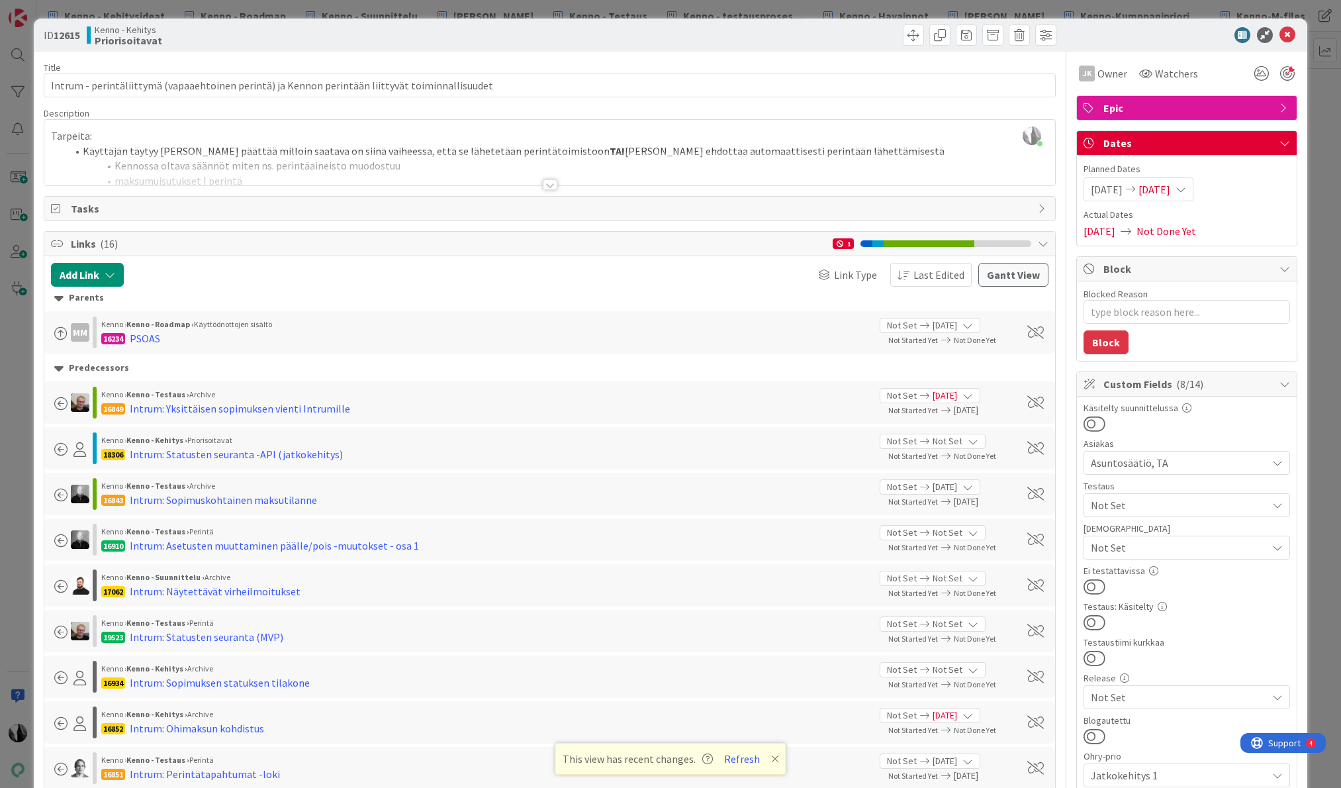
click at [543, 181] on div at bounding box center [550, 184] width 15 height 11
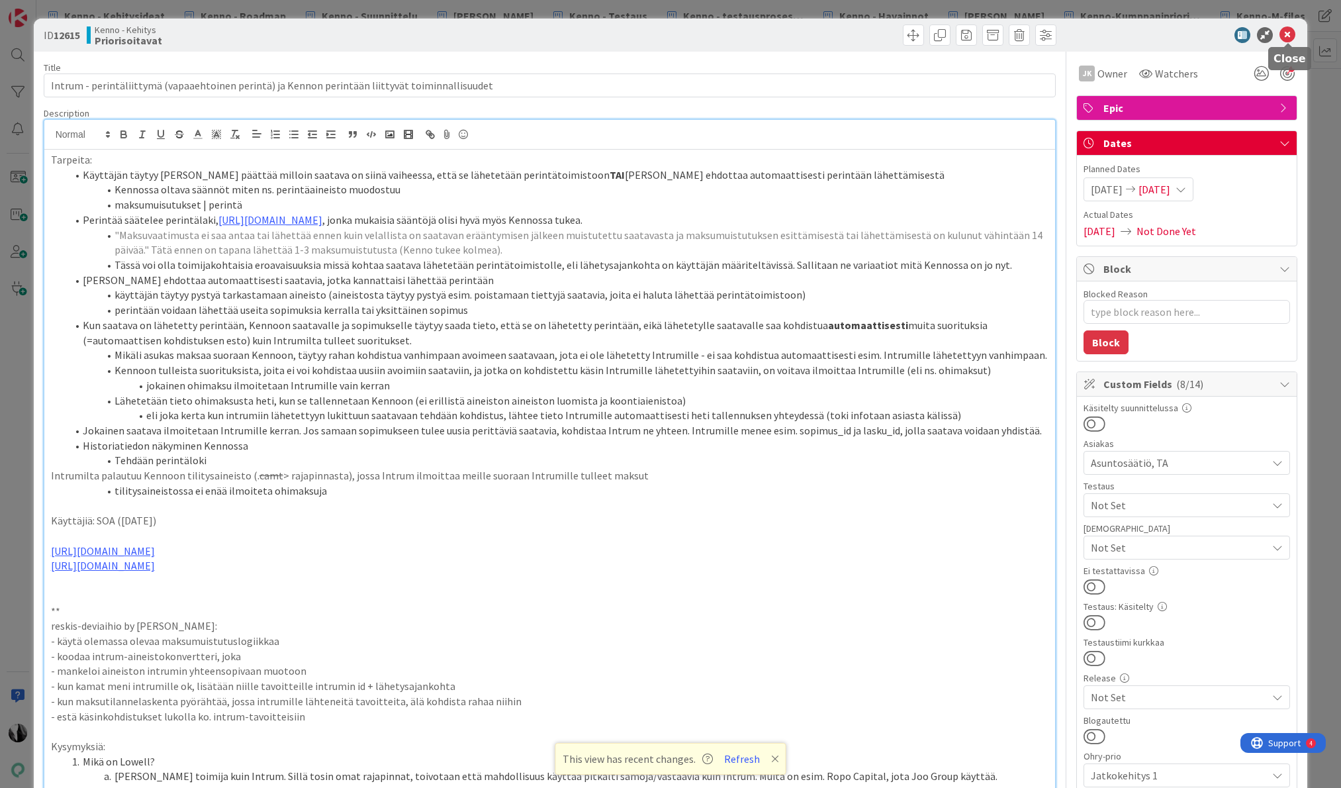
drag, startPoint x: 1289, startPoint y: 33, endPoint x: 1240, endPoint y: 38, distance: 48.6
click at [1289, 33] on icon at bounding box center [1287, 35] width 16 height 16
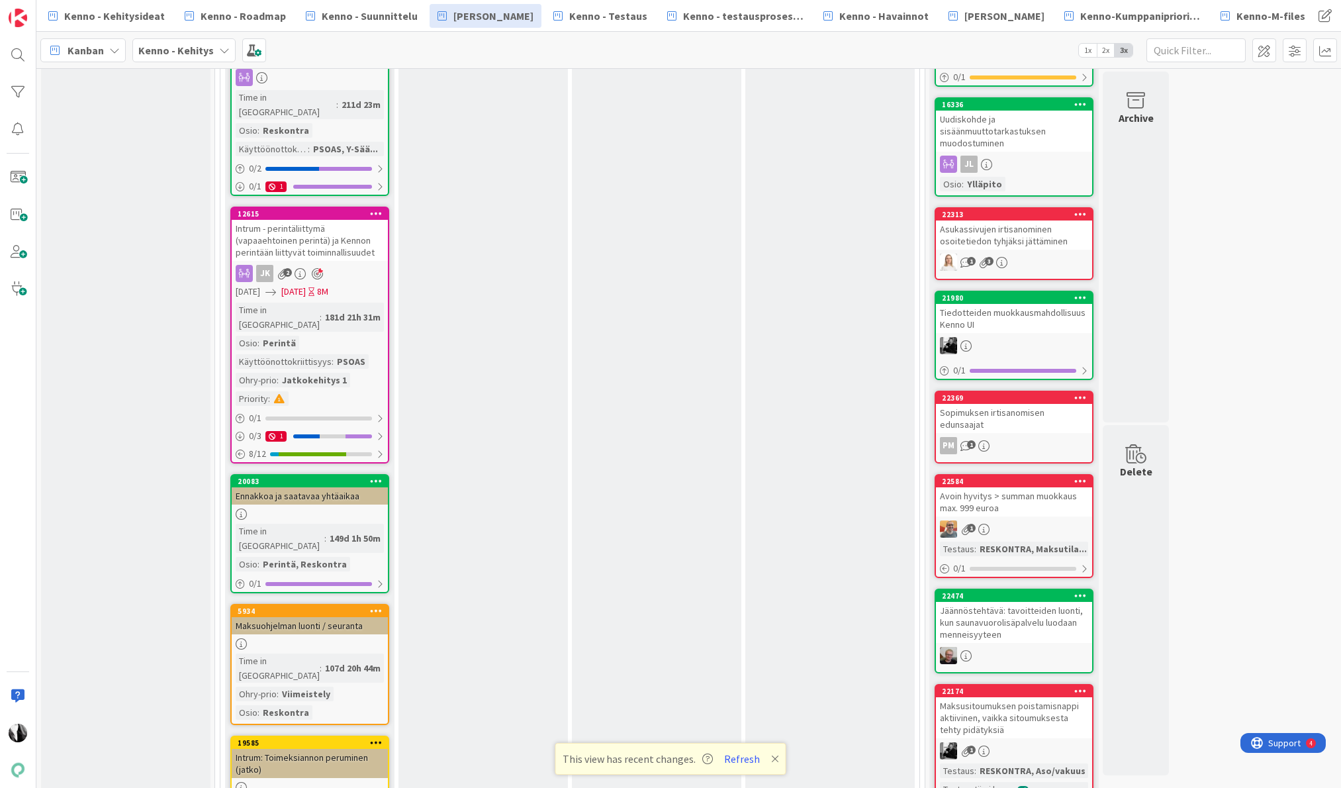
scroll to position [819, 0]
click at [318, 473] on link "20083 Ennakkoa ja saatavaa yhtäaikaa Time in Column : 149d 1h 50m Osio : Perint…" at bounding box center [309, 532] width 159 height 119
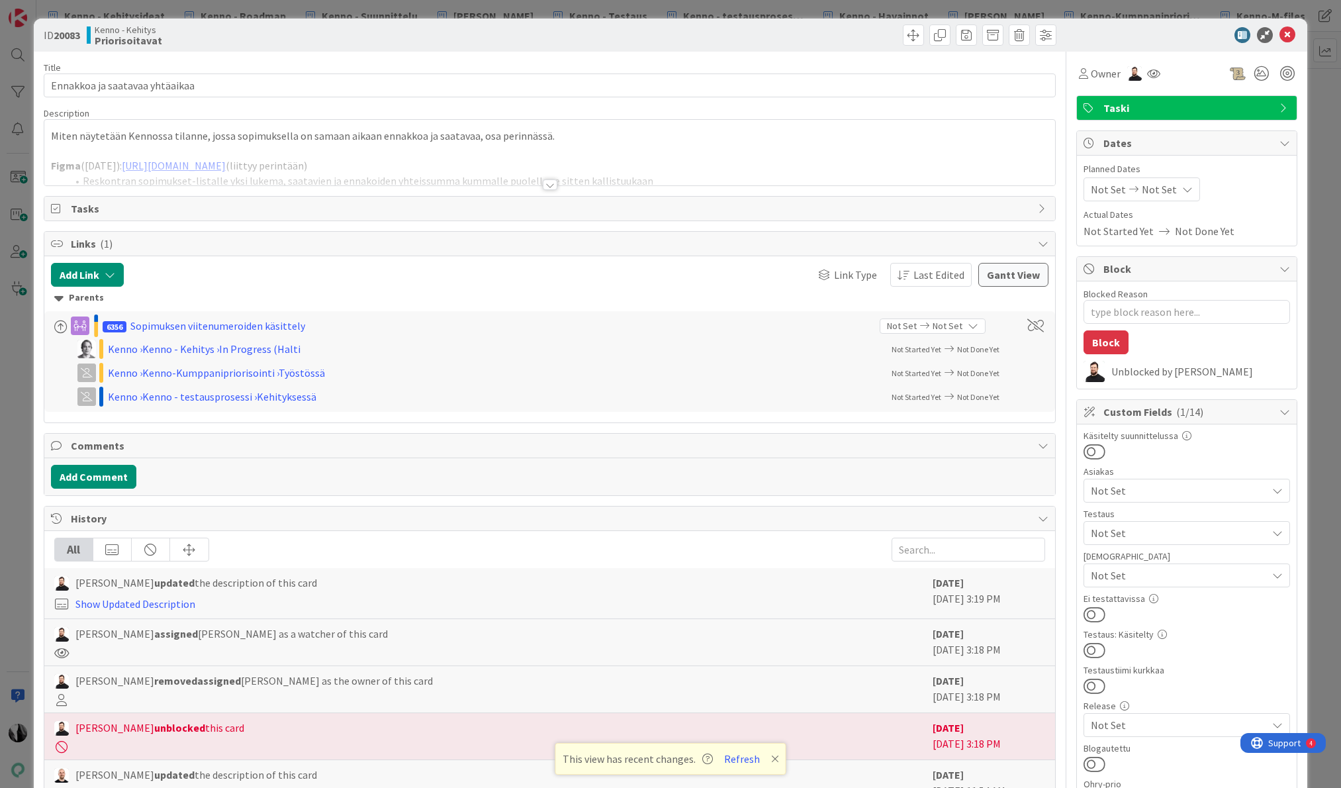
click at [551, 185] on div at bounding box center [550, 184] width 15 height 11
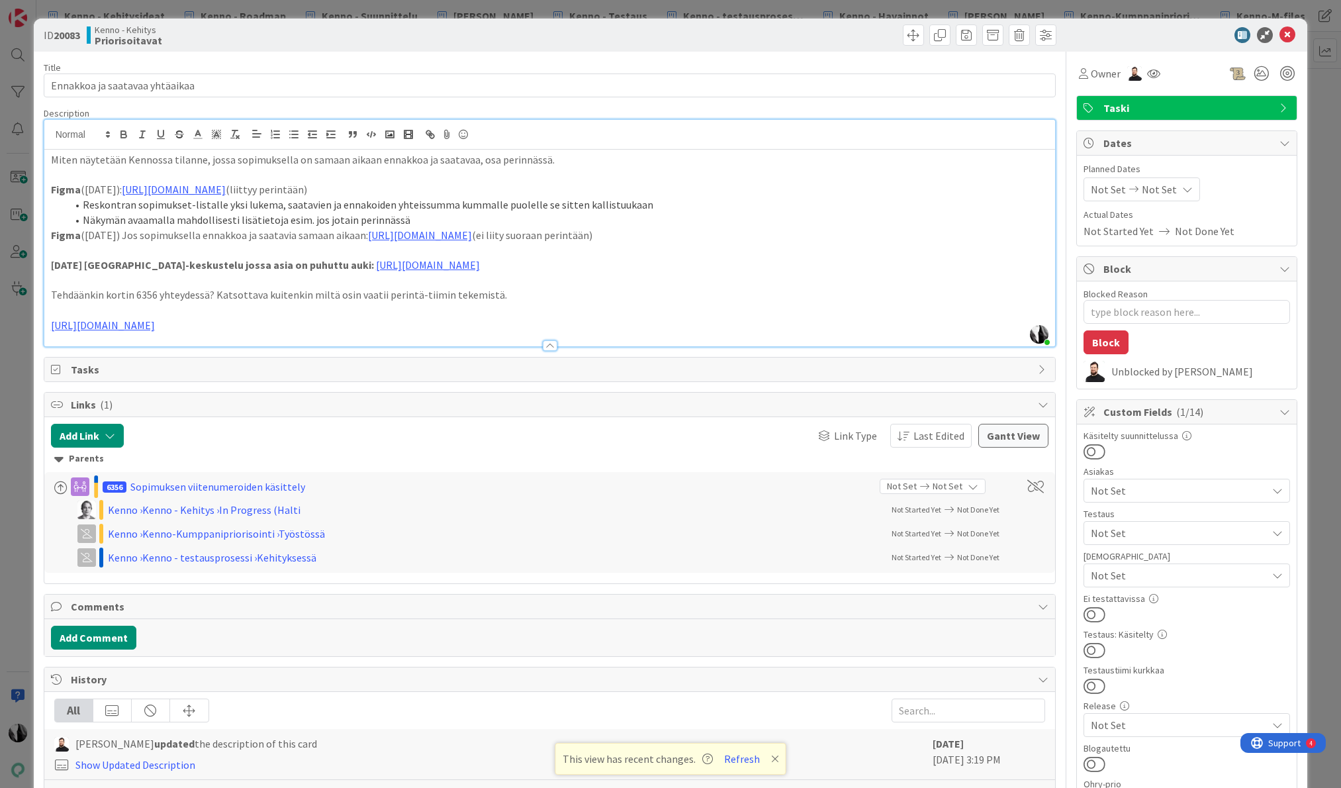
click at [248, 294] on p "Tehdäänkin kortin 6356 yhteydessä? Katsottava kuitenkin miltä osin vaatii perin…" at bounding box center [550, 294] width 998 height 15
drag, startPoint x: 1287, startPoint y: 36, endPoint x: 932, endPoint y: 87, distance: 358.4
click at [1287, 36] on icon at bounding box center [1287, 35] width 16 height 16
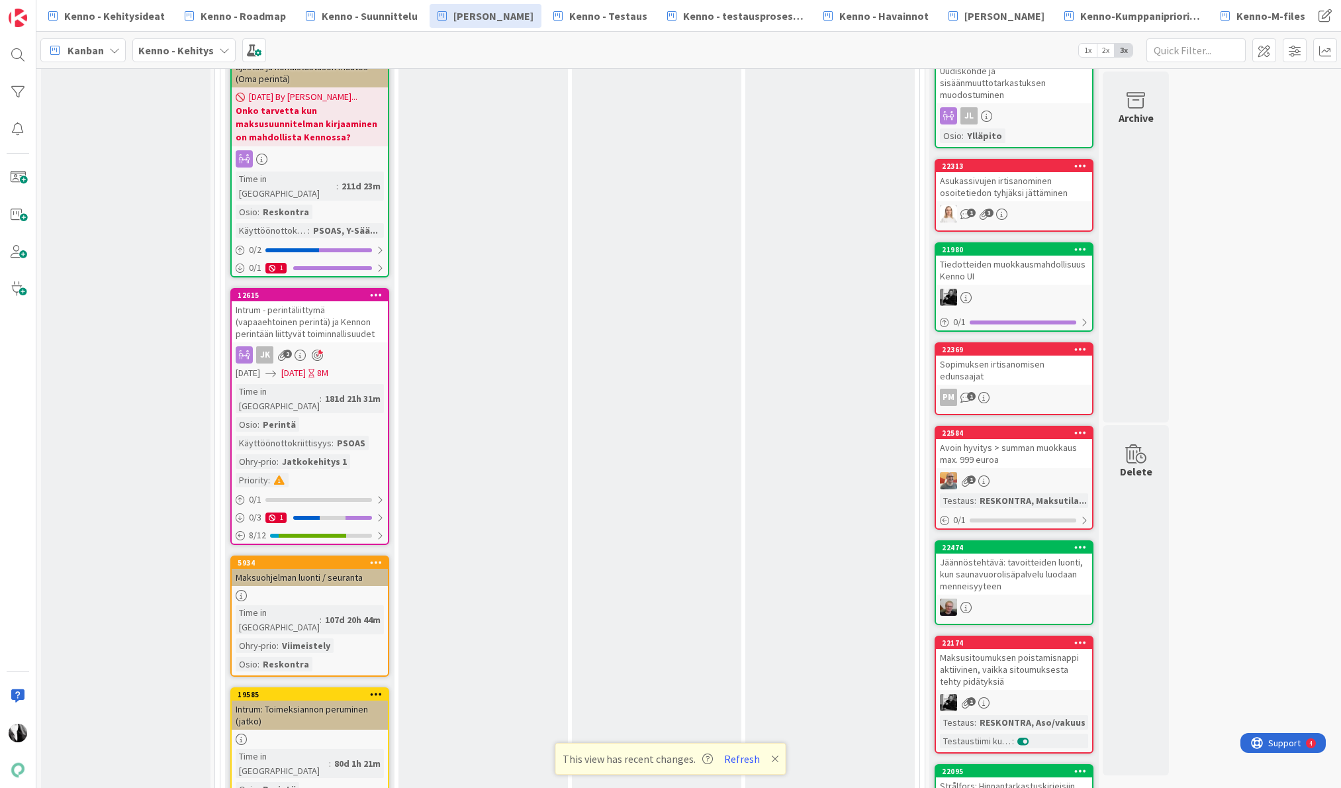
scroll to position [882, 0]
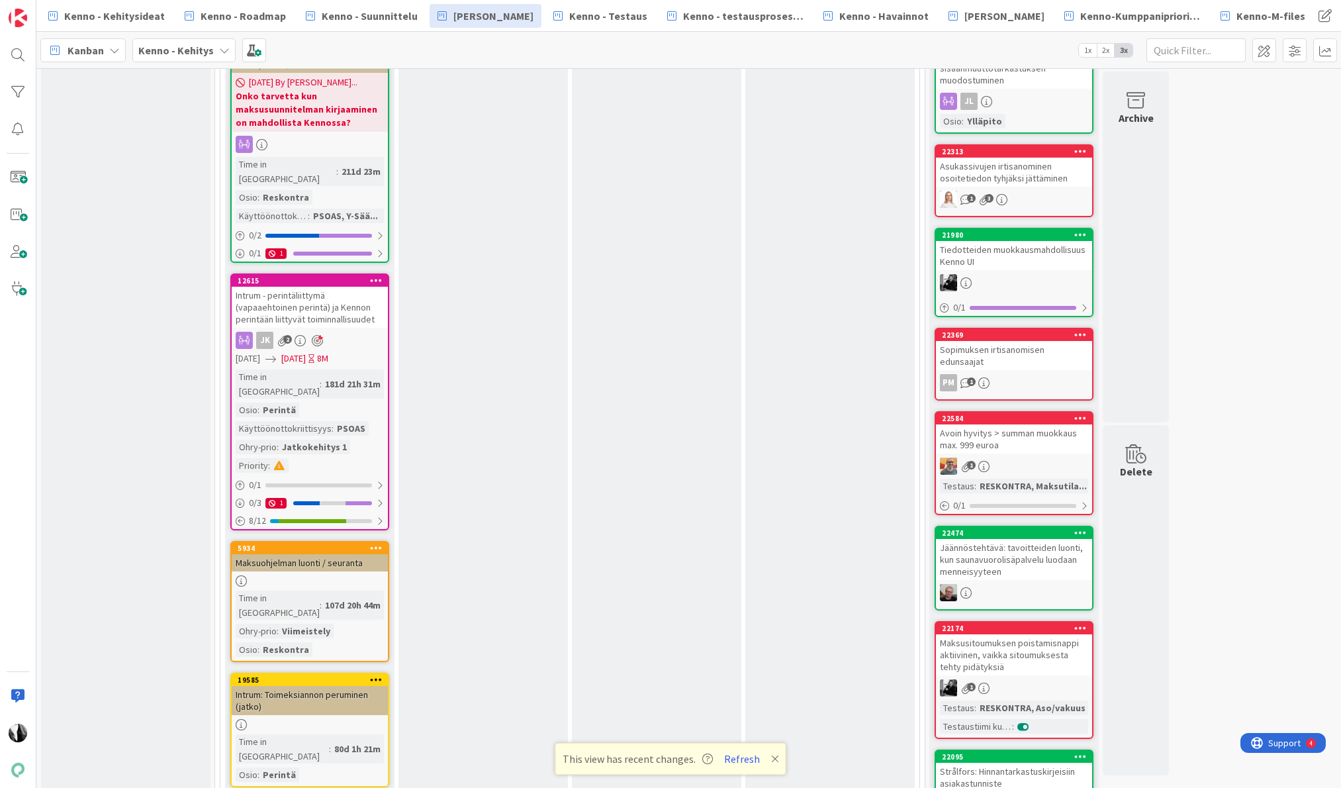
click at [327, 686] on div "Intrum: Toimeksiannon peruminen (jatko)" at bounding box center [310, 700] width 156 height 29
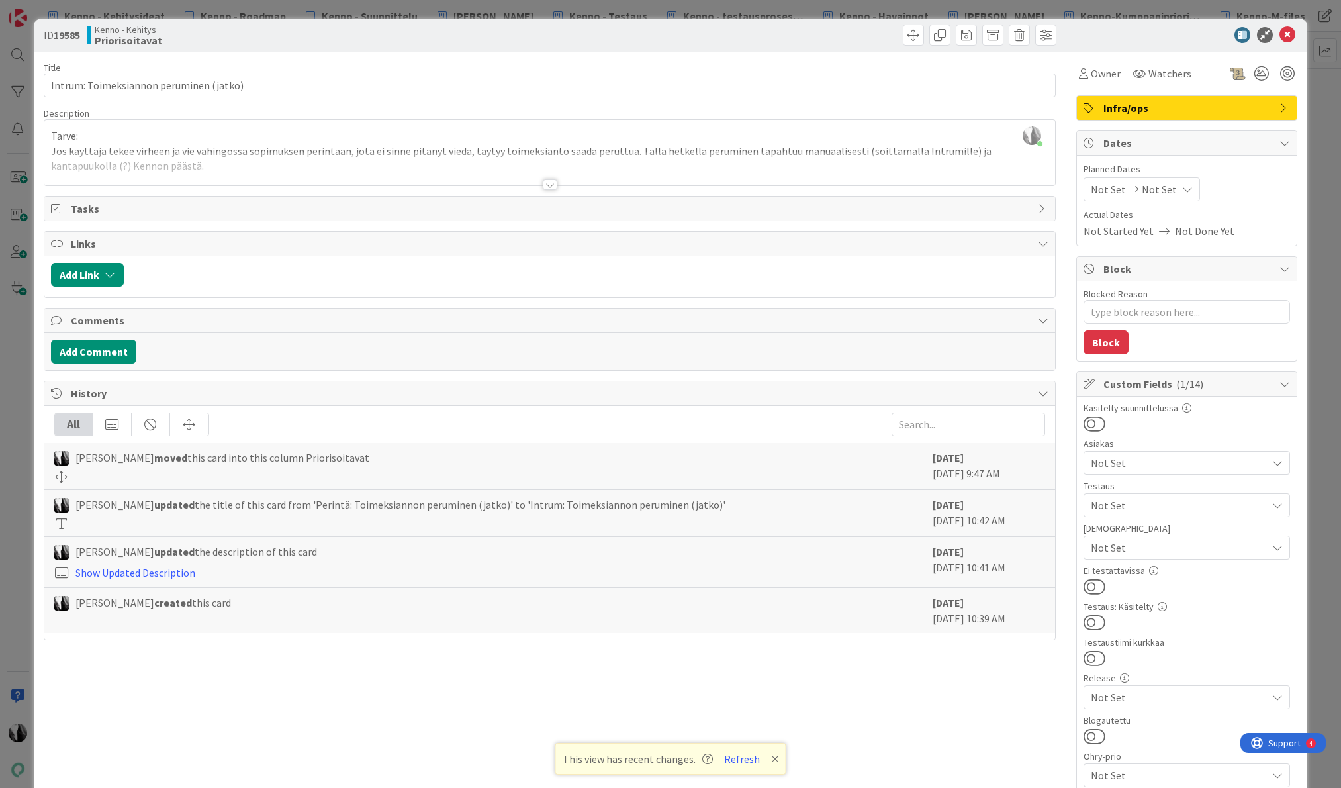
click at [553, 183] on div at bounding box center [550, 184] width 15 height 11
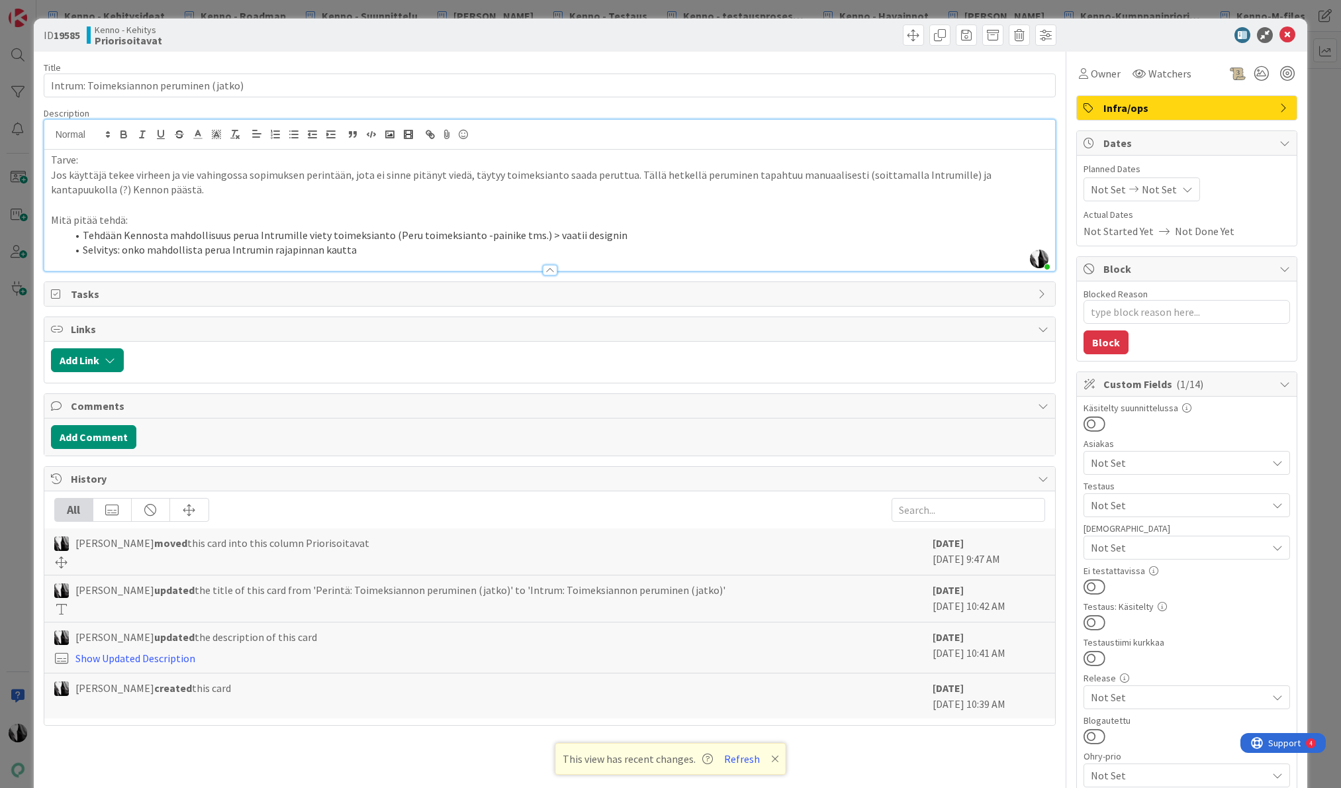
click at [1230, 109] on span "Infra/ops" at bounding box center [1187, 108] width 169 height 16
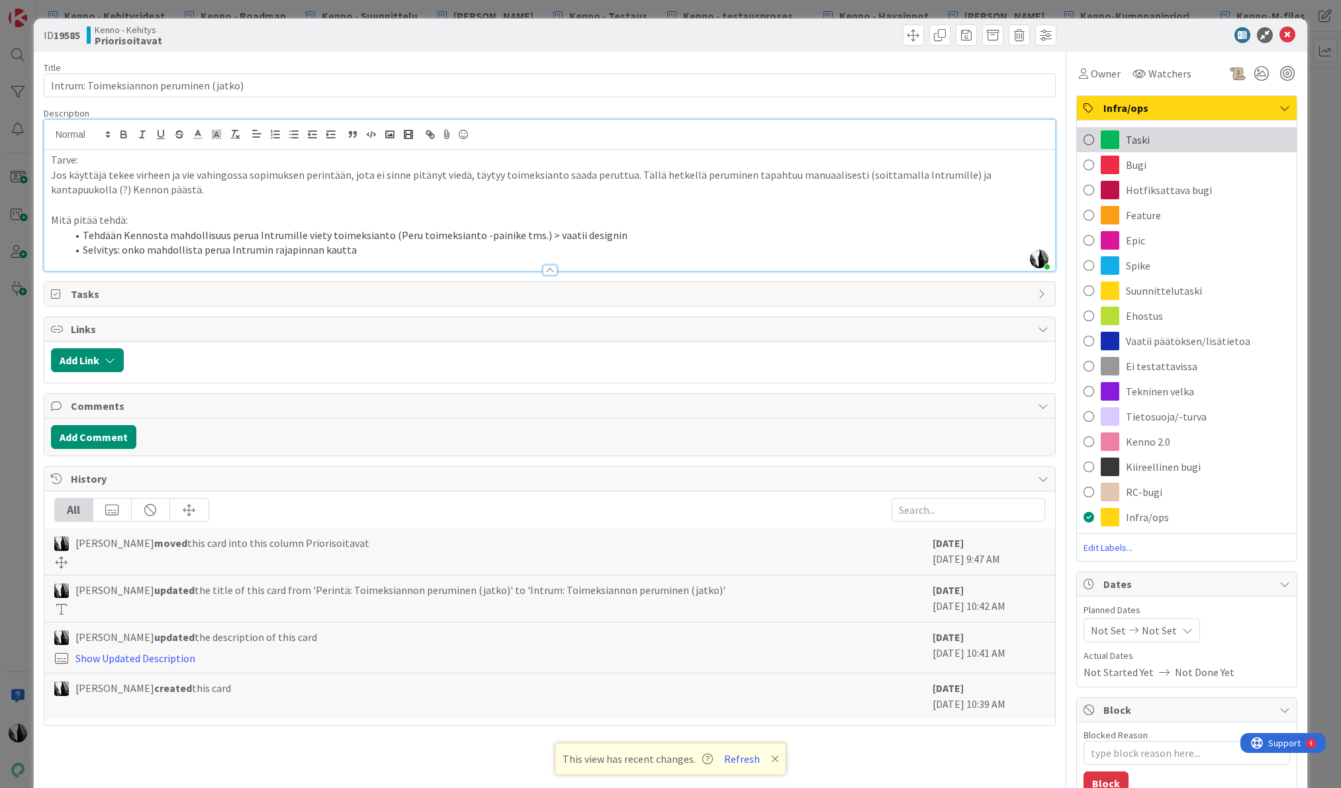
click at [1161, 147] on div "Taski" at bounding box center [1187, 139] width 220 height 25
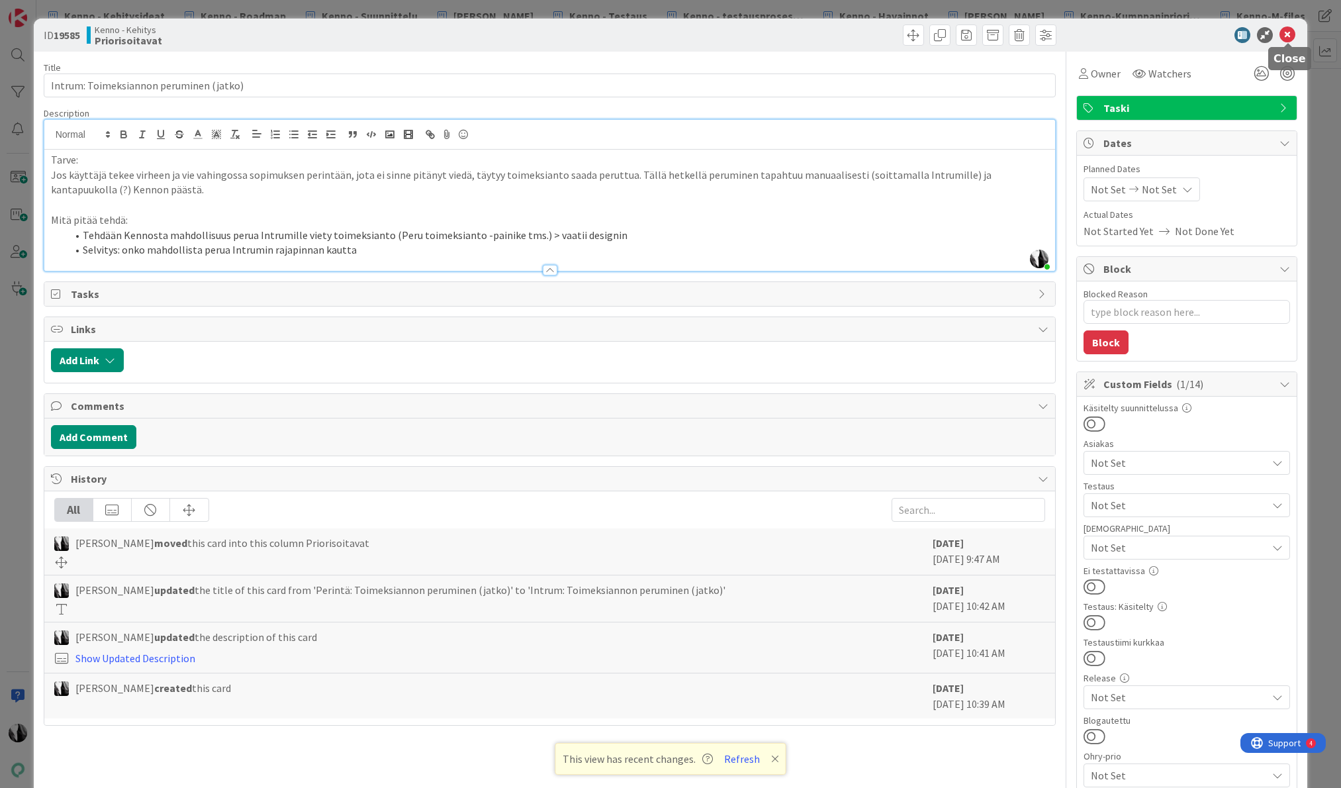
drag, startPoint x: 1287, startPoint y: 36, endPoint x: 1158, endPoint y: 60, distance: 131.2
click at [1287, 36] on icon at bounding box center [1287, 35] width 16 height 16
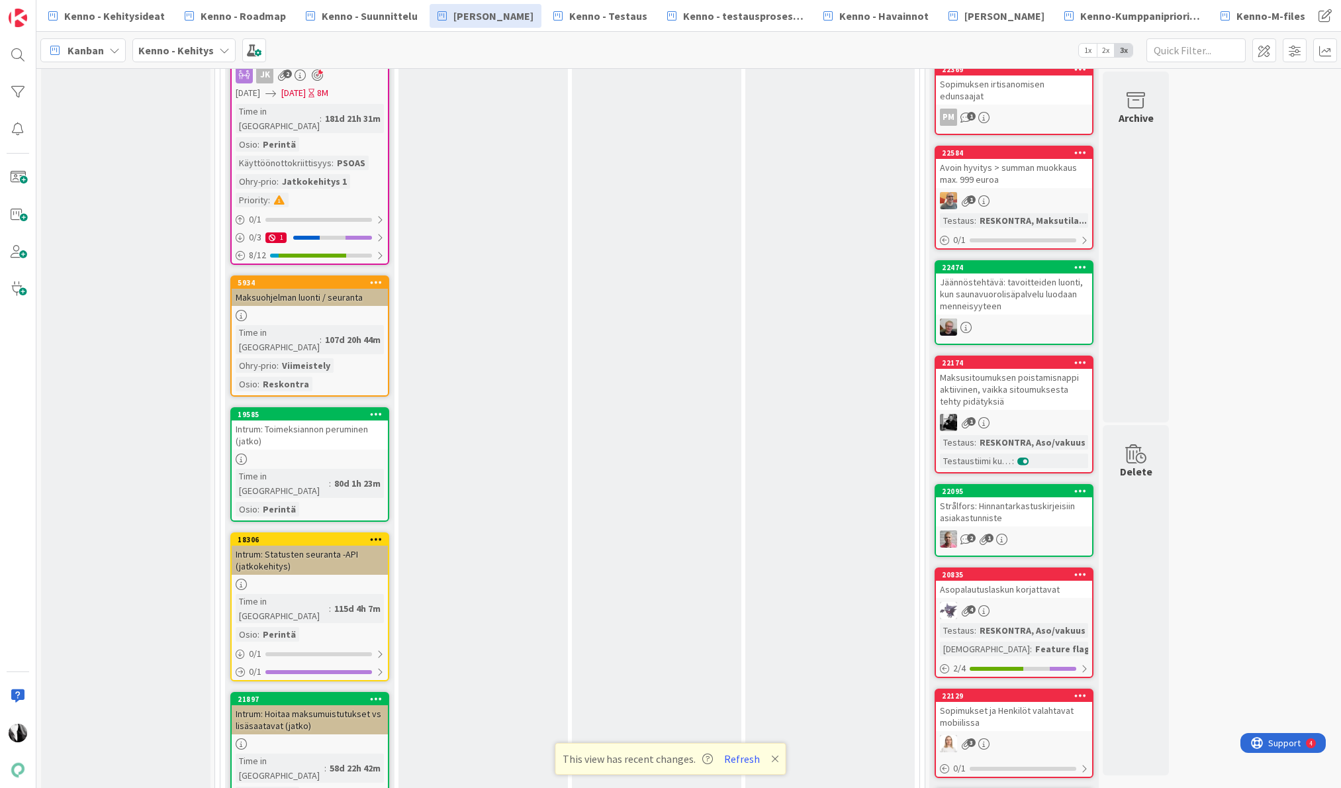
click at [334, 545] on div "Intrum: Statusten seuranta -API (jatkokehitys)" at bounding box center [310, 559] width 156 height 29
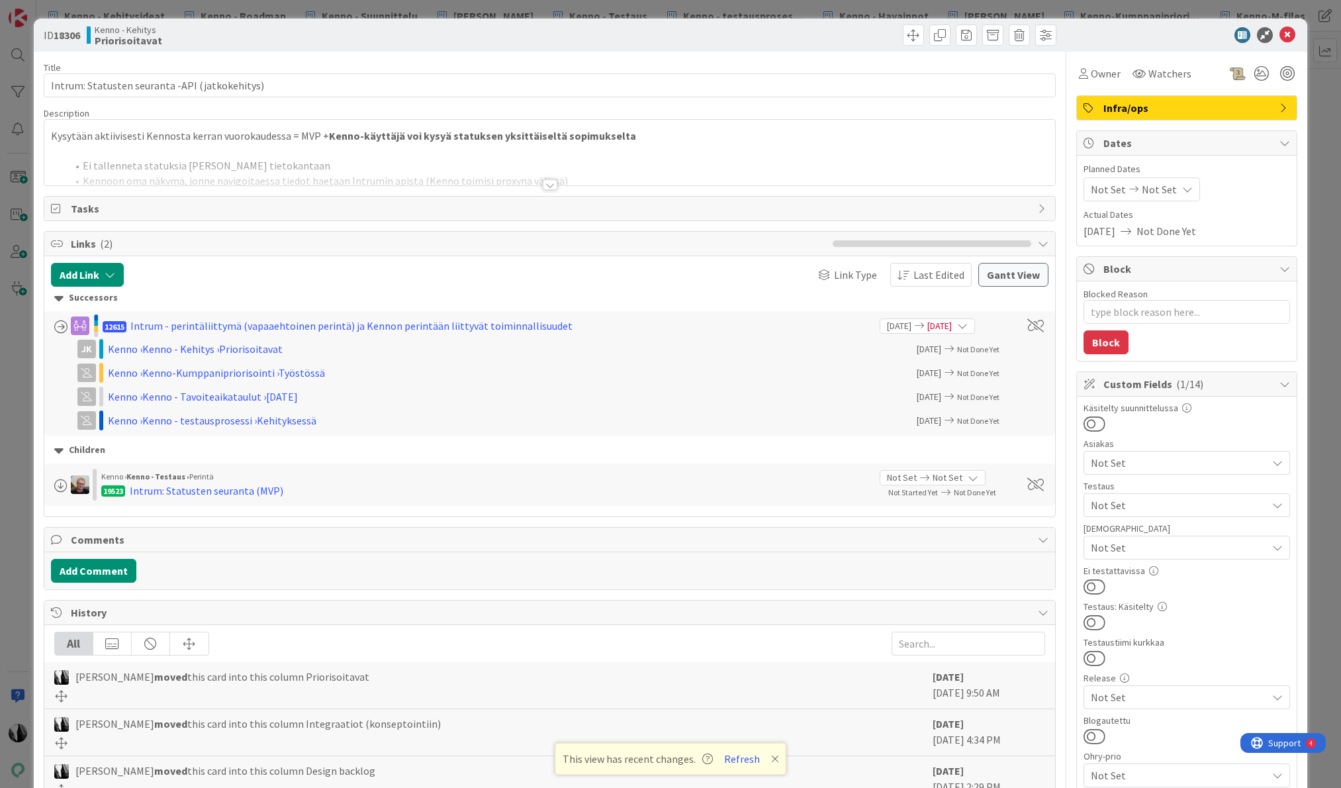
click at [549, 183] on div at bounding box center [550, 184] width 15 height 11
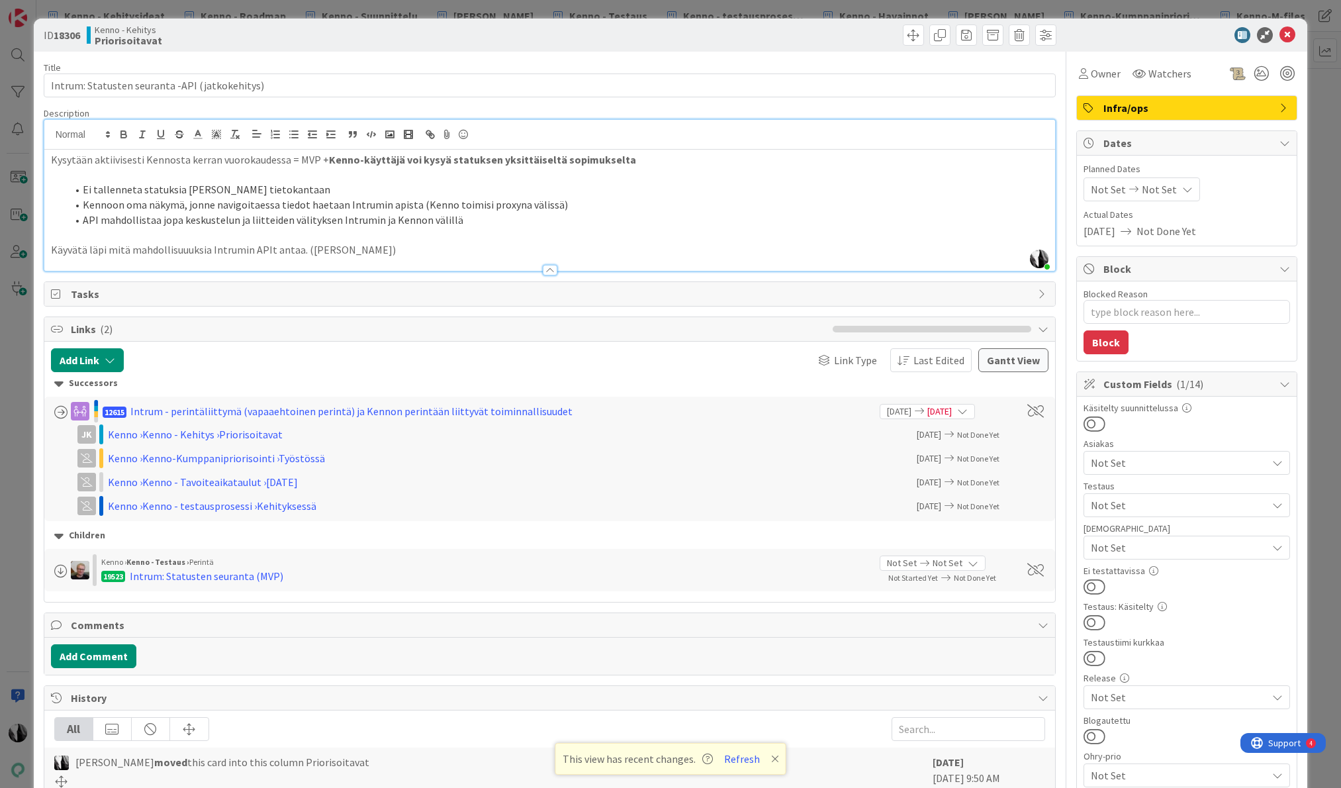
click at [1177, 111] on span "Infra/ops" at bounding box center [1187, 108] width 169 height 16
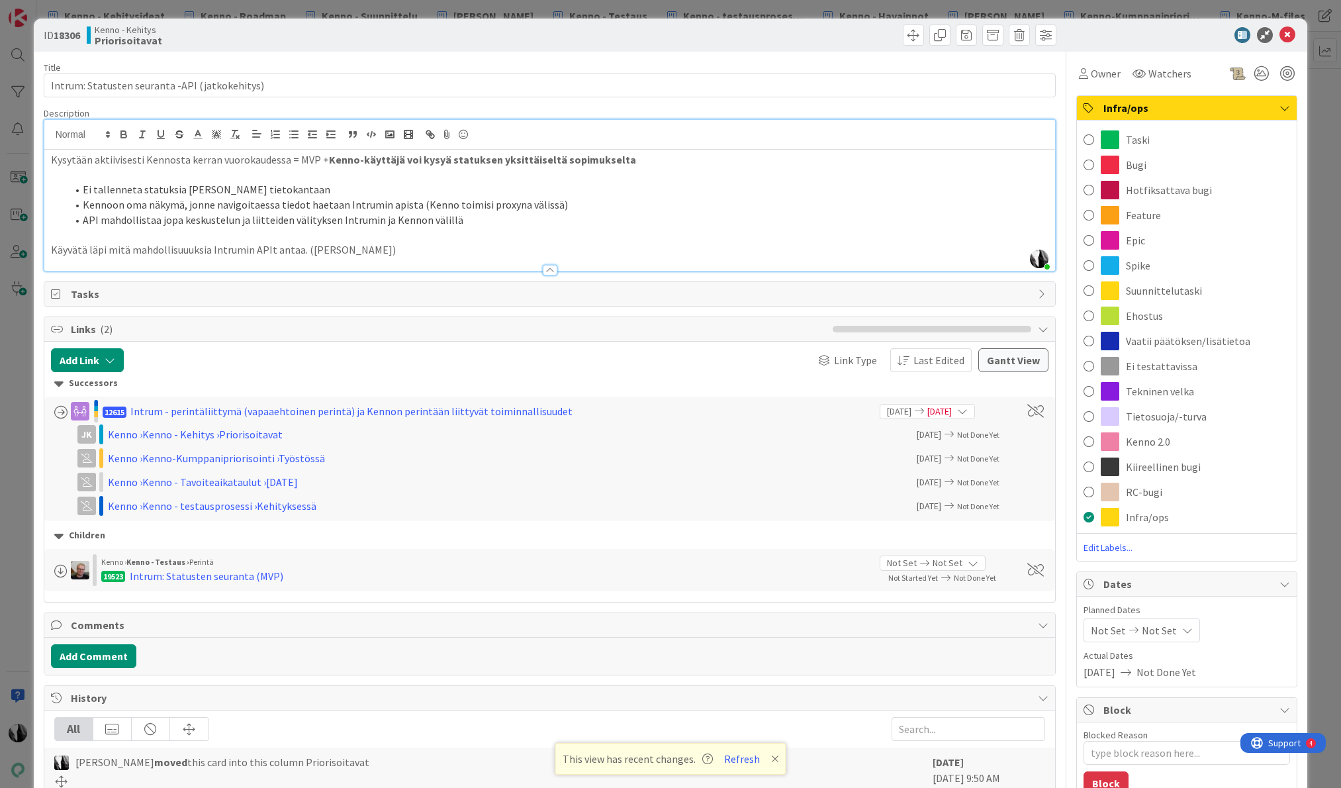
drag, startPoint x: 1170, startPoint y: 137, endPoint x: 1203, endPoint y: 109, distance: 43.6
click at [1171, 135] on div "Taski" at bounding box center [1187, 139] width 220 height 25
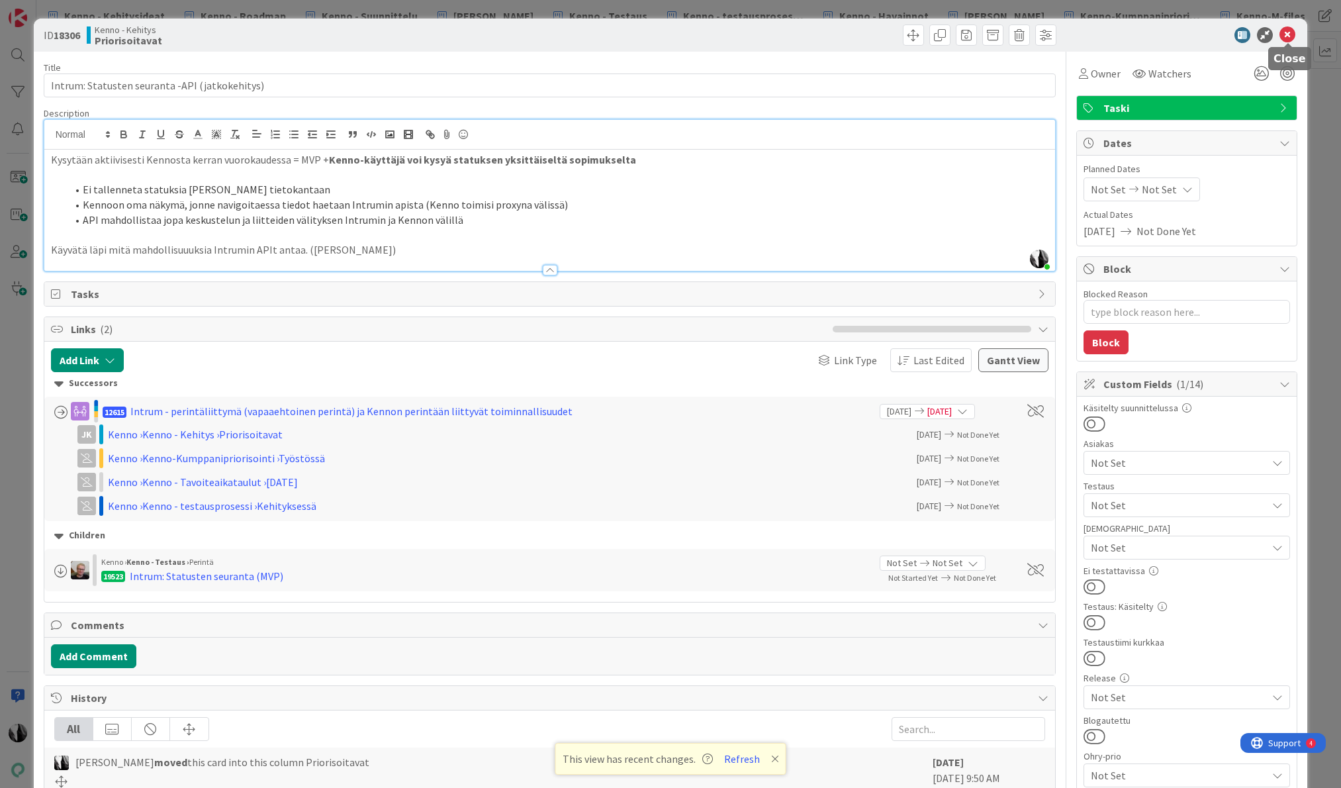
click at [1285, 36] on icon at bounding box center [1287, 35] width 16 height 16
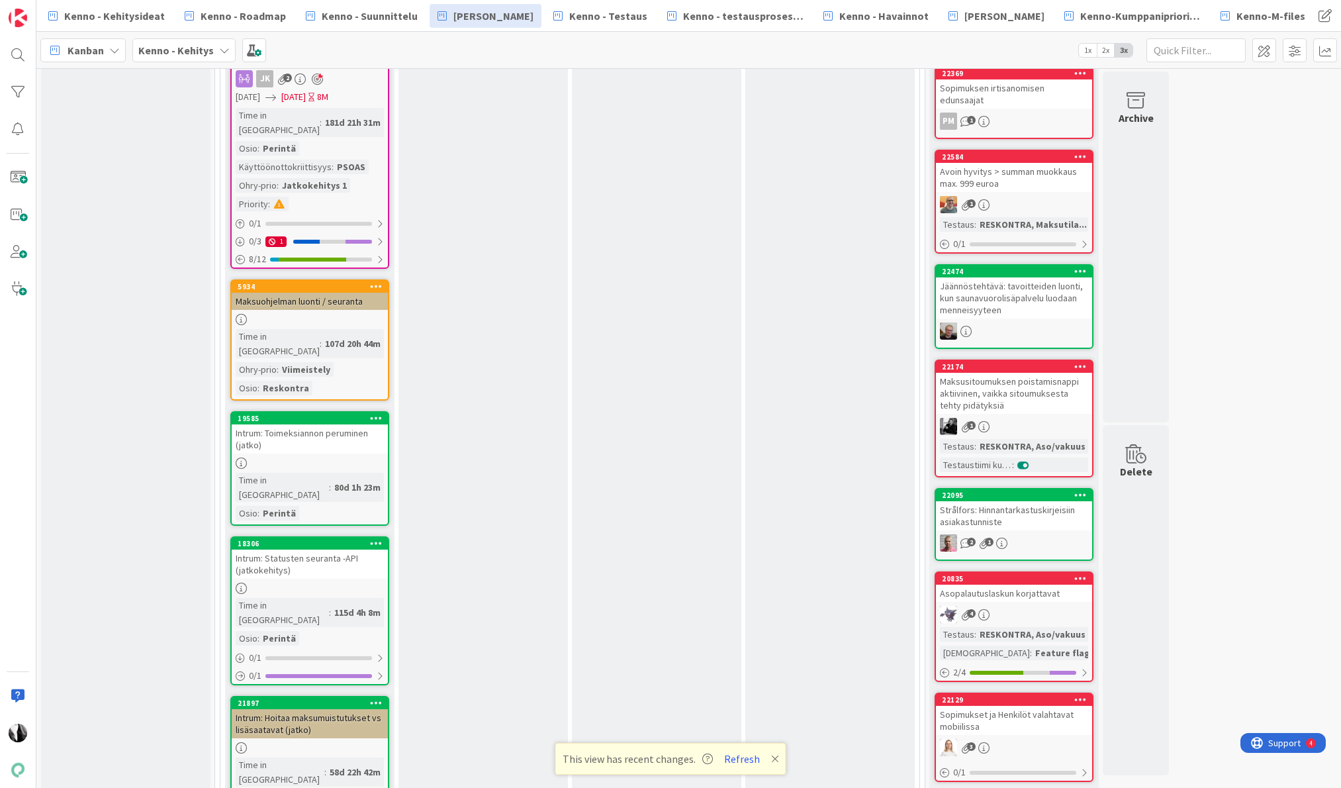
click at [332, 709] on div "Intrum: Hoitaa maksumuistutukset vs lisäsaatavat (jatko)" at bounding box center [310, 723] width 156 height 29
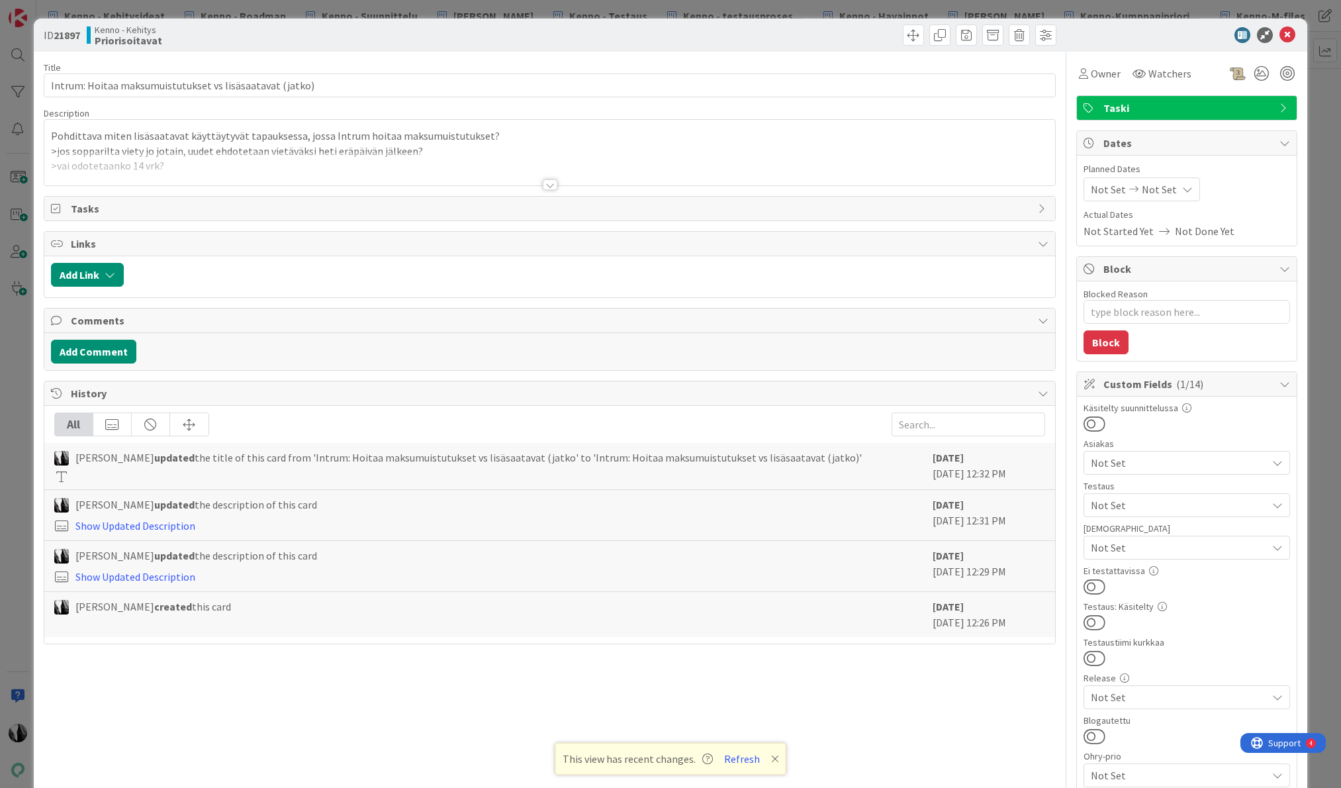
type textarea "x"
click at [554, 185] on div at bounding box center [550, 184] width 15 height 11
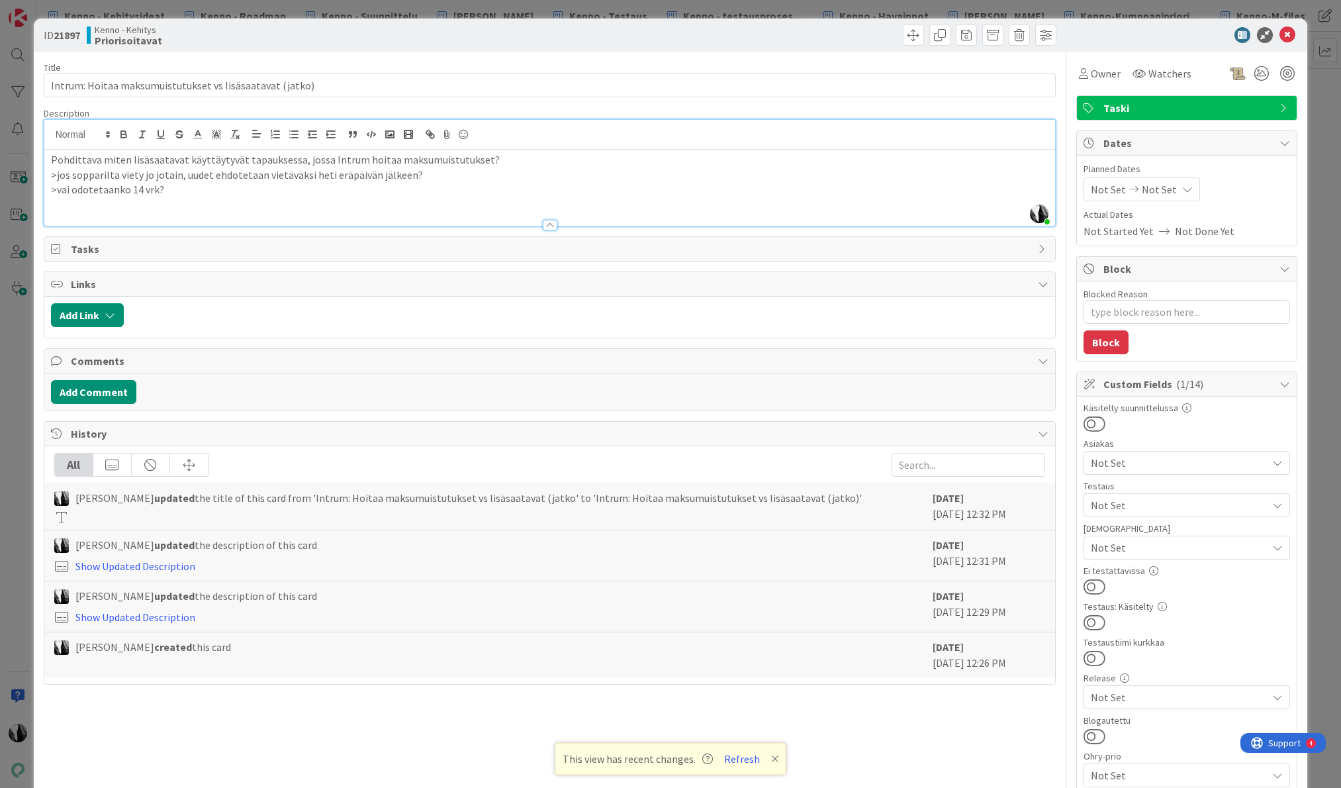
click at [161, 191] on p ">vai odotetaanko 14 vrk?" at bounding box center [550, 189] width 998 height 15
drag, startPoint x: 50, startPoint y: 159, endPoint x: 502, endPoint y: 181, distance: 453.2
click at [478, 162] on div "Pohdittava miten lisäsaatavat käyttäytyvät tapauksessa, jossa Intrum hoitaa mak…" at bounding box center [549, 188] width 1011 height 76
drag, startPoint x: 1291, startPoint y: 32, endPoint x: 1279, endPoint y: 37, distance: 12.8
click at [1291, 32] on icon at bounding box center [1287, 35] width 16 height 16
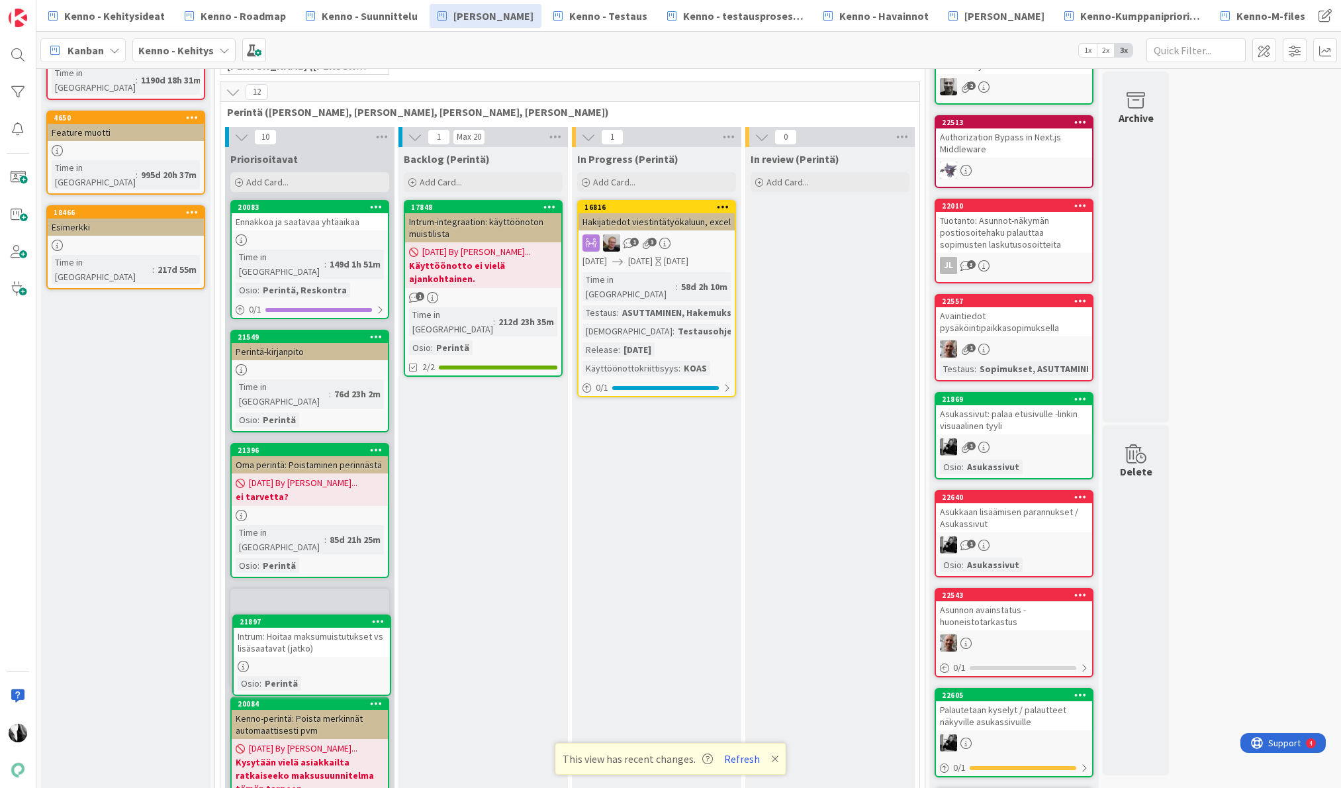
scroll to position [144, 0]
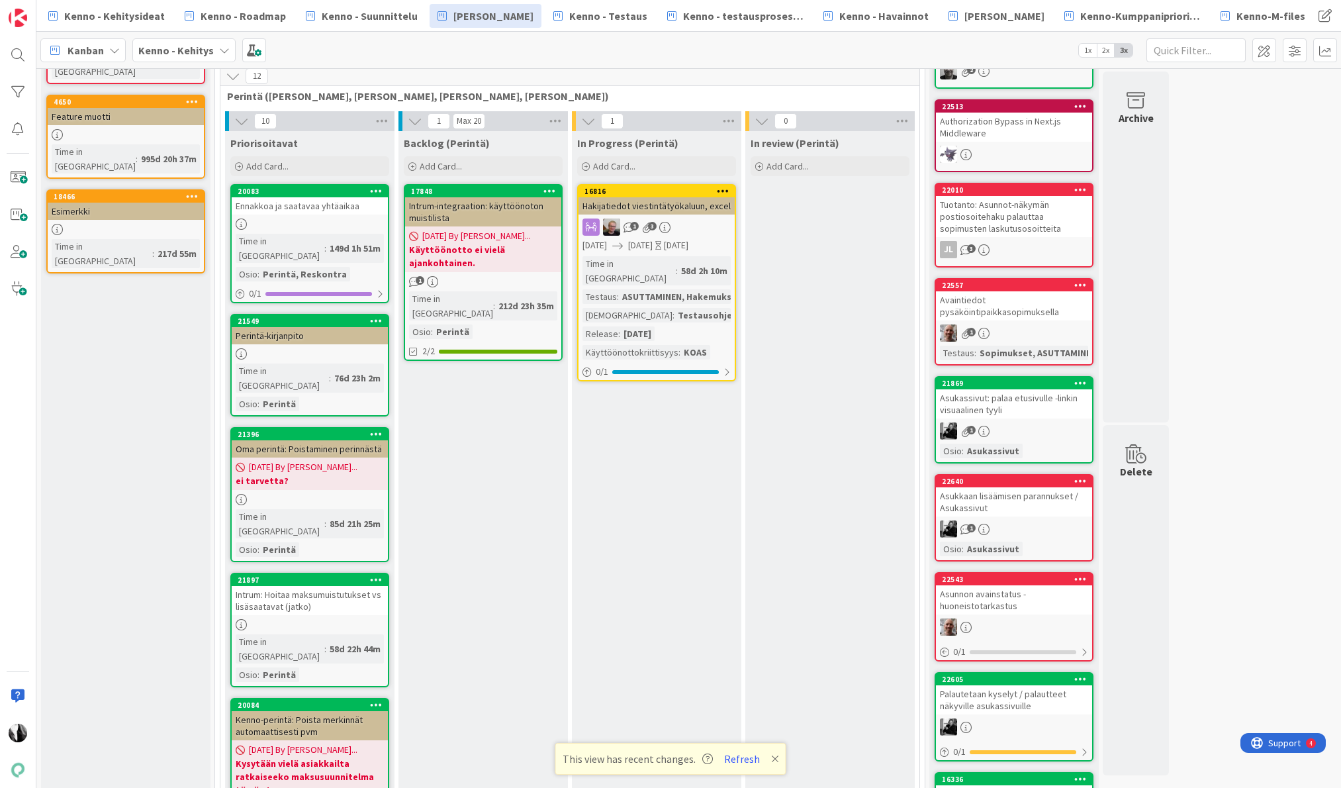
drag, startPoint x: 736, startPoint y: 756, endPoint x: 743, endPoint y: 748, distance: 10.3
click at [736, 756] on button "Refresh" at bounding box center [741, 758] width 45 height 17
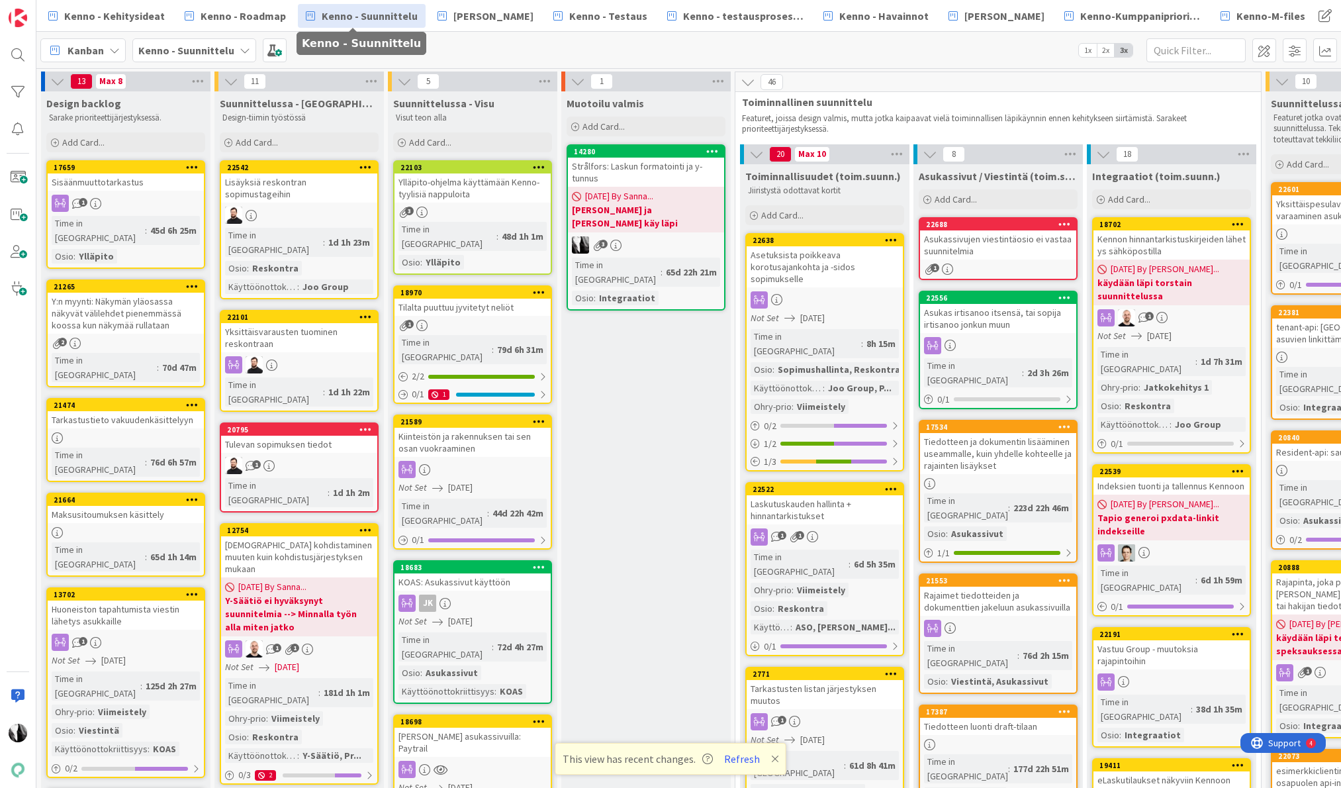
scroll to position [354, 386]
